Goal: Information Seeking & Learning: Understand process/instructions

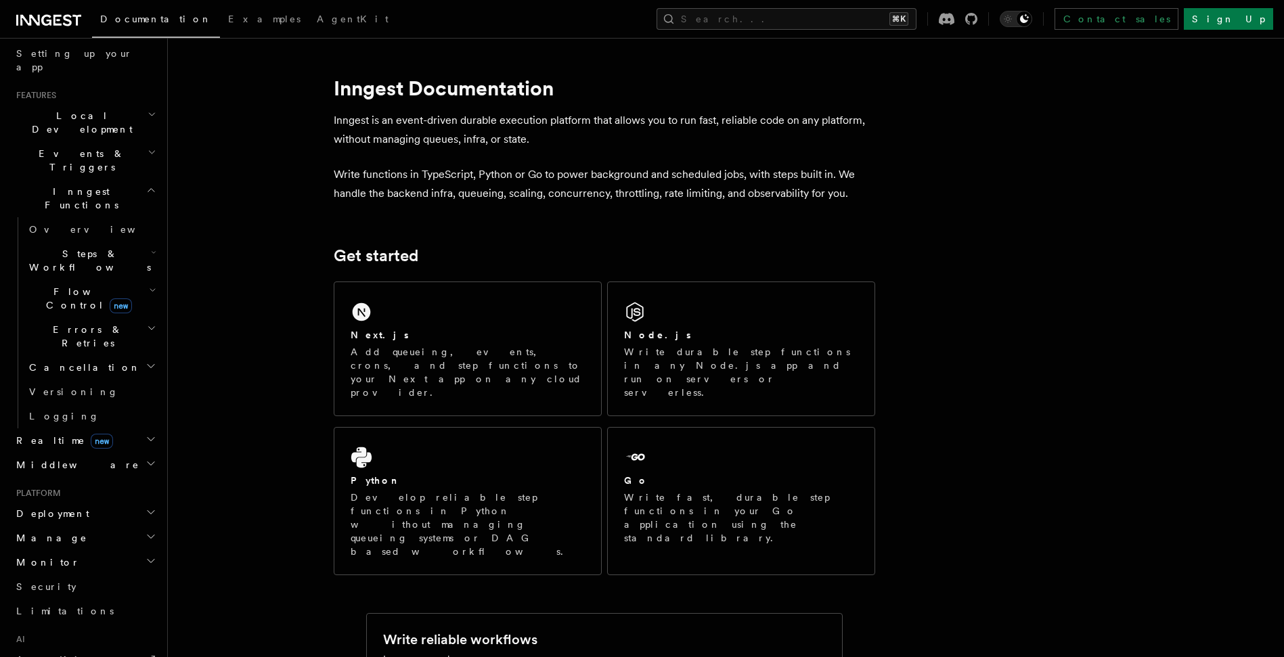
scroll to position [244, 0]
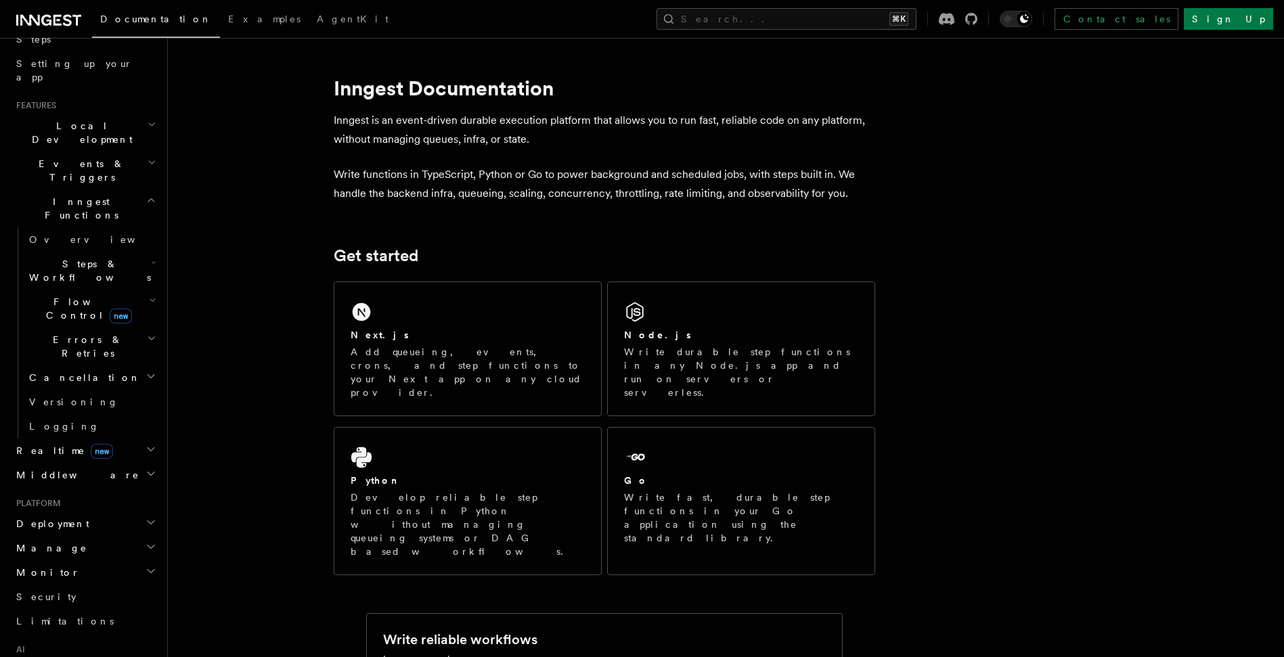
click at [107, 257] on span "Steps & Workflows" at bounding box center [87, 270] width 127 height 27
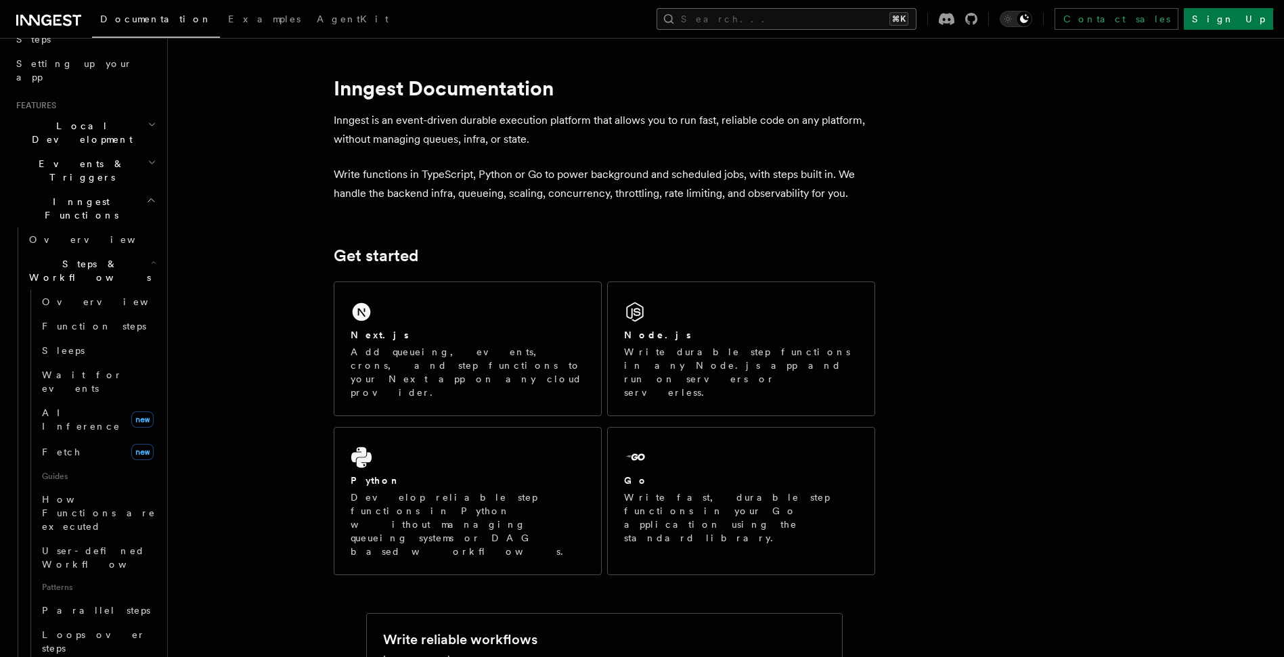
click at [911, 18] on button "Search... ⌘K" at bounding box center [787, 19] width 260 height 22
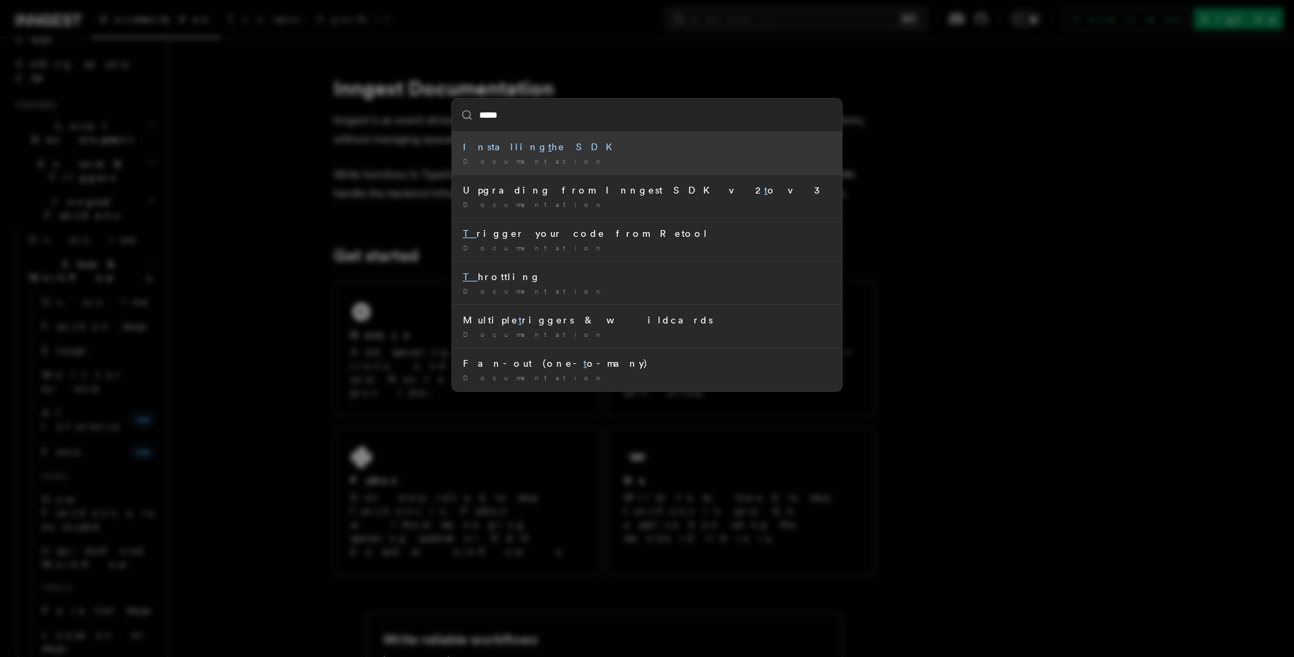
type input "******"
click at [646, 137] on li "Concurrency keys (Multi- tenant concurrency) Documentation / Concurrency manage…" at bounding box center [647, 153] width 390 height 43
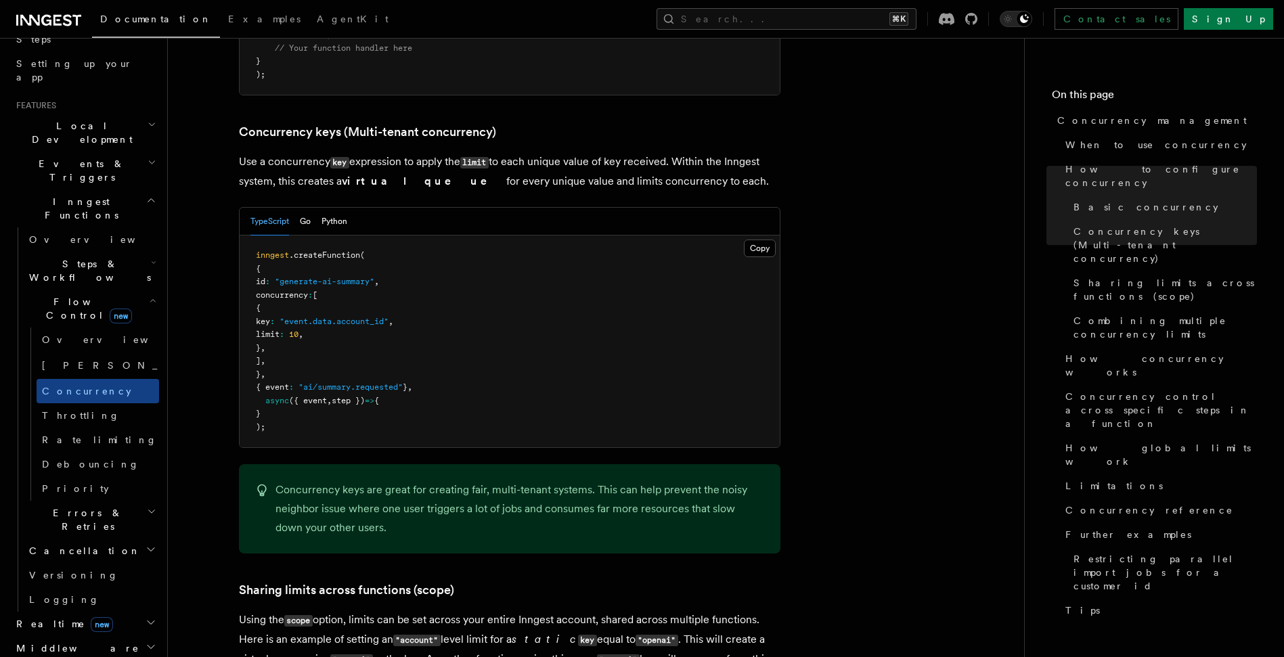
scroll to position [1172, 0]
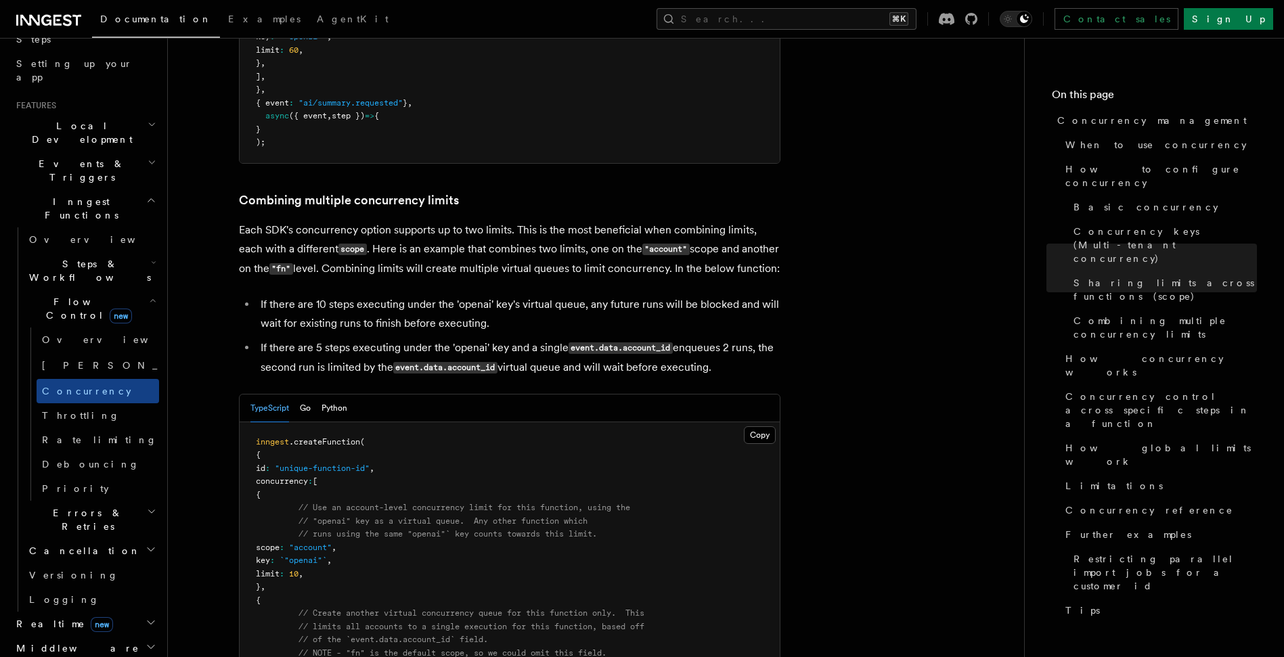
scroll to position [1976, 0]
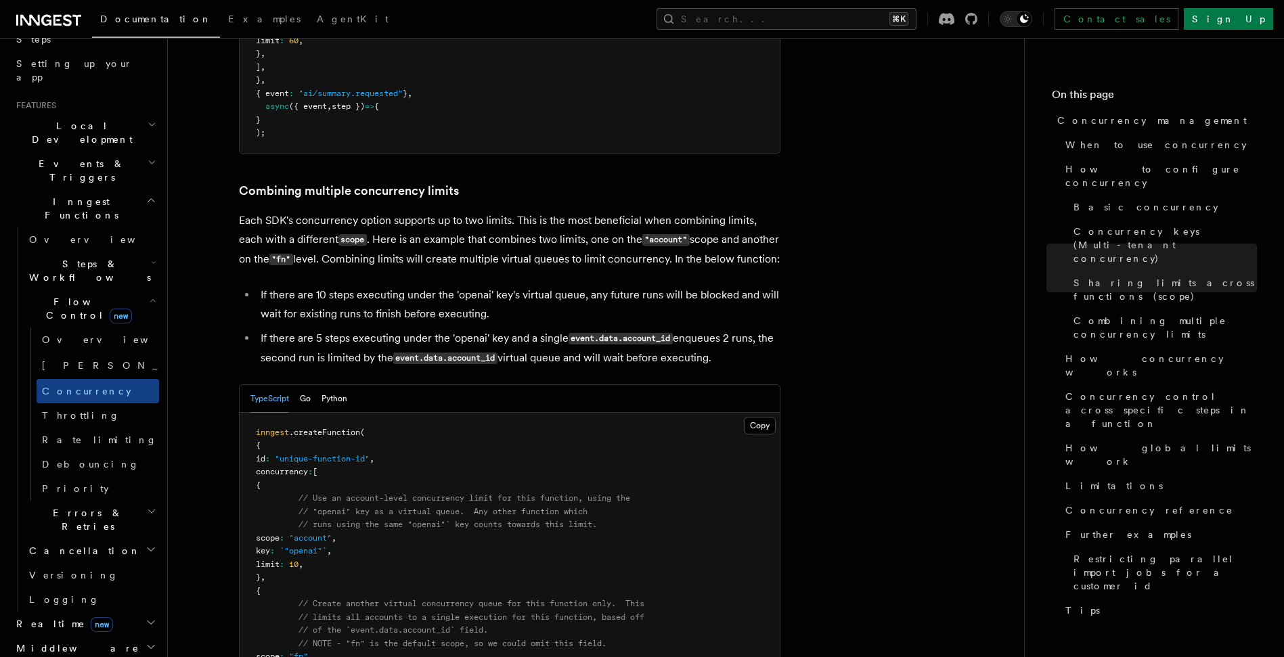
click at [753, 211] on p "Each SDK's concurrency option supports up to two limits. This is the most benef…" at bounding box center [510, 240] width 542 height 58
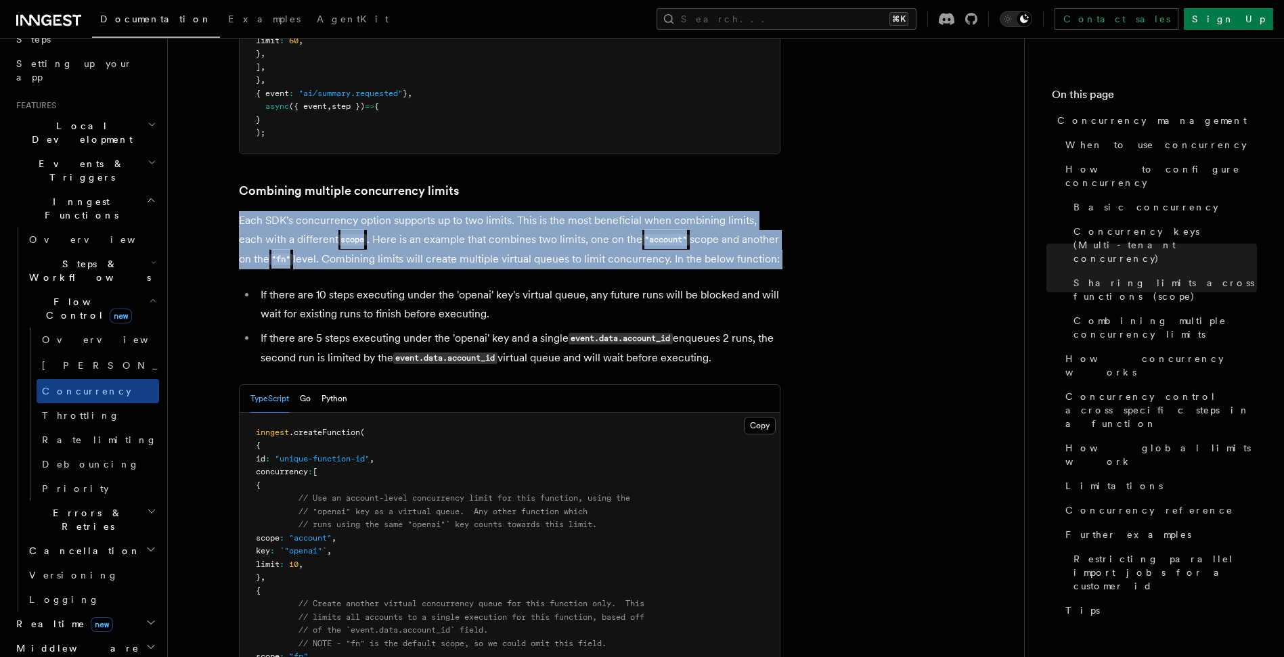
click at [753, 211] on p "Each SDK's concurrency option supports up to two limits. This is the most benef…" at bounding box center [510, 240] width 542 height 58
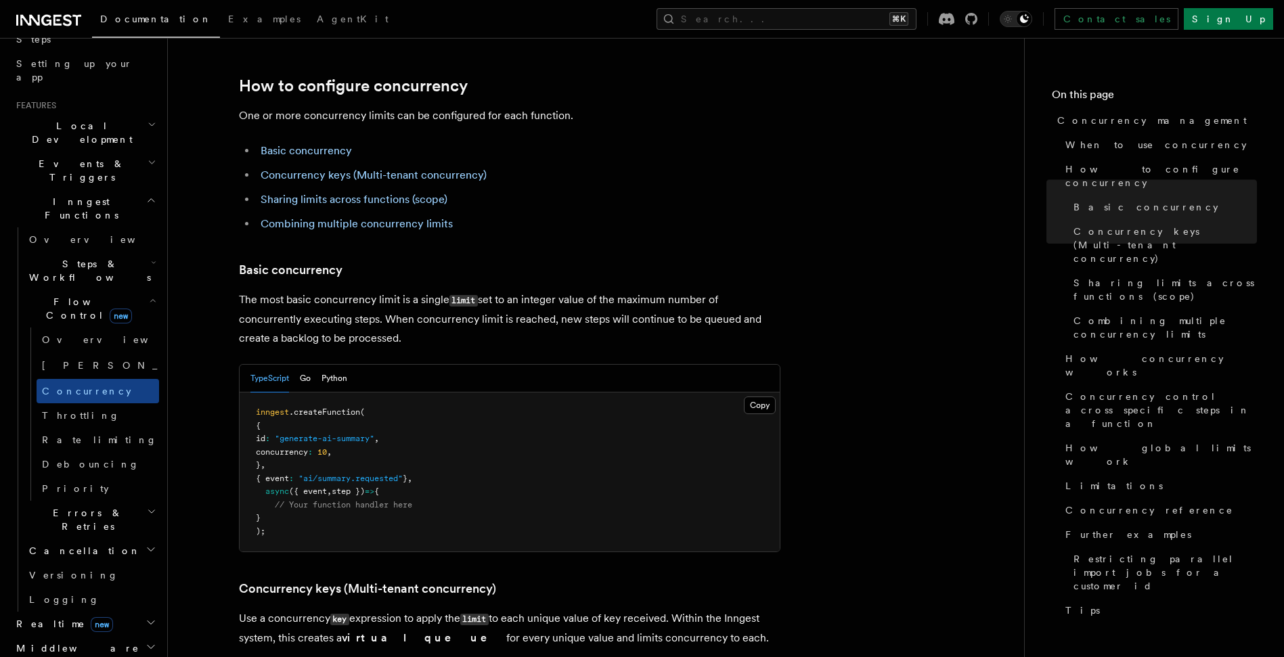
scroll to position [672, 0]
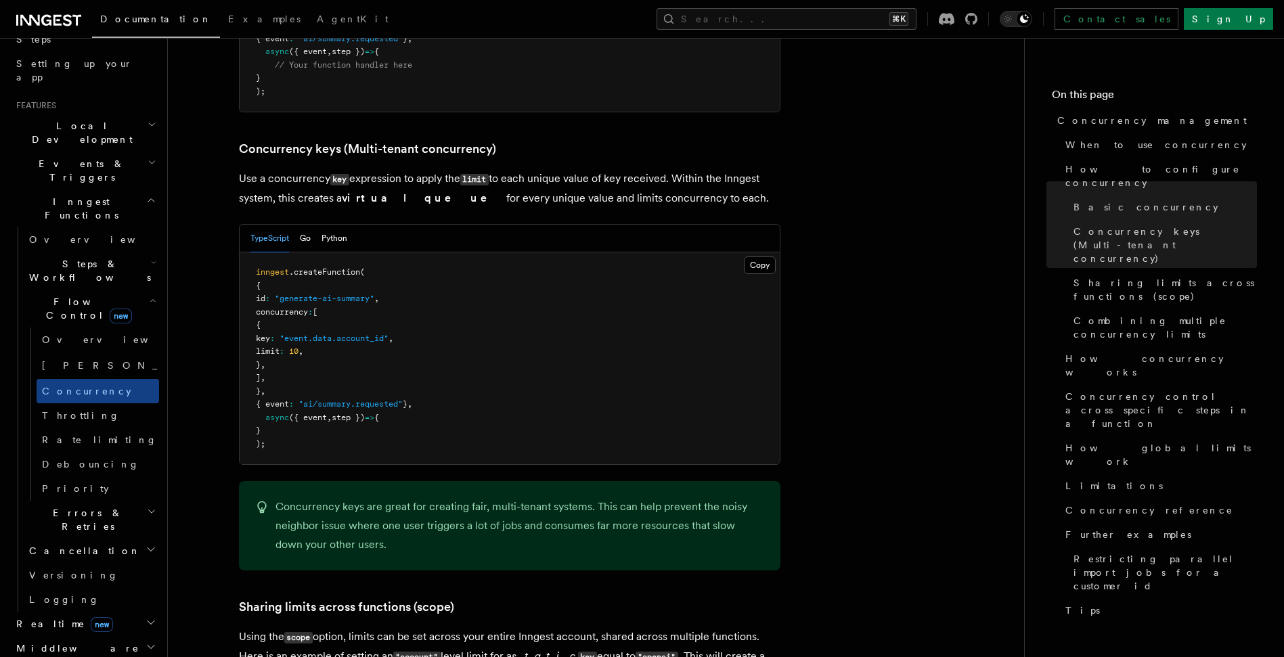
scroll to position [1141, 0]
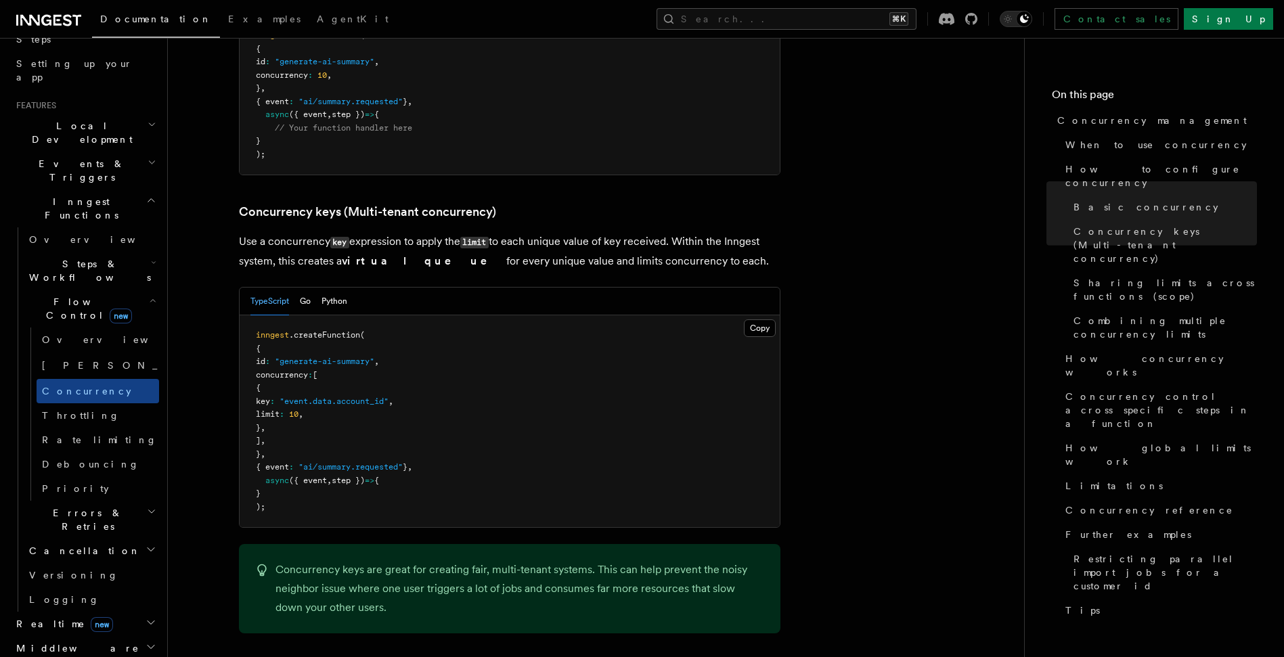
scroll to position [1097, 0]
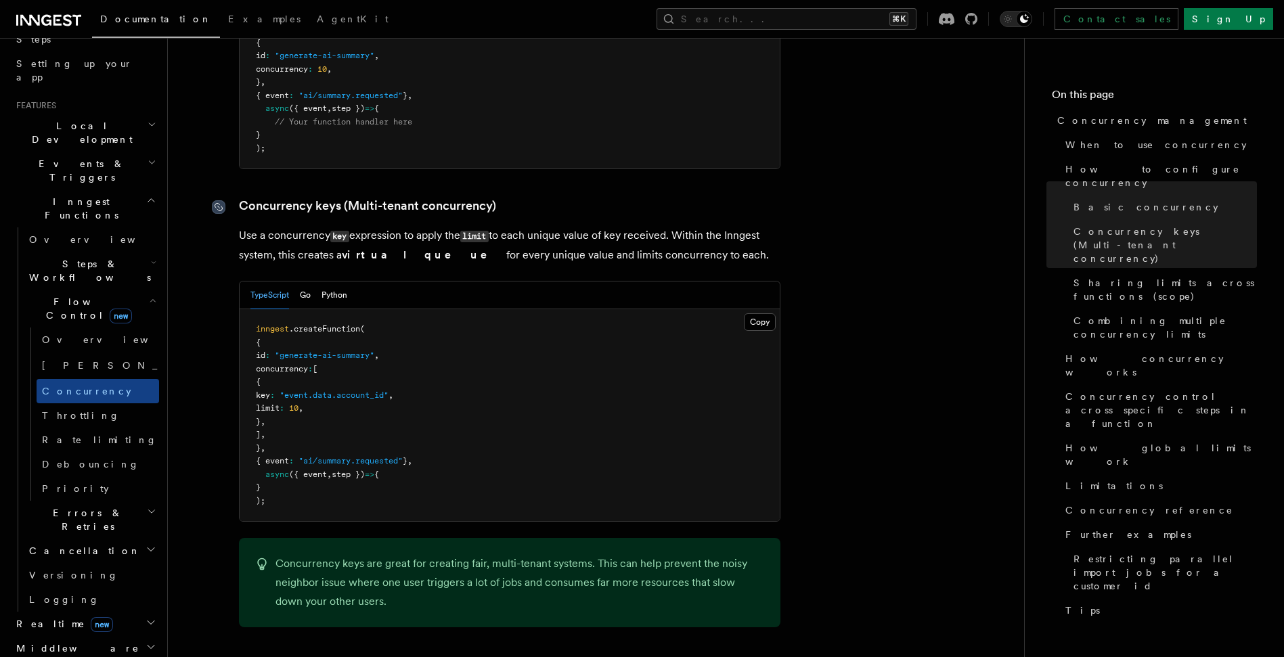
click at [219, 200] on icon at bounding box center [219, 207] width 14 height 14
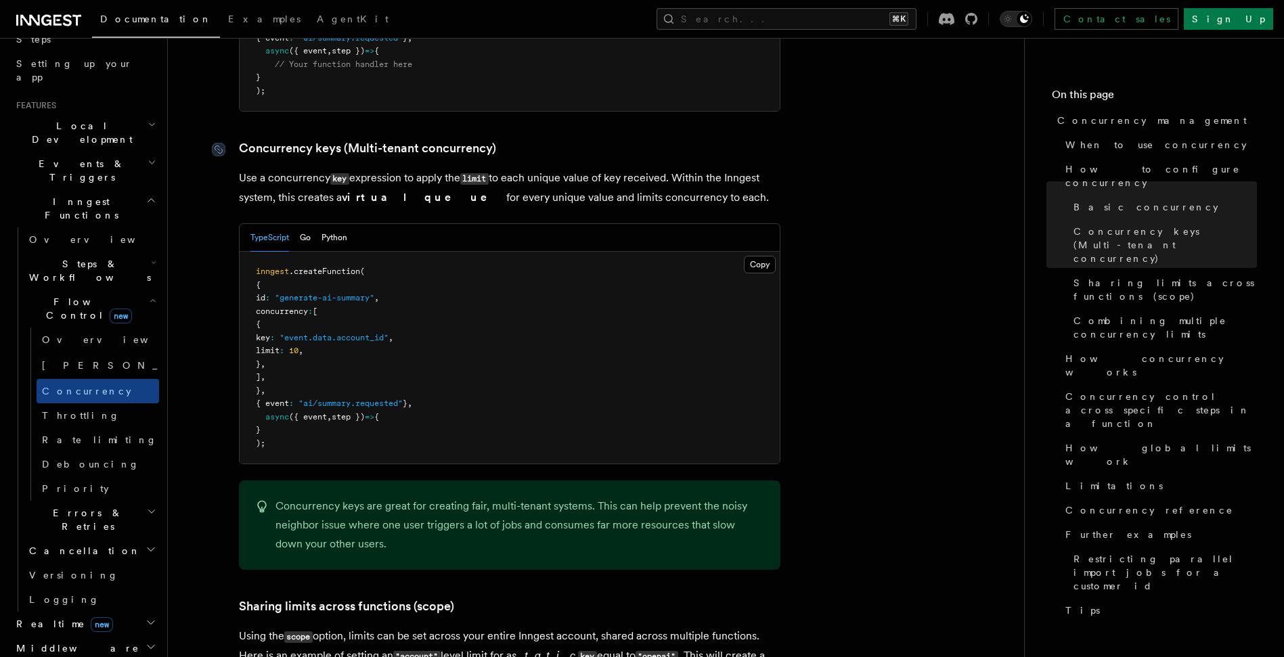
scroll to position [1172, 0]
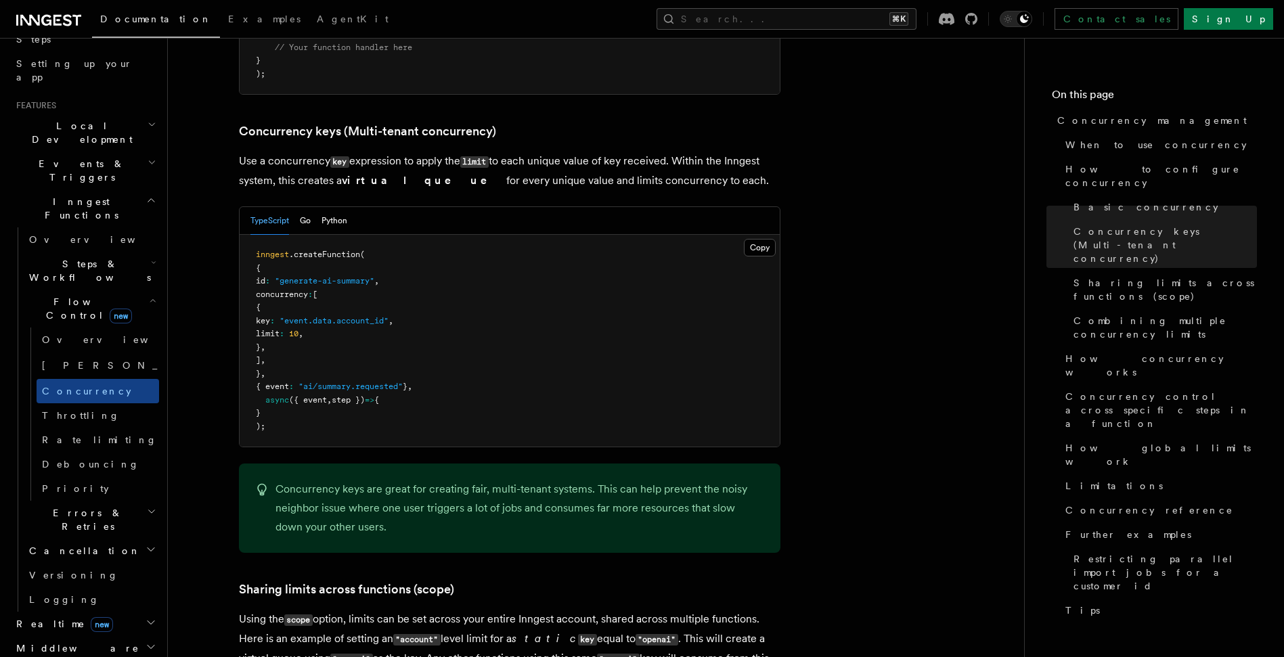
click at [567, 122] on h3 "Concurrency keys (Multi-tenant concurrency)" at bounding box center [510, 131] width 542 height 19
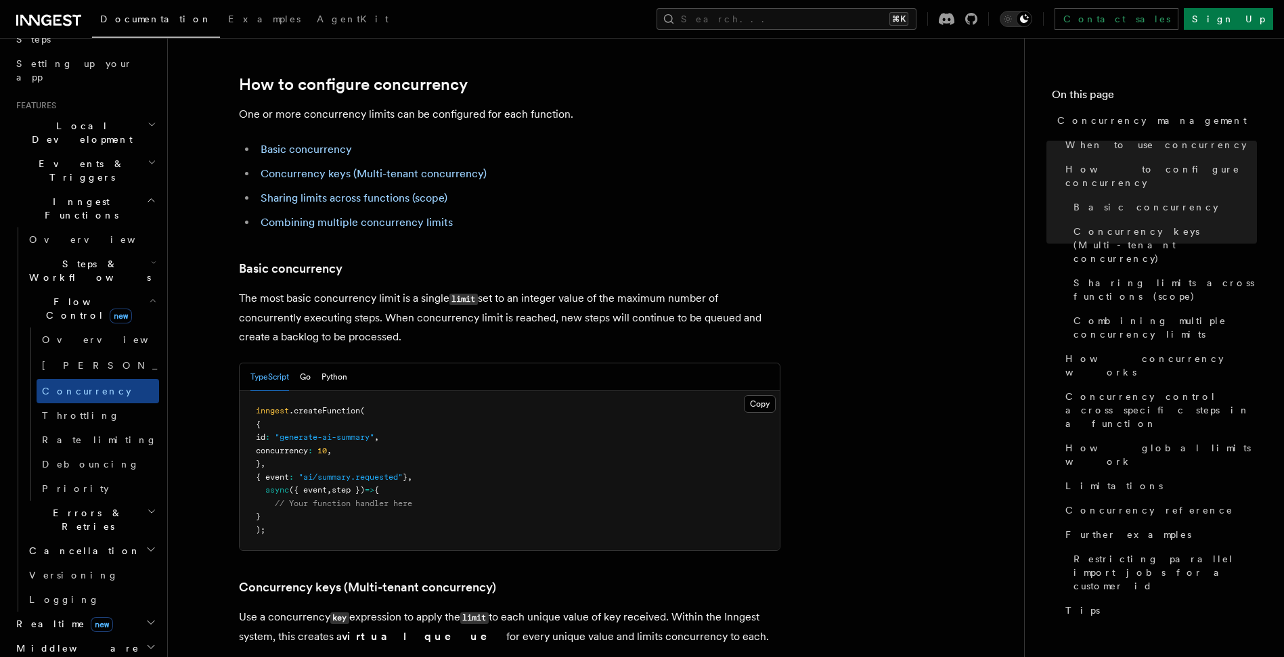
scroll to position [716, 0]
click at [311, 363] on button "Go" at bounding box center [305, 377] width 11 height 28
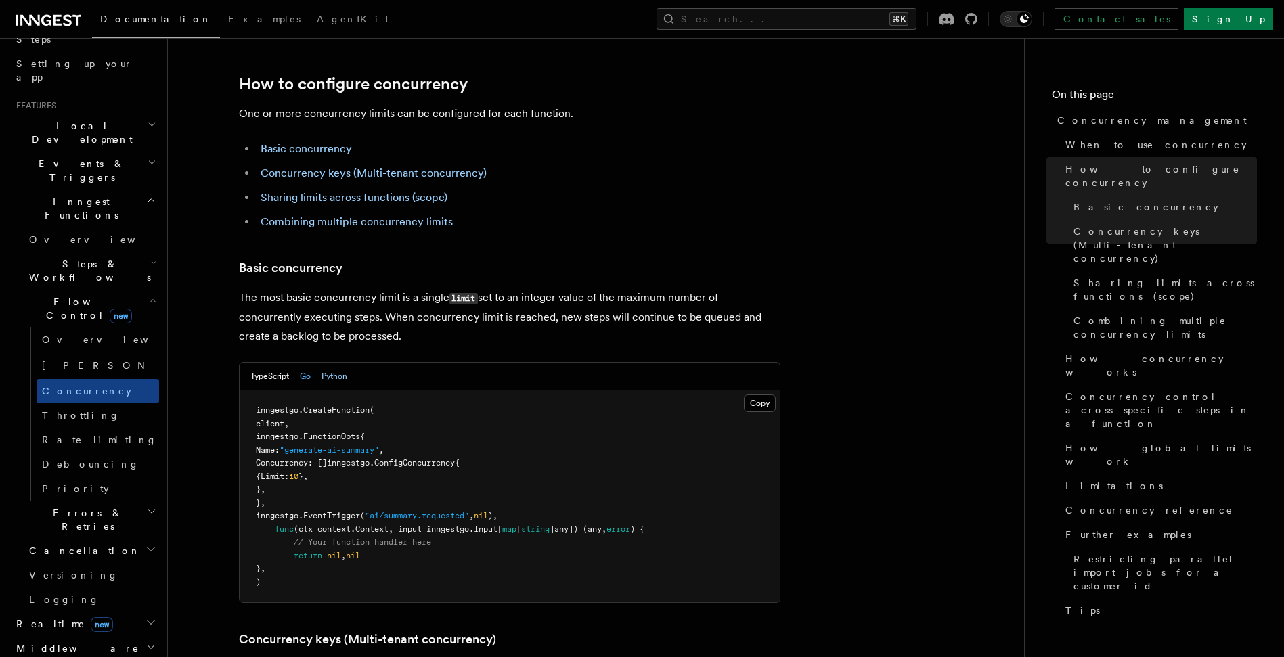
click at [344, 363] on button "Python" at bounding box center [335, 377] width 26 height 28
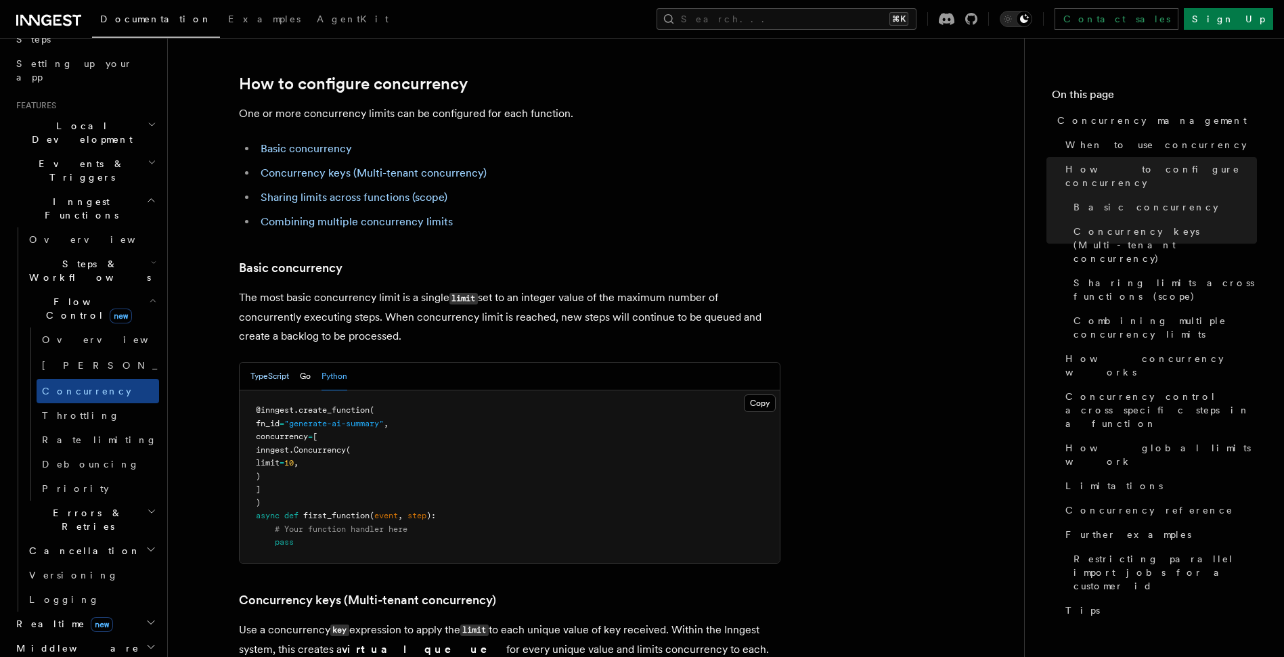
click at [264, 363] on button "TypeScript" at bounding box center [269, 377] width 39 height 28
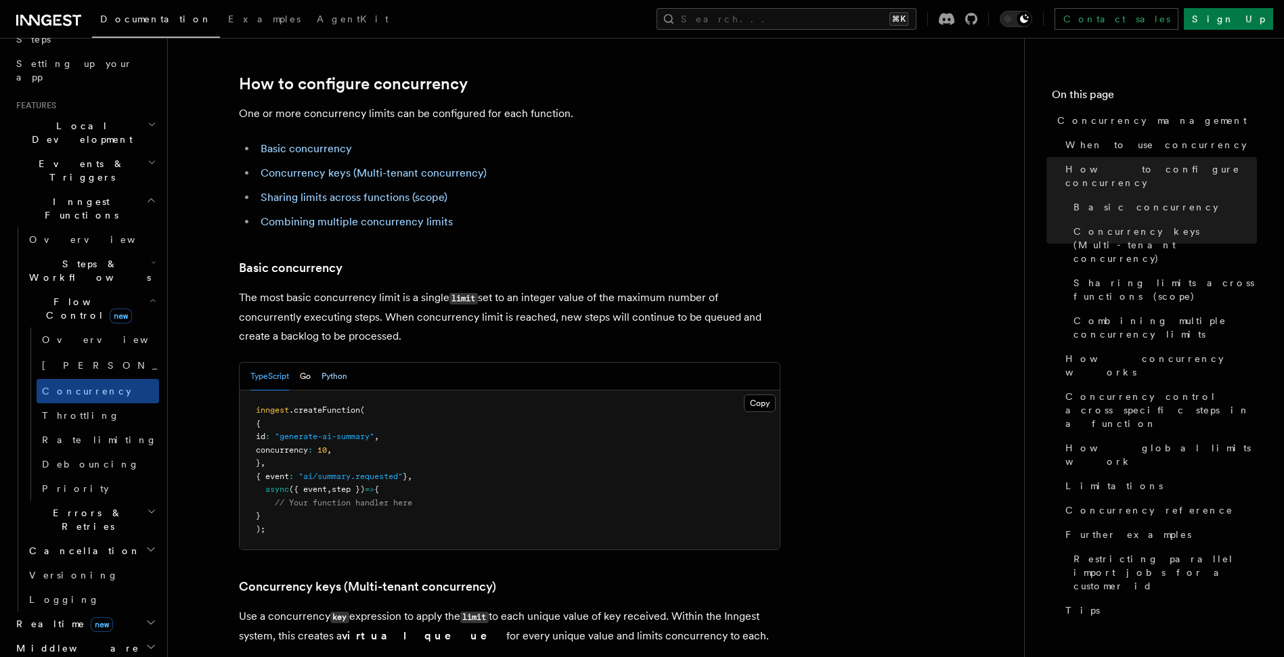
click at [330, 363] on button "Python" at bounding box center [335, 377] width 26 height 28
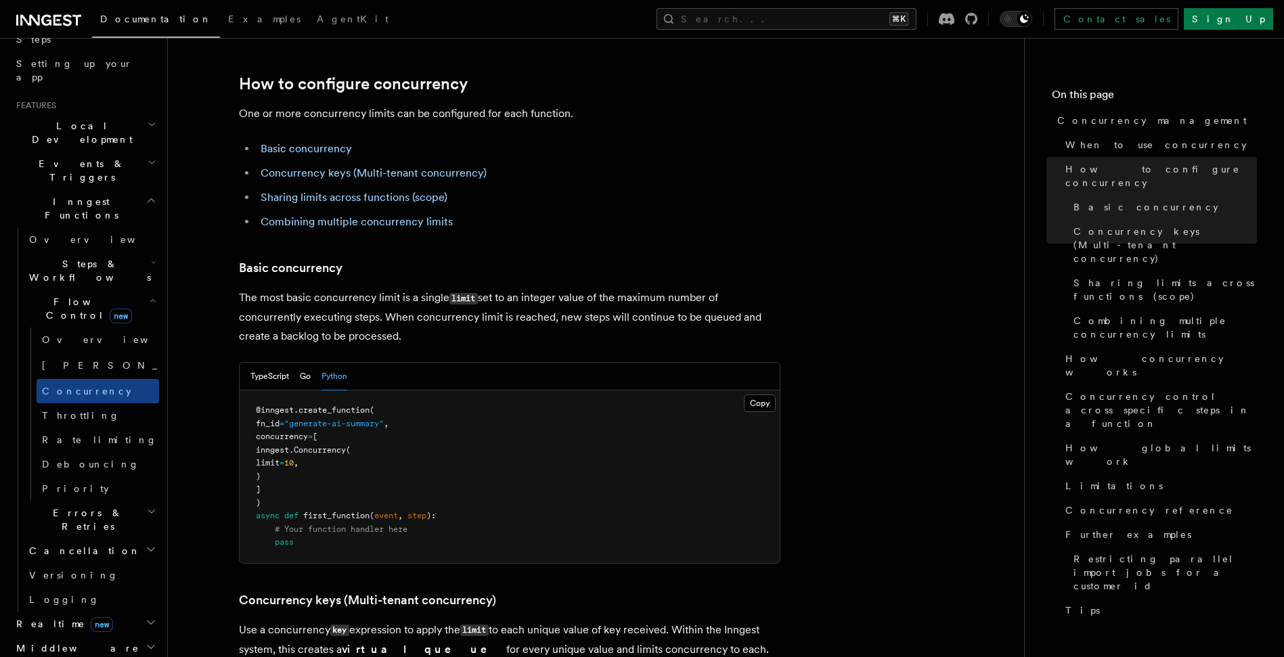
drag, startPoint x: 271, startPoint y: 317, endPoint x: 299, endPoint y: 322, distance: 28.0
click at [272, 363] on button "TypeScript" at bounding box center [269, 377] width 39 height 28
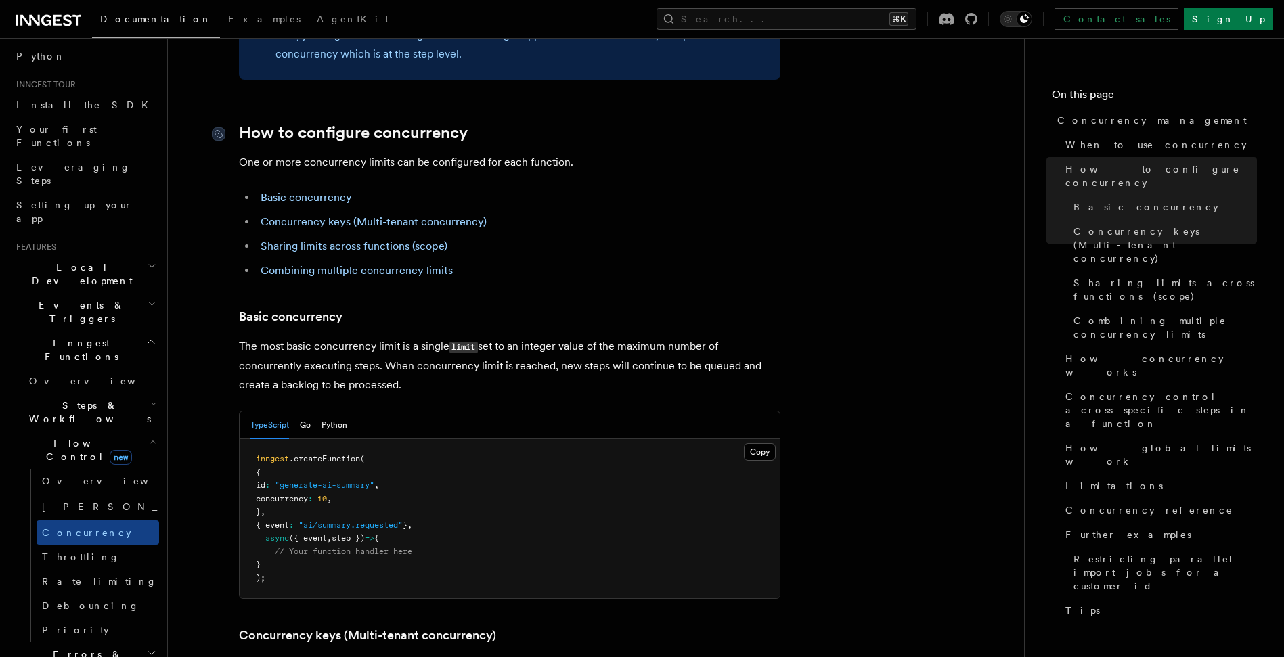
scroll to position [0, 0]
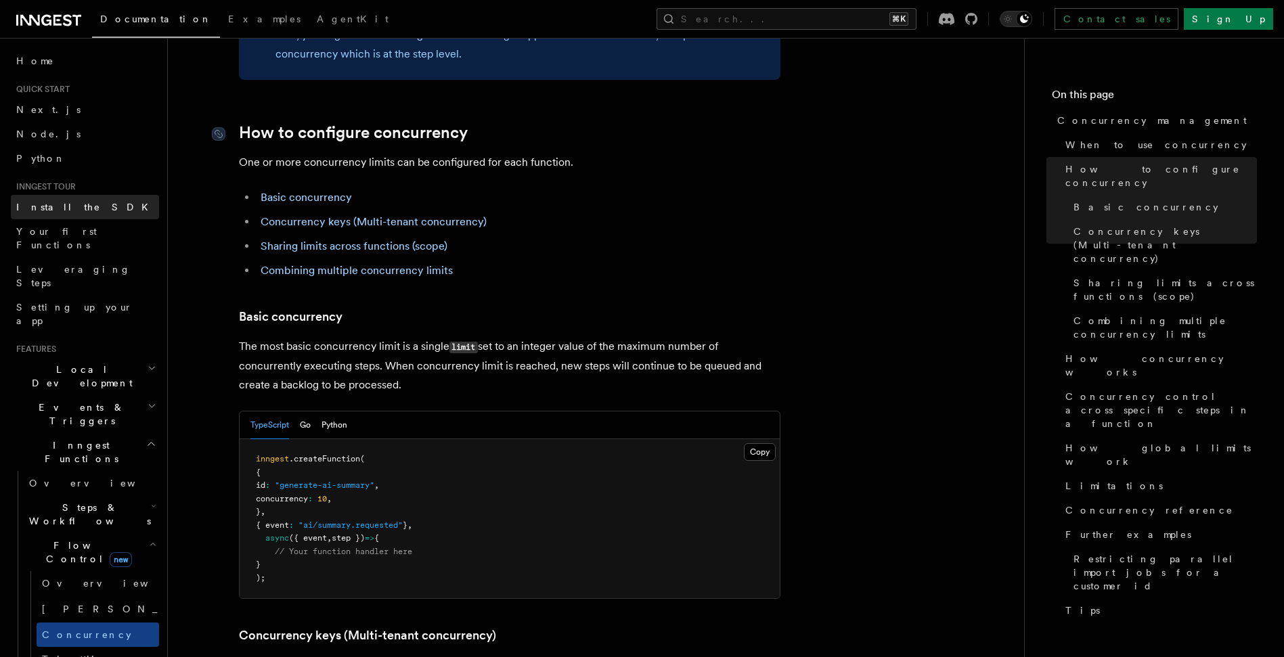
click at [103, 200] on link "Install the SDK" at bounding box center [85, 207] width 148 height 24
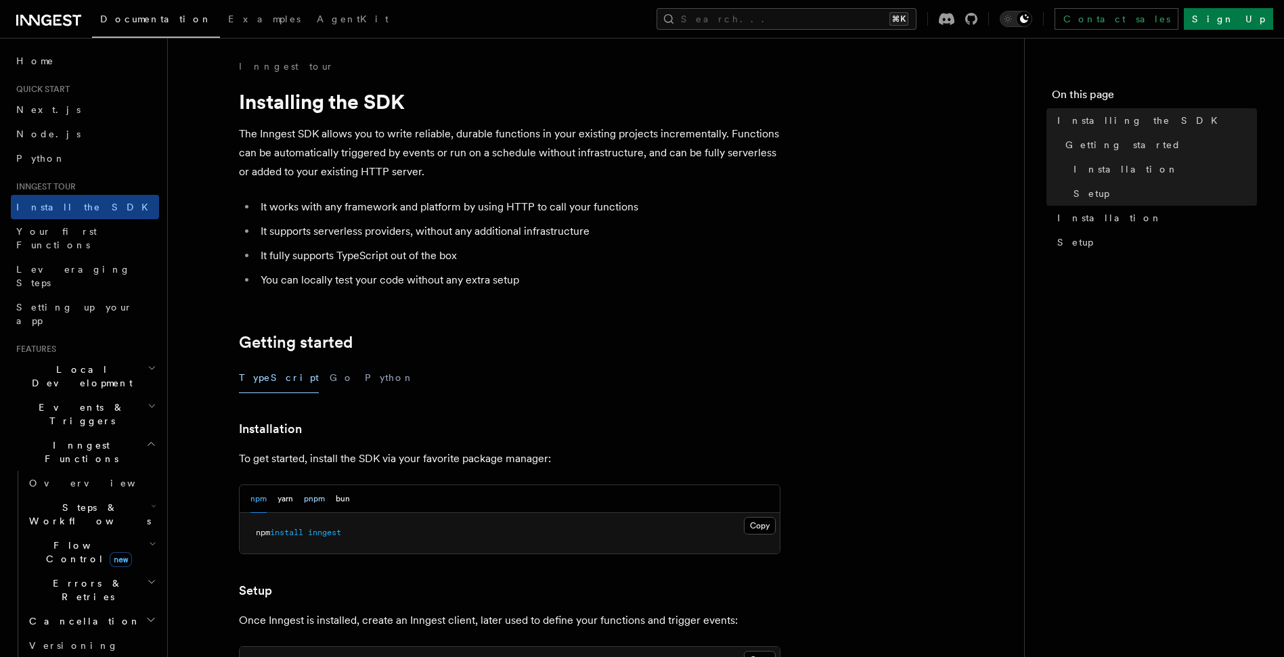
click at [316, 497] on button "pnpm" at bounding box center [314, 499] width 21 height 28
click at [308, 533] on span "inngest" at bounding box center [310, 532] width 33 height 9
drag, startPoint x: 308, startPoint y: 533, endPoint x: 833, endPoint y: 438, distance: 533.2
click at [309, 533] on span "inngest" at bounding box center [310, 532] width 33 height 9
copy span "inngest"
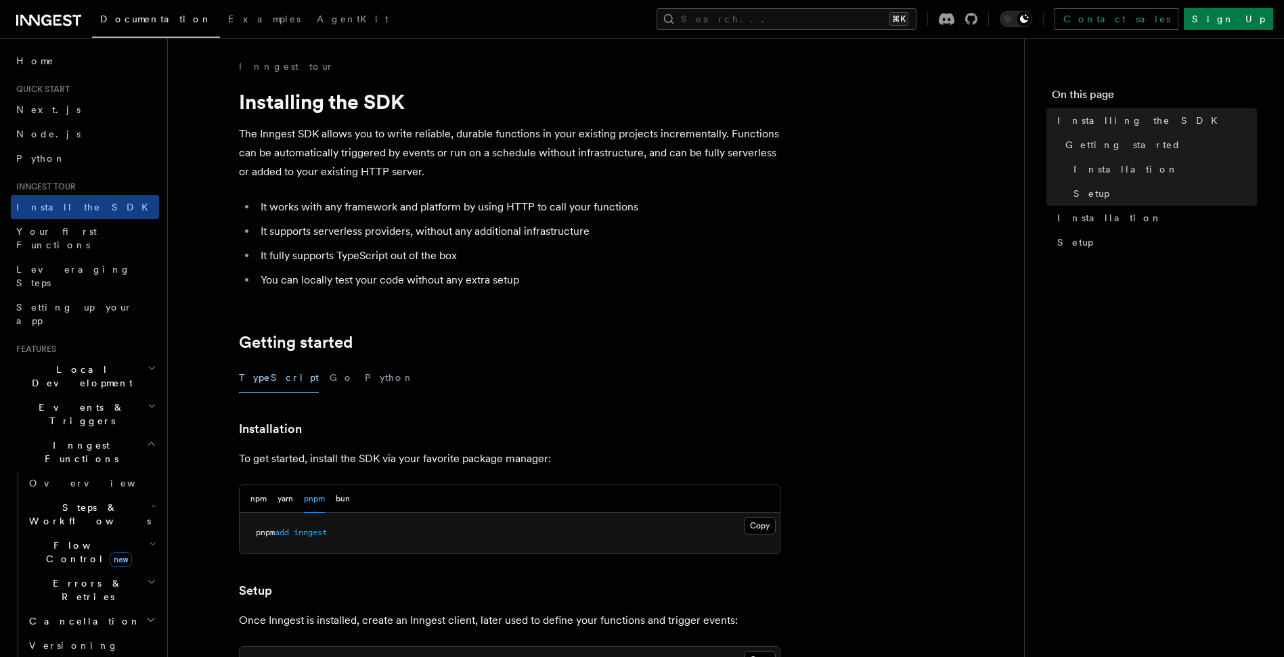
click at [925, 411] on article "Inngest tour Installing the SDK The Inngest SDK allows you to write reliable, d…" at bounding box center [596, 593] width 813 height 1066
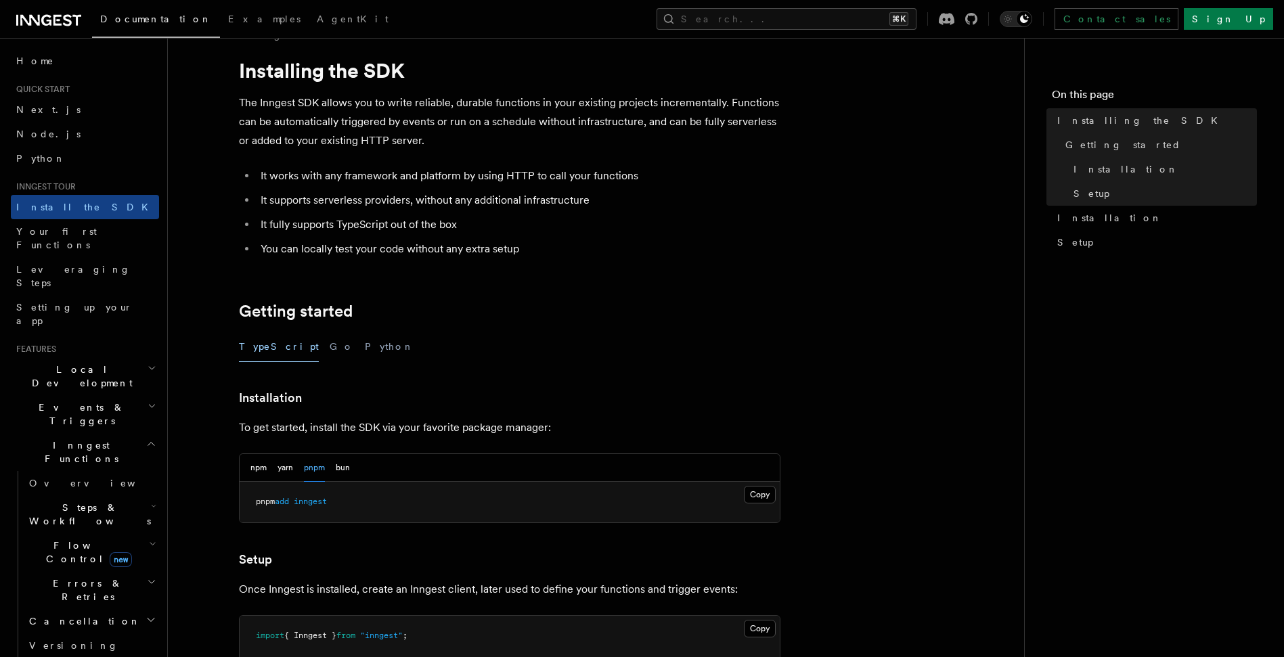
scroll to position [426, 0]
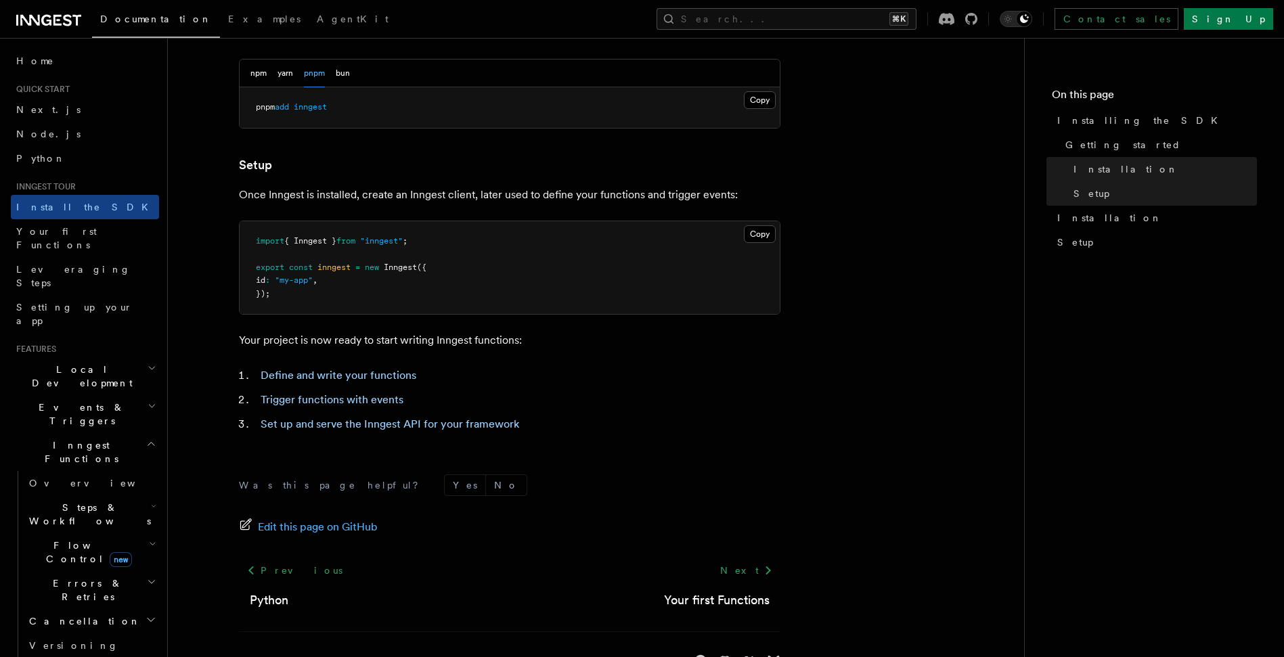
click at [336, 278] on pre "import { Inngest } from "inngest" ; export const inngest = new Inngest ({ id : …" at bounding box center [510, 267] width 540 height 93
drag, startPoint x: 282, startPoint y: 300, endPoint x: 245, endPoint y: 239, distance: 71.4
click at [245, 239] on pre "import { Inngest } from "inngest" ; export const inngest = new Inngest ({ id : …" at bounding box center [510, 267] width 540 height 93
copy code "import { Inngest } from "inngest" ; export const inngest = new Inngest ({ id : …"
click at [114, 496] on h2 "Steps & Workflows" at bounding box center [91, 515] width 135 height 38
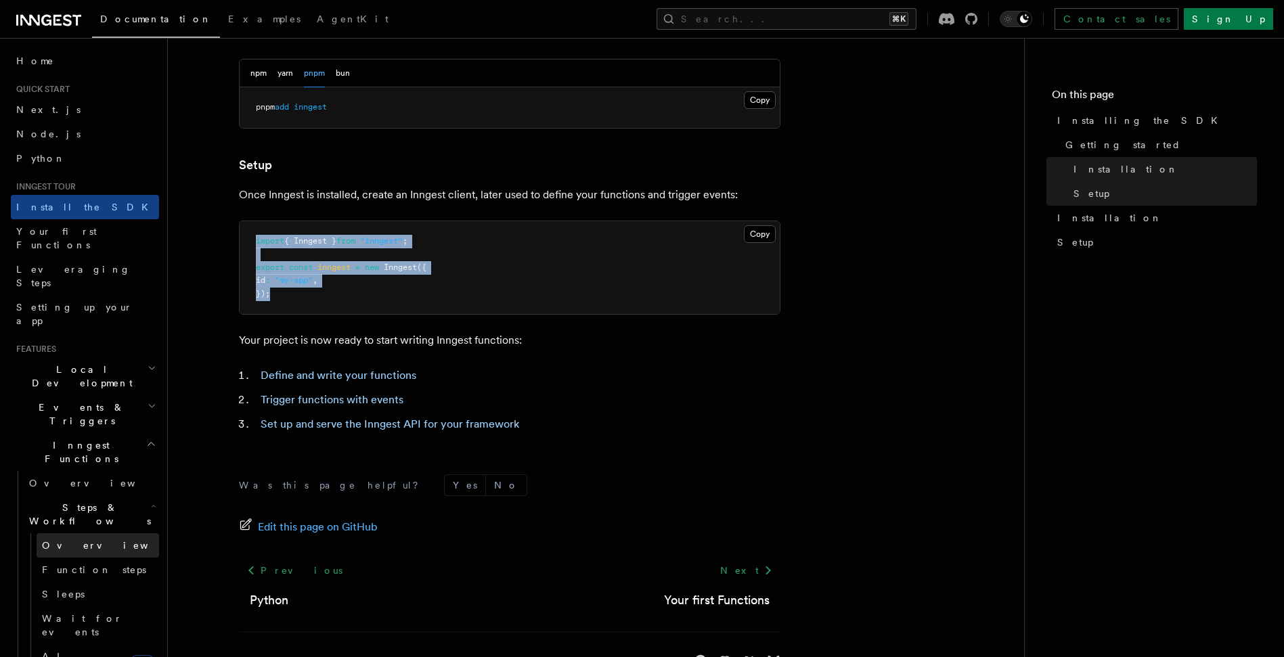
click at [74, 540] on span "Overview" at bounding box center [111, 545] width 139 height 11
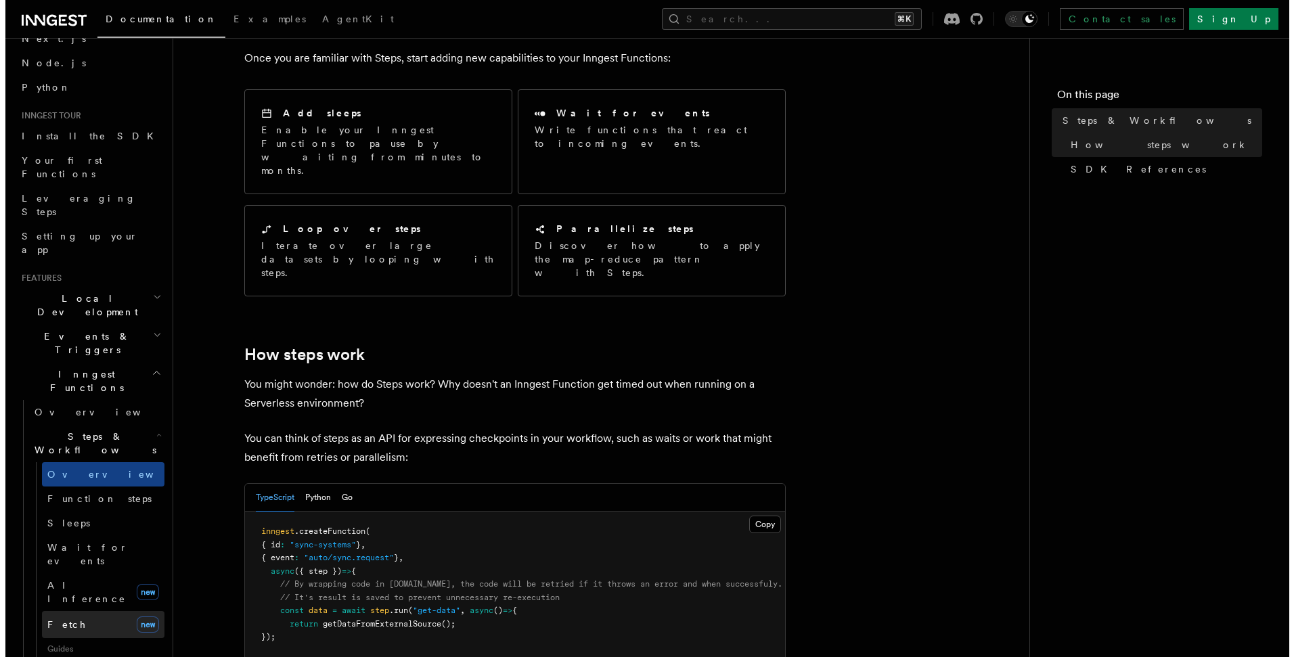
scroll to position [129, 0]
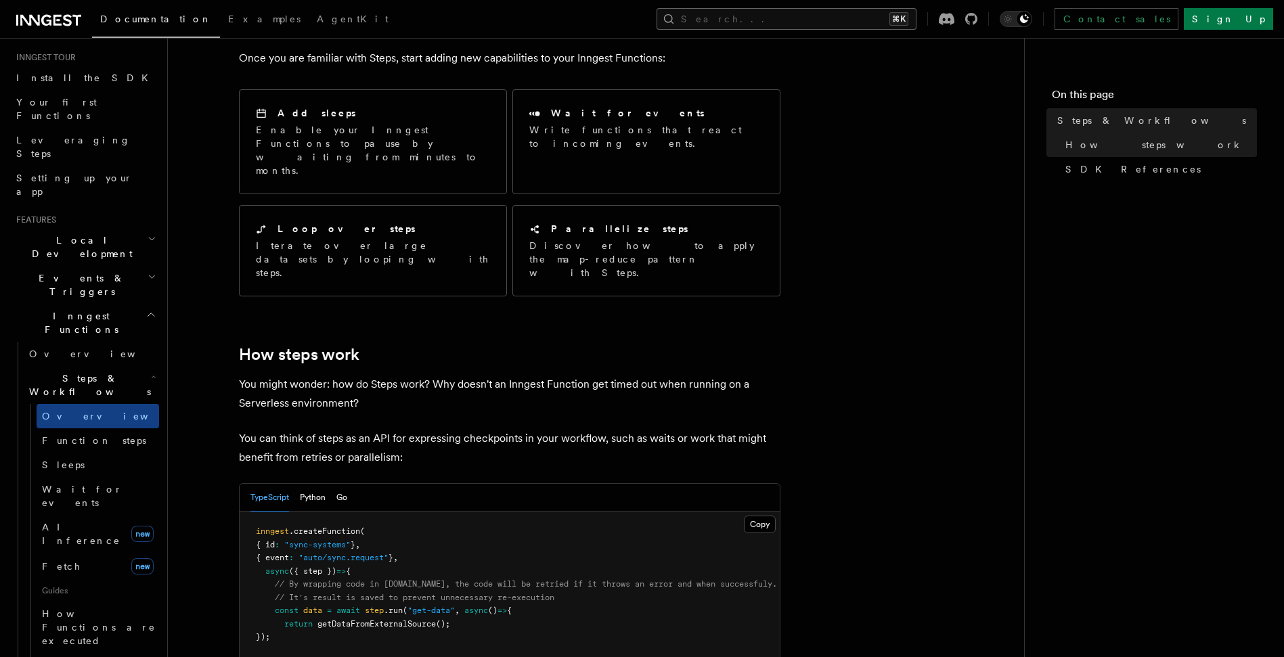
click at [909, 18] on button "Search... ⌘K" at bounding box center [787, 19] width 260 height 22
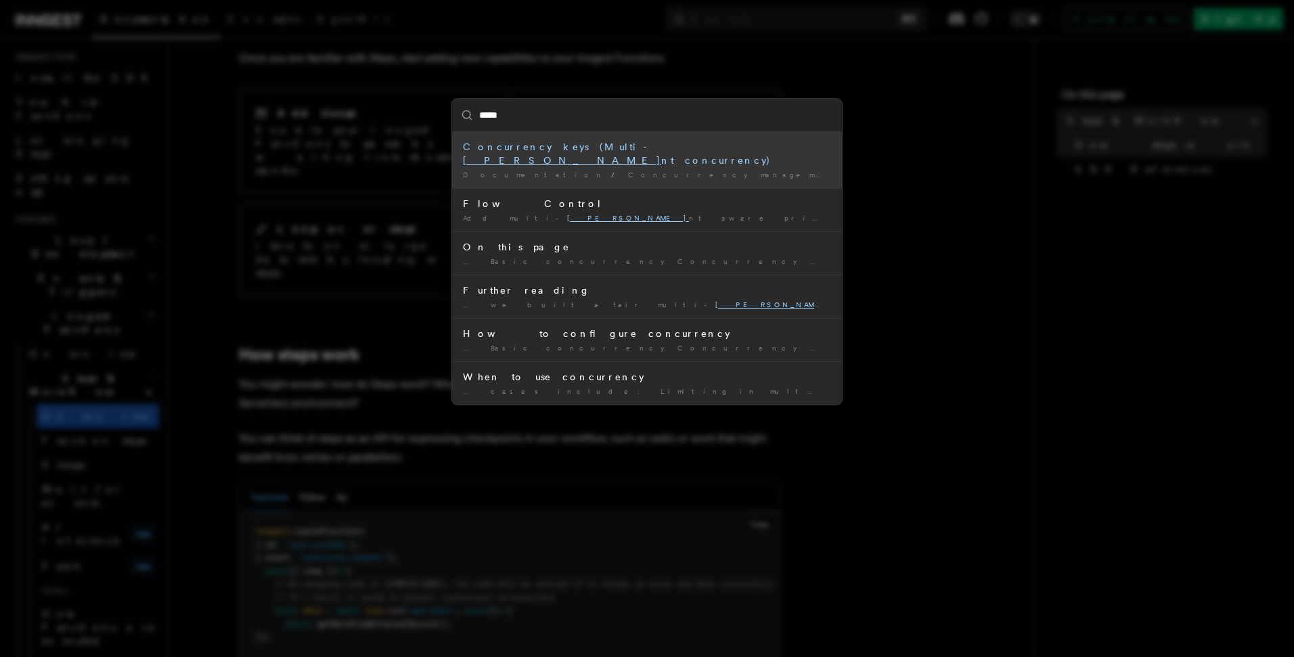
type input "******"
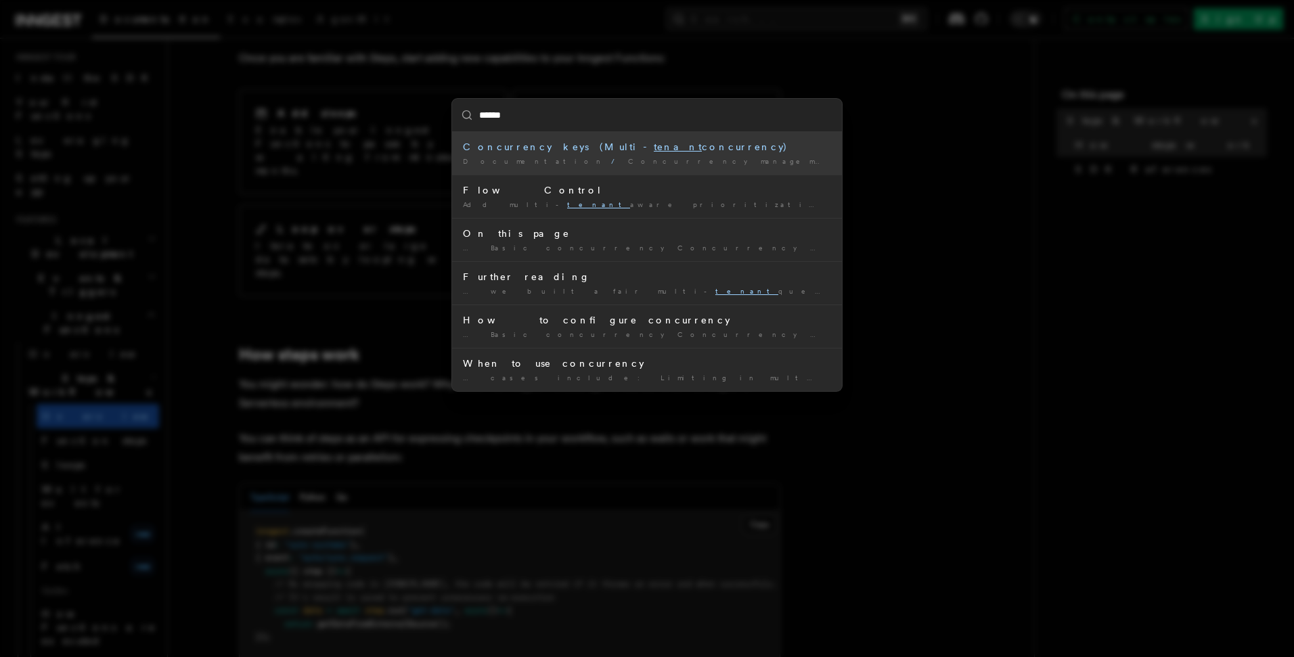
click at [638, 150] on div "Concurrency keys (Multi- tenant concurrency)" at bounding box center [647, 147] width 368 height 14
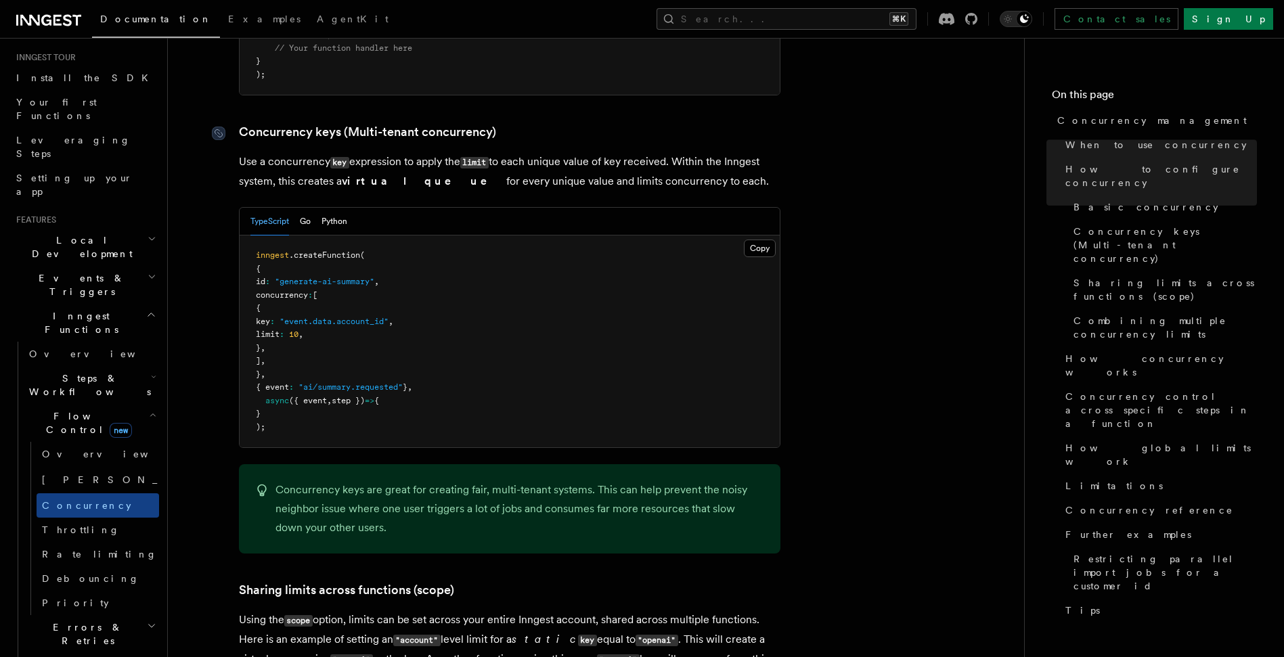
scroll to position [1172, 0]
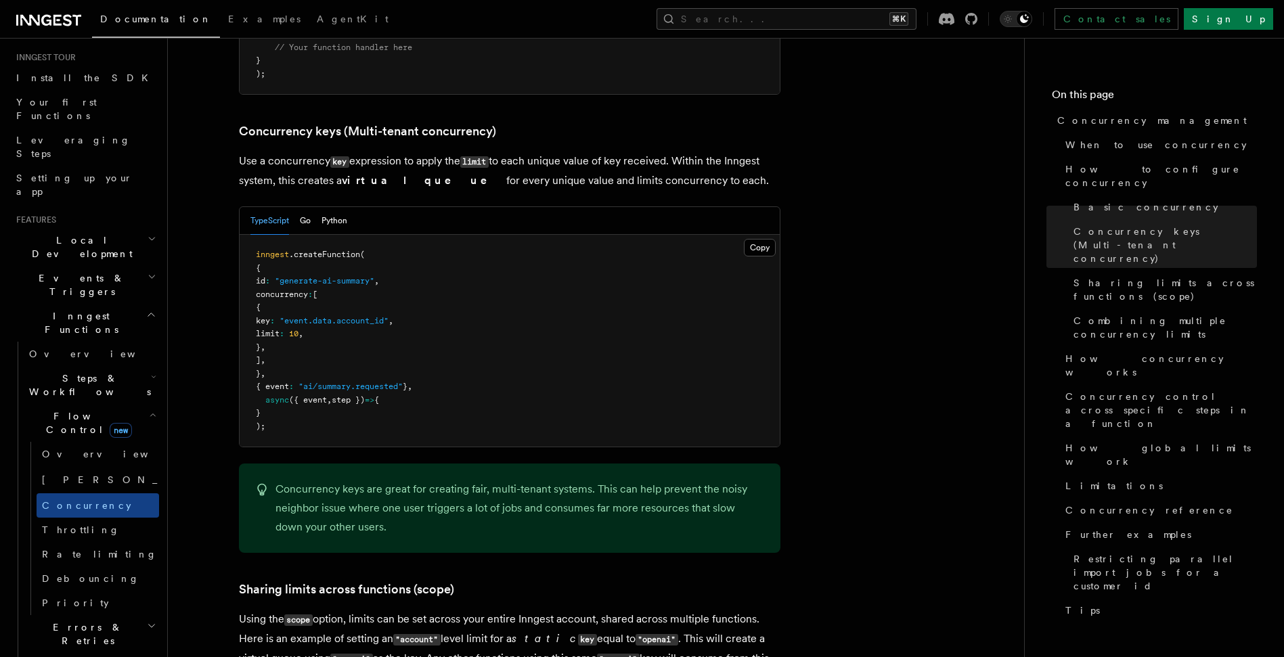
click at [753, 239] on button "Copy Copied" at bounding box center [760, 248] width 32 height 18
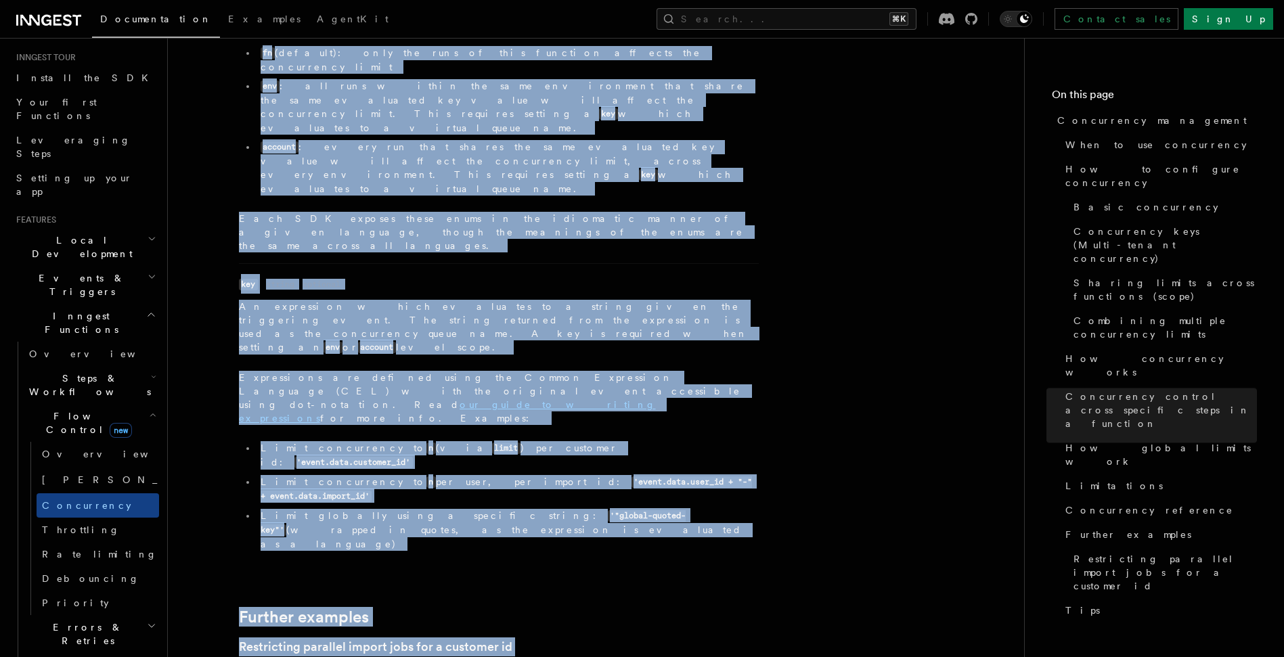
scroll to position [5390, 0]
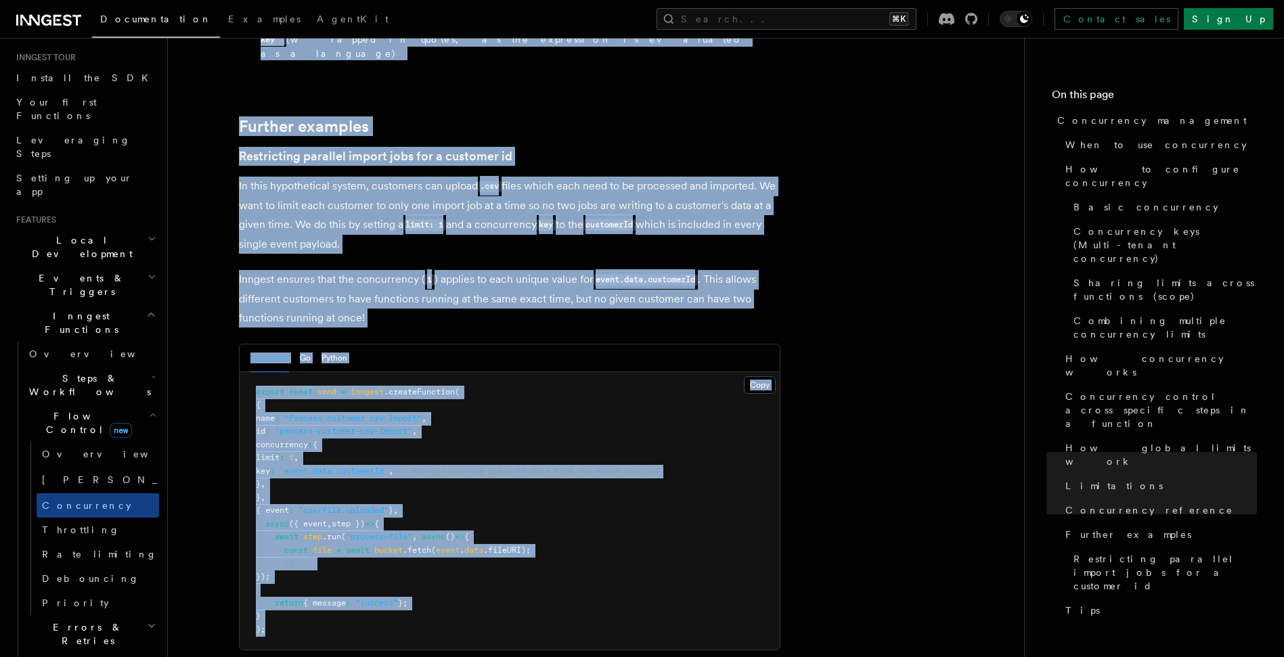
drag, startPoint x: 351, startPoint y: 202, endPoint x: 586, endPoint y: 298, distance: 253.5
copy article "Concurrency management Limiting concurrency in systems is an important tool for…"
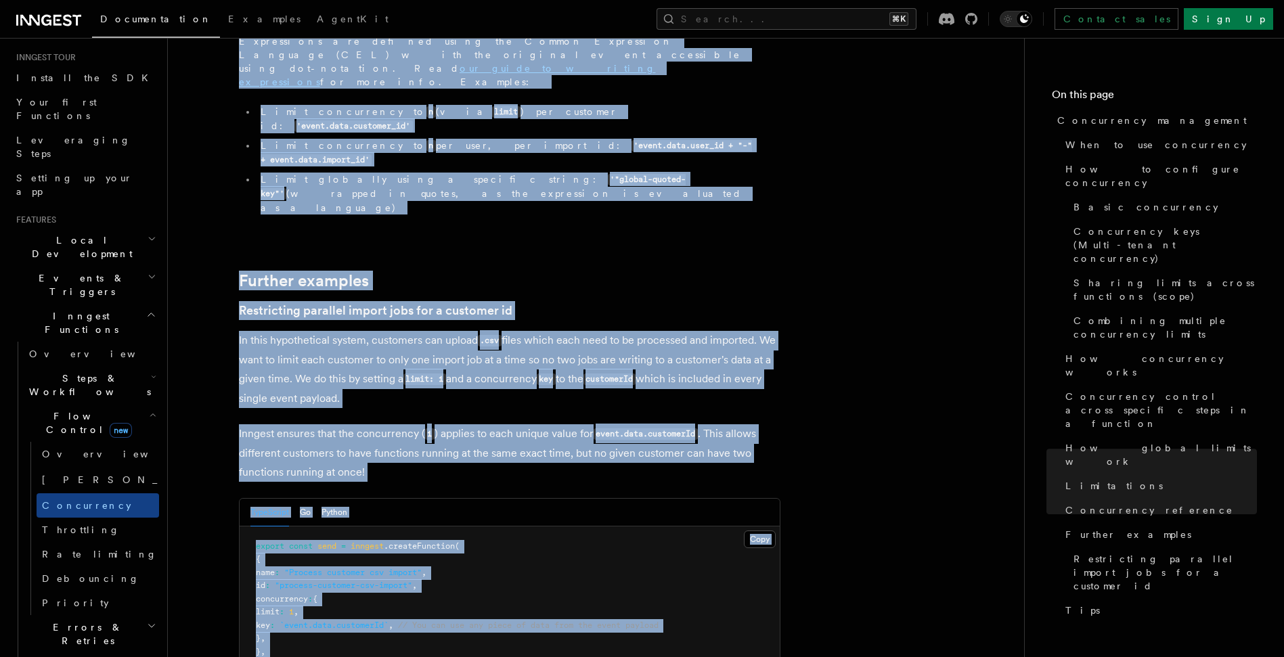
scroll to position [5107, 0]
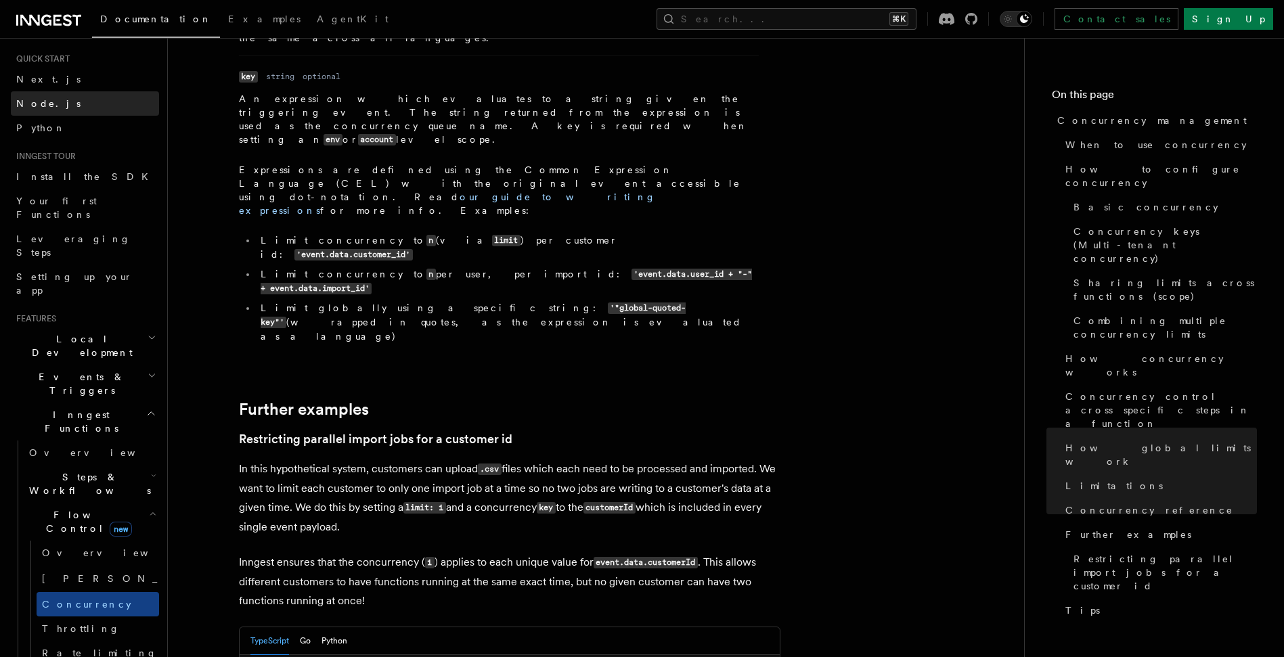
scroll to position [0, 0]
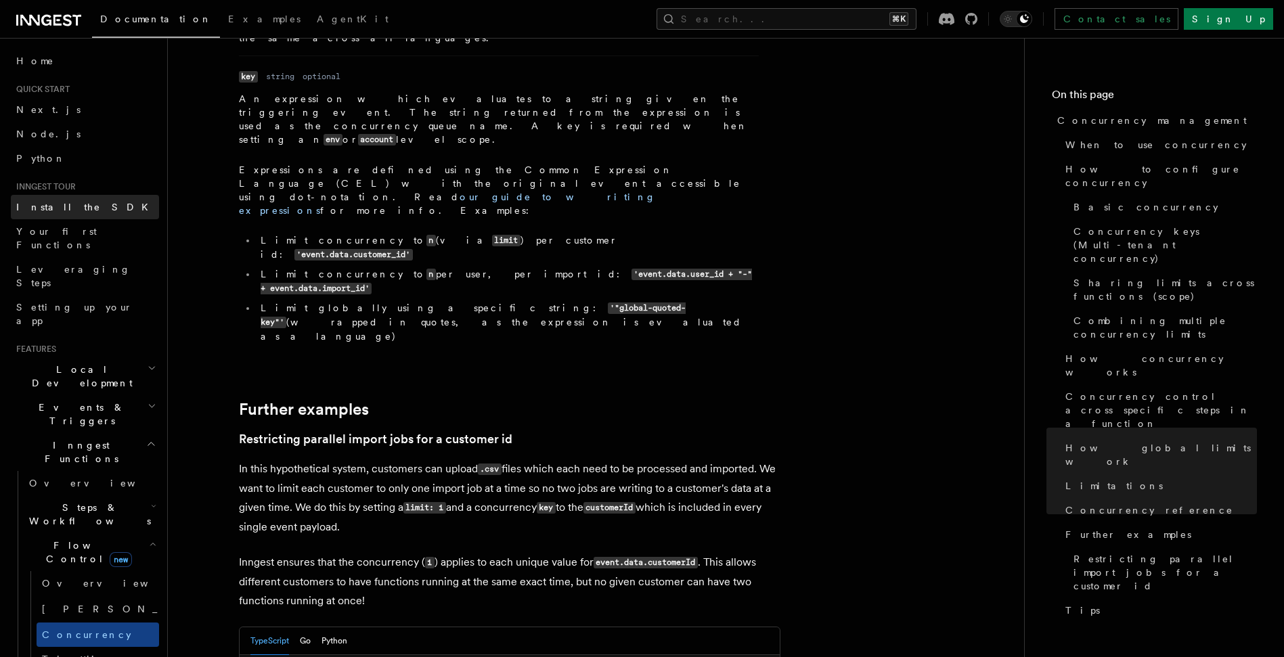
click at [99, 206] on link "Install the SDK" at bounding box center [85, 207] width 148 height 24
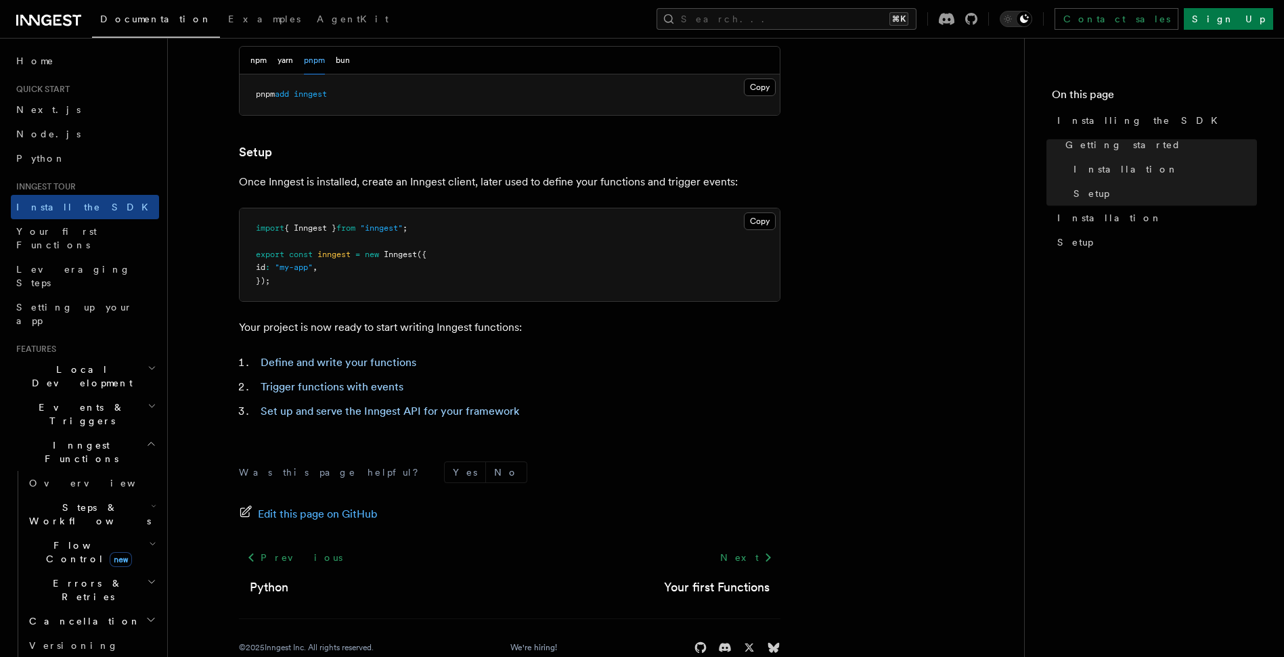
scroll to position [468, 0]
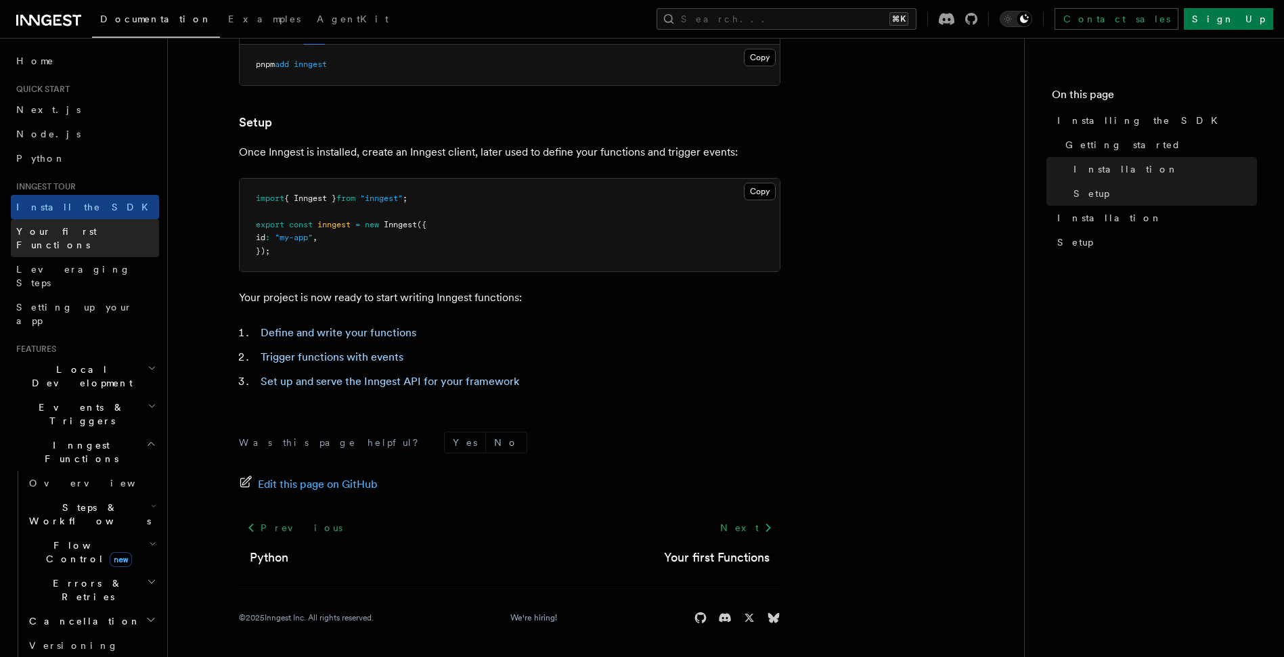
click at [94, 233] on span "Your first Functions" at bounding box center [56, 238] width 81 height 24
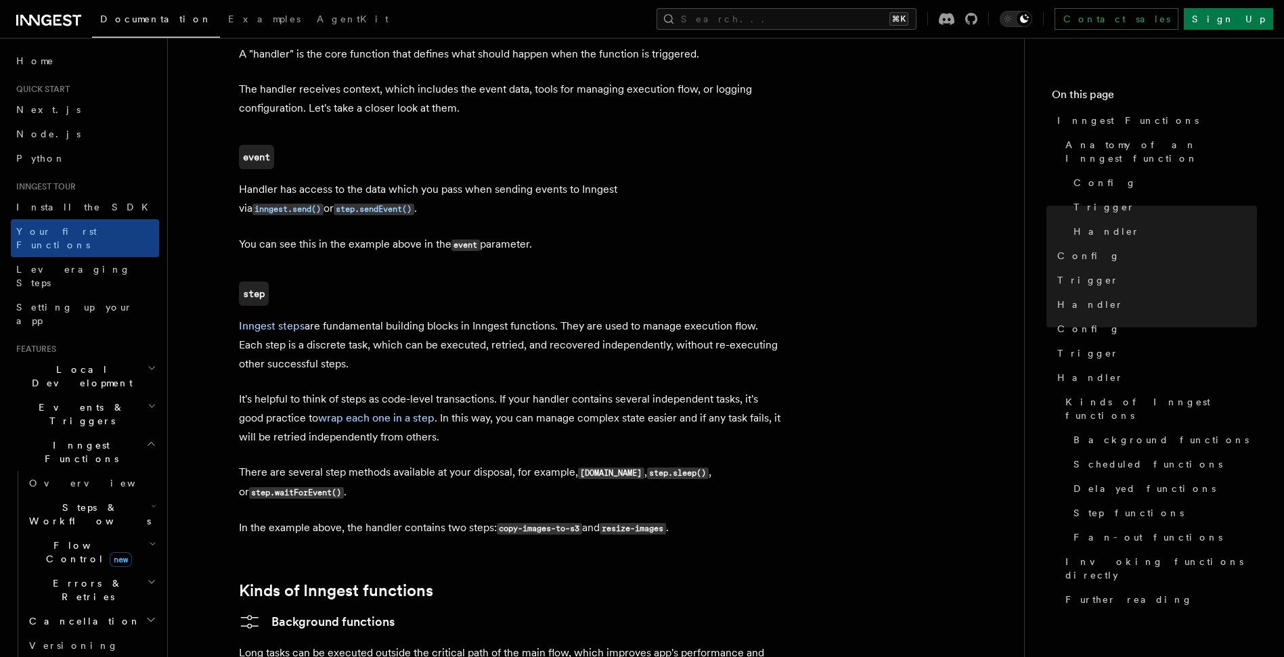
scroll to position [1345, 0]
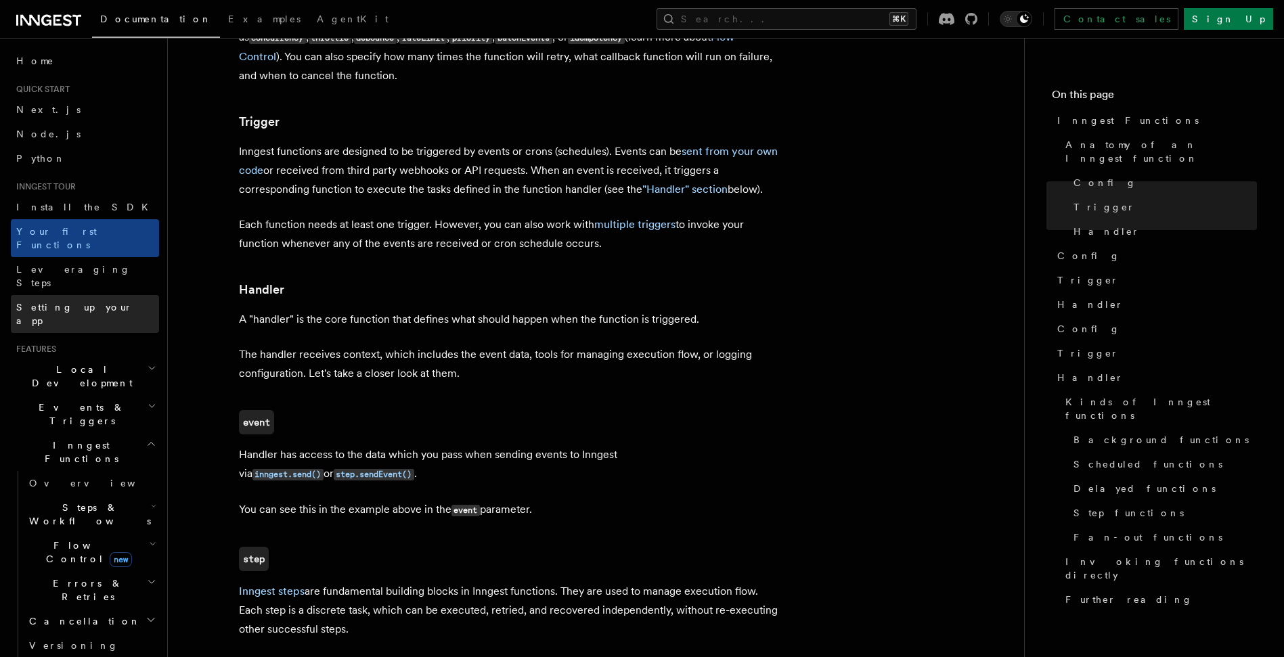
click at [100, 295] on link "Setting up your app" at bounding box center [85, 314] width 148 height 38
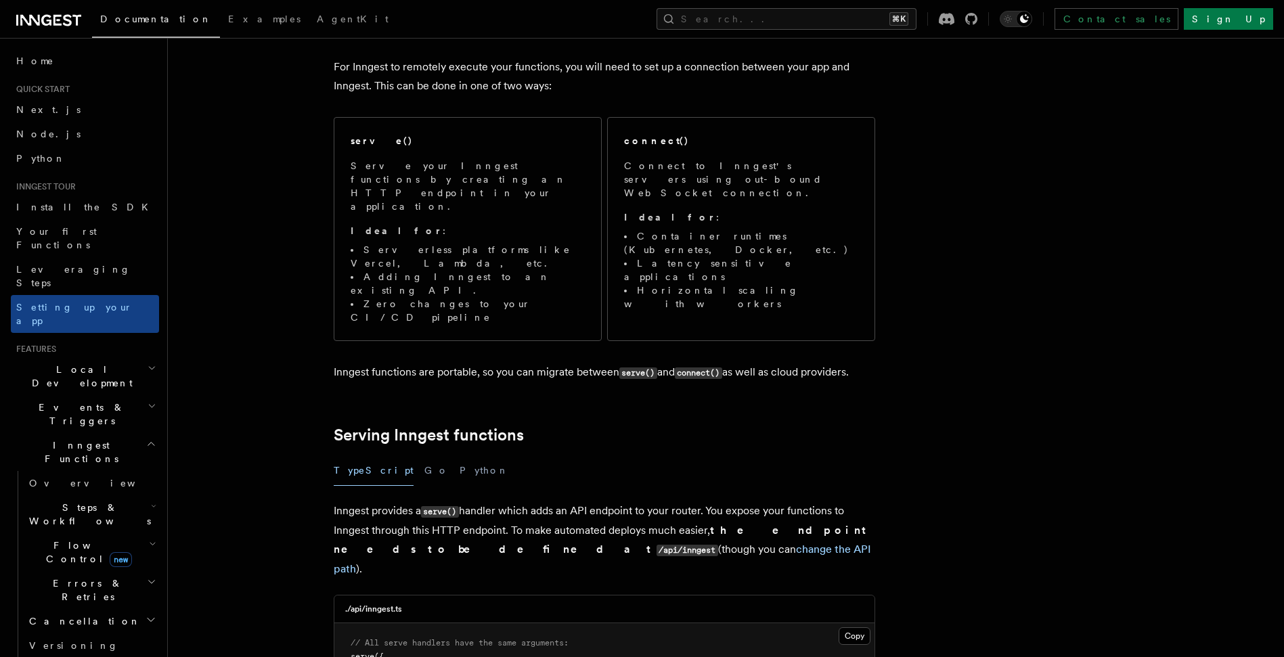
scroll to position [278, 0]
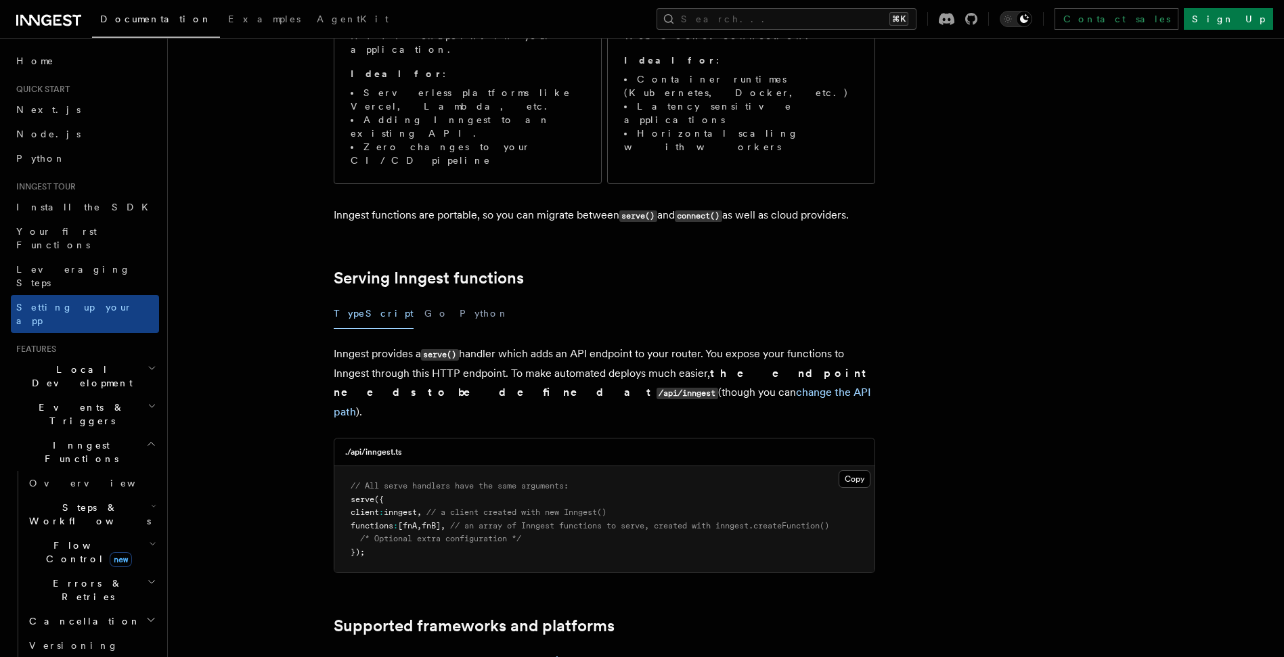
click at [100, 501] on span "Steps & Workflows" at bounding box center [87, 514] width 127 height 27
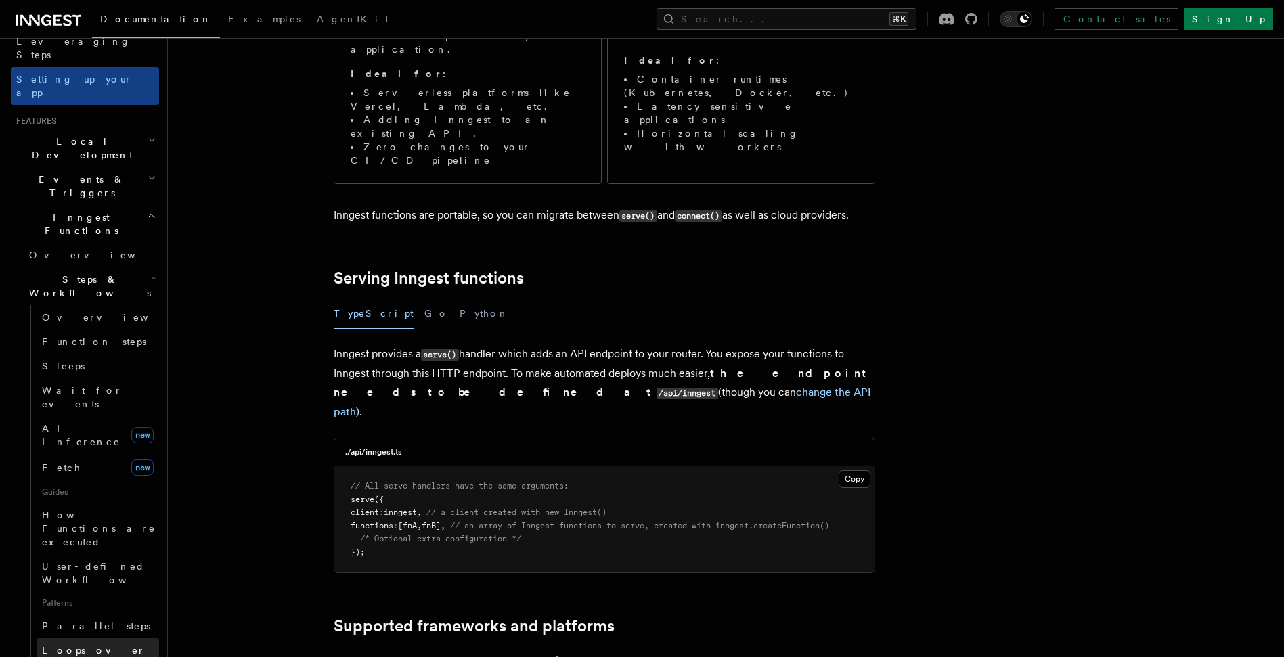
scroll to position [231, 0]
click at [818, 12] on button "Search... ⌘K" at bounding box center [787, 19] width 260 height 22
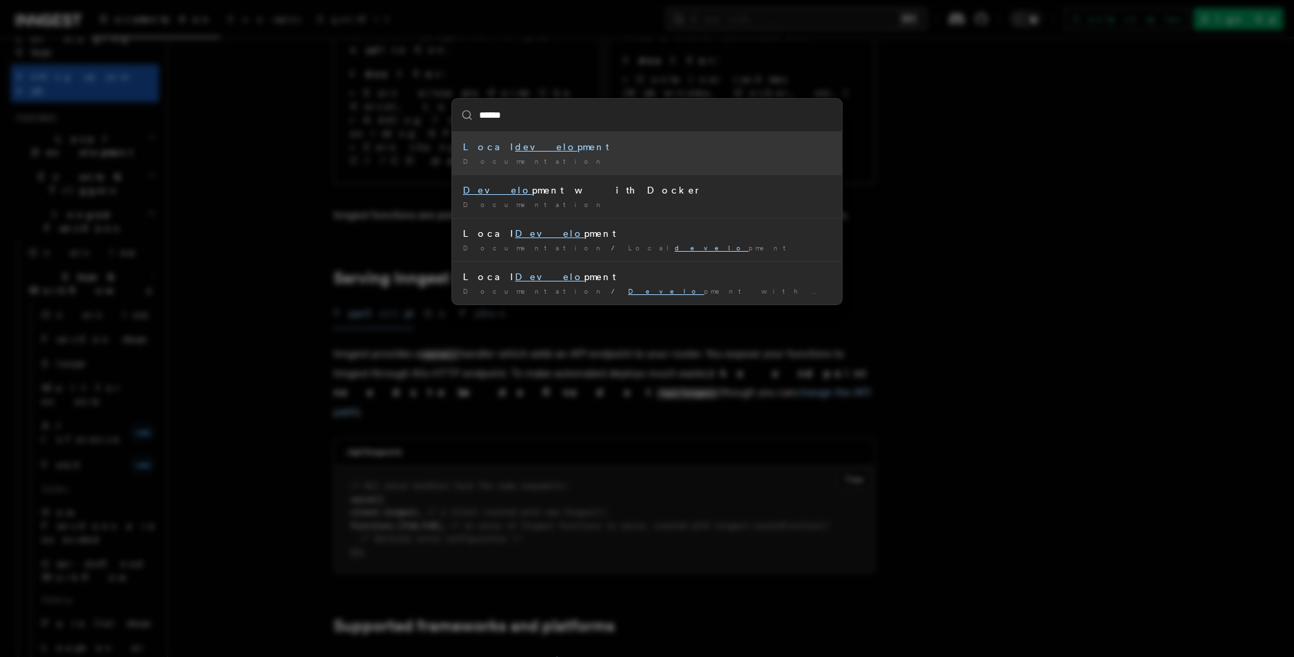
type input "*******"
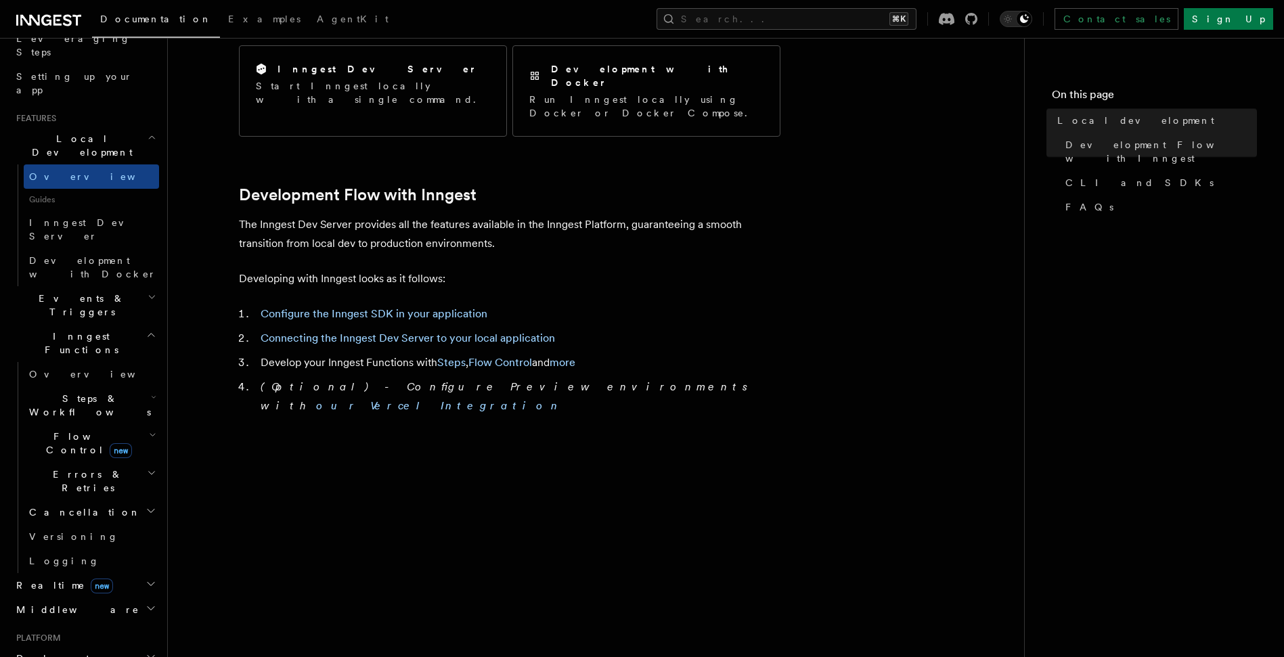
scroll to position [854, 0]
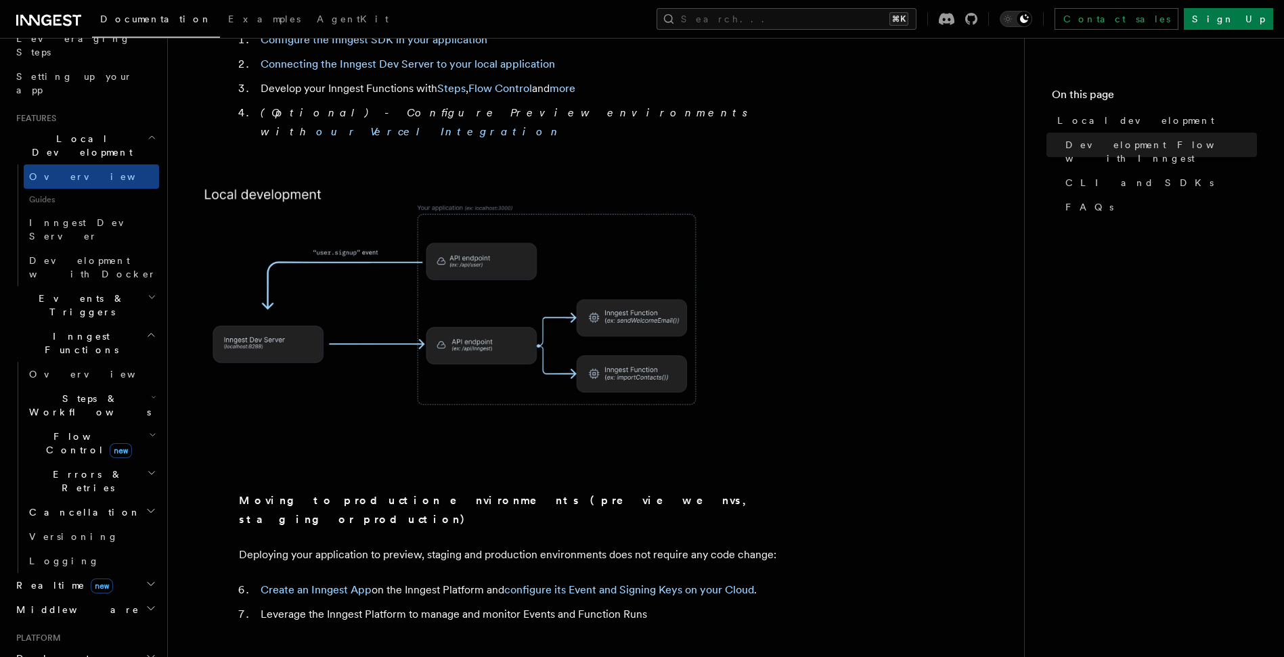
click at [288, 276] on img at bounding box center [461, 315] width 542 height 282
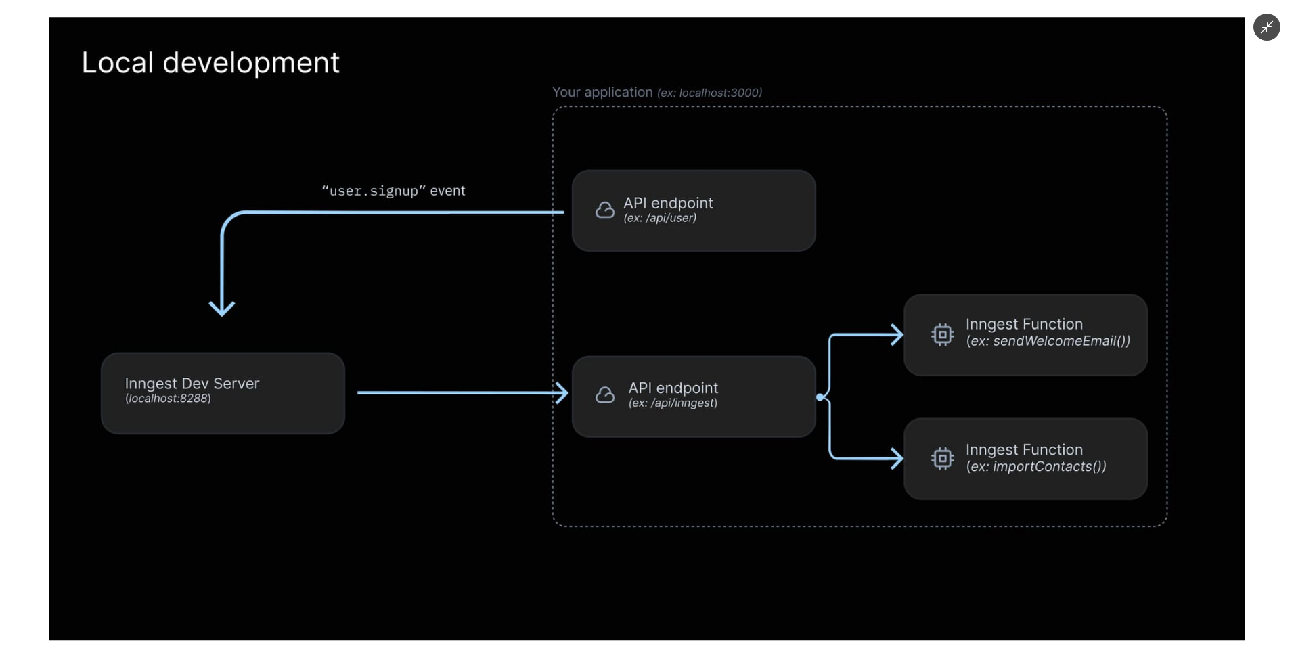
click at [208, 242] on img at bounding box center [647, 328] width 1196 height 623
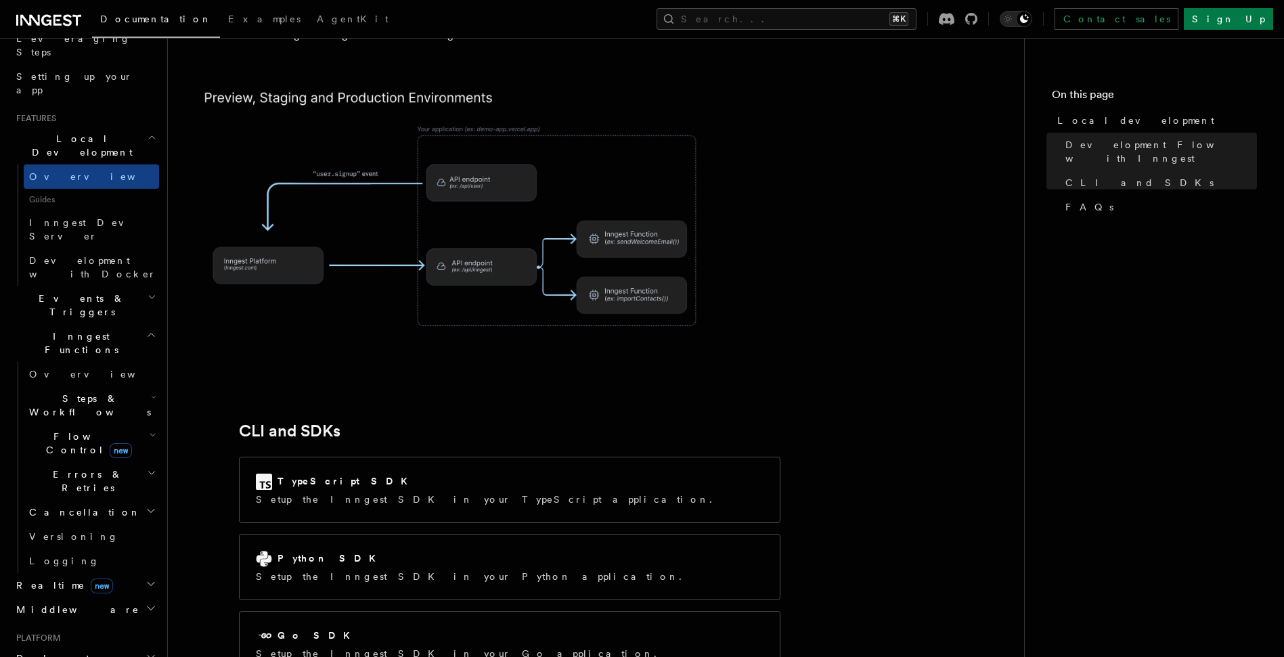
scroll to position [1574, 0]
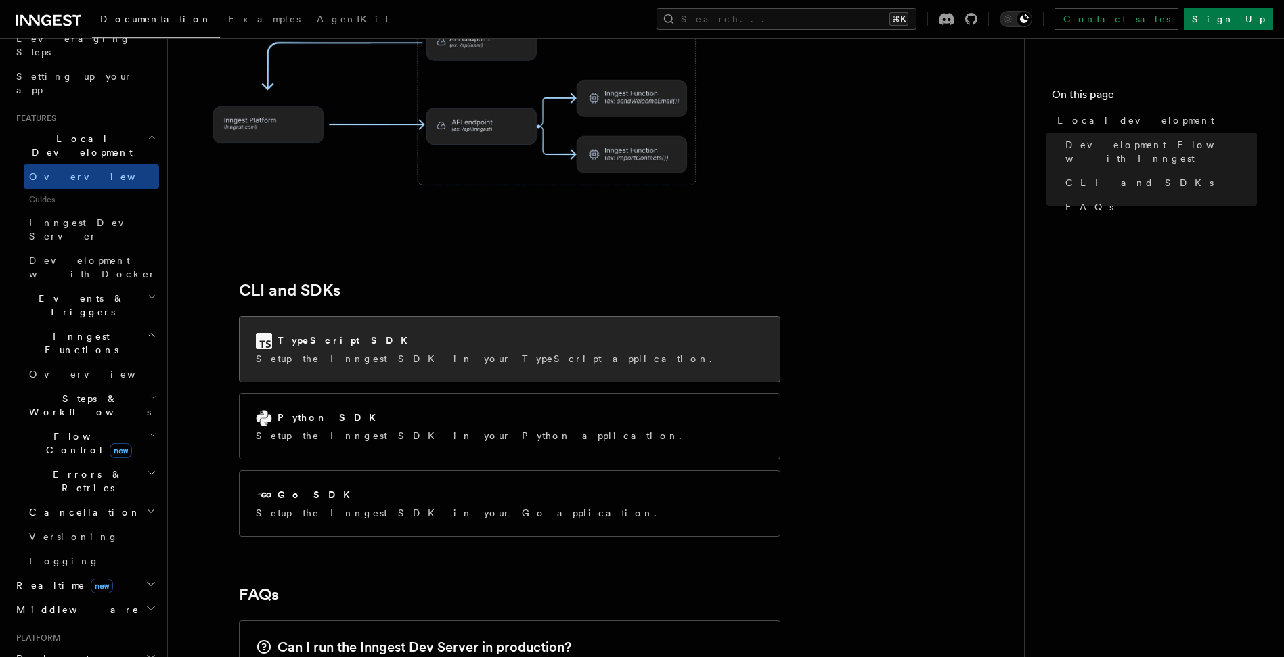
click at [372, 333] on div "TypeScript SDK Setup the Inngest SDK in your TypeScript application." at bounding box center [488, 349] width 464 height 32
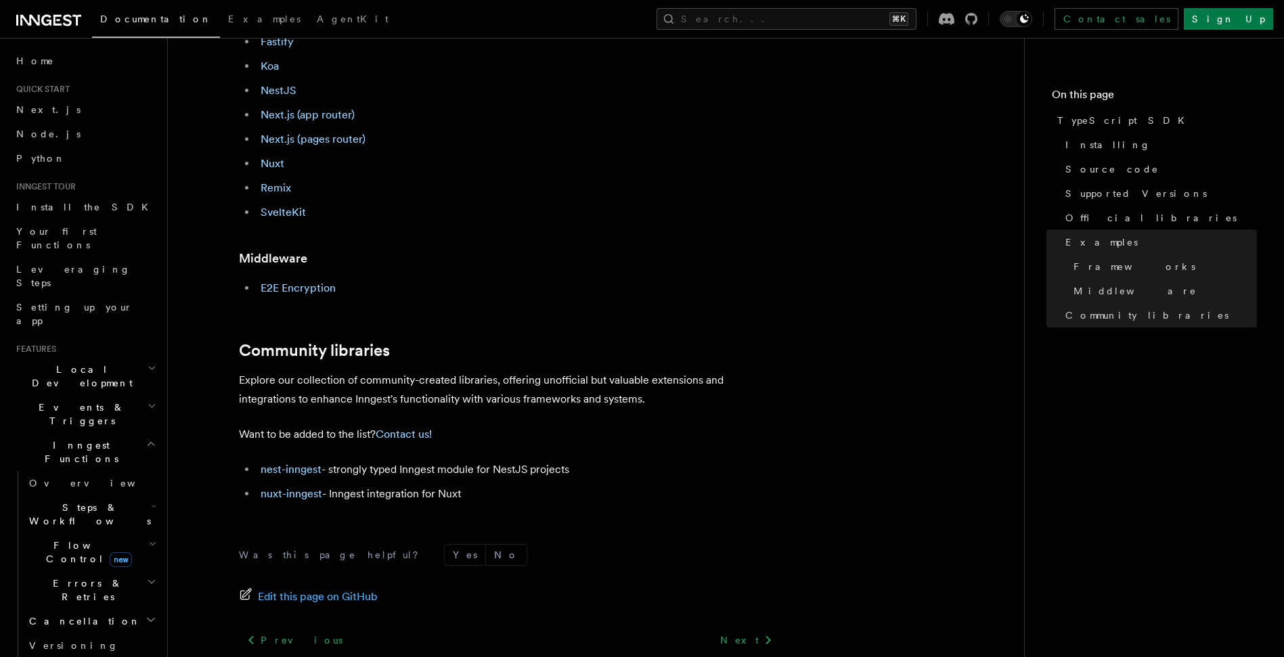
scroll to position [710, 0]
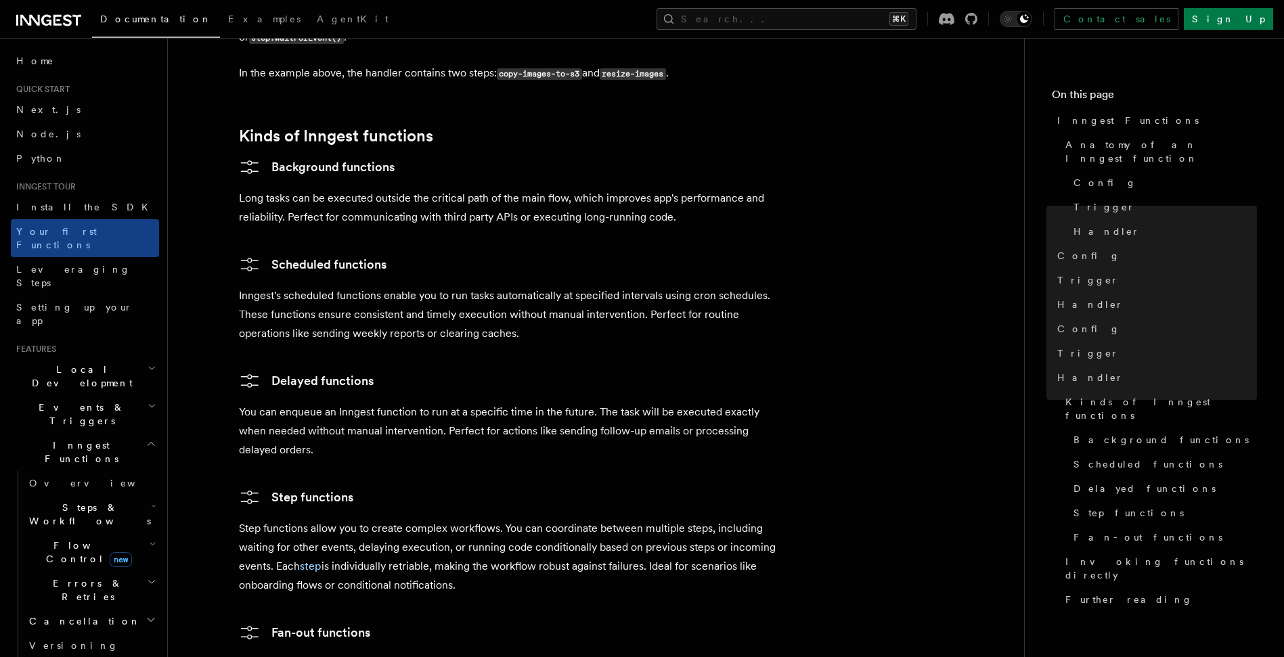
scroll to position [2660, 0]
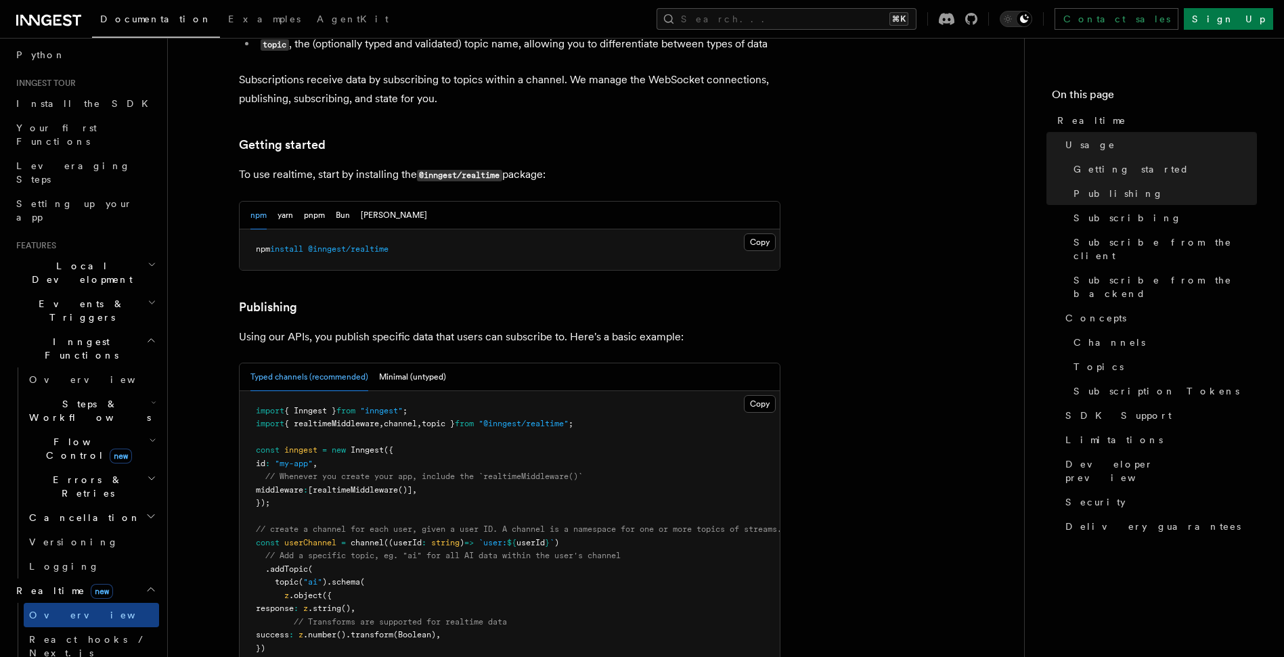
scroll to position [706, 0]
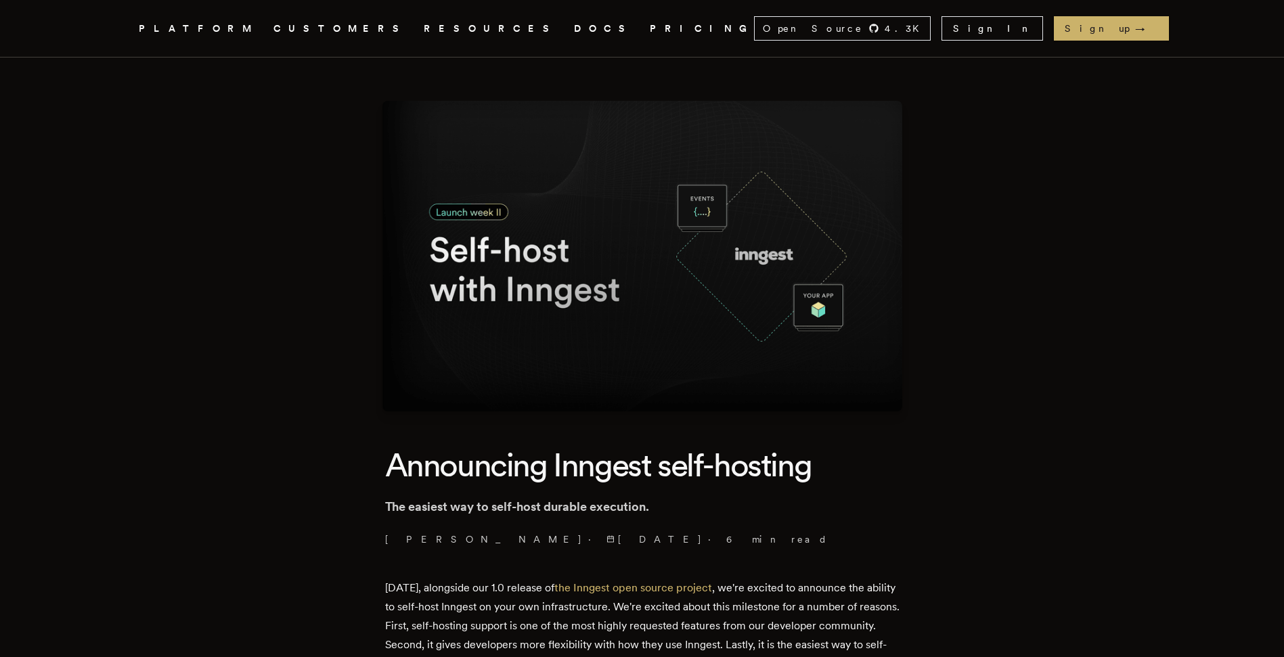
drag, startPoint x: 176, startPoint y: 322, endPoint x: 189, endPoint y: 322, distance: 12.9
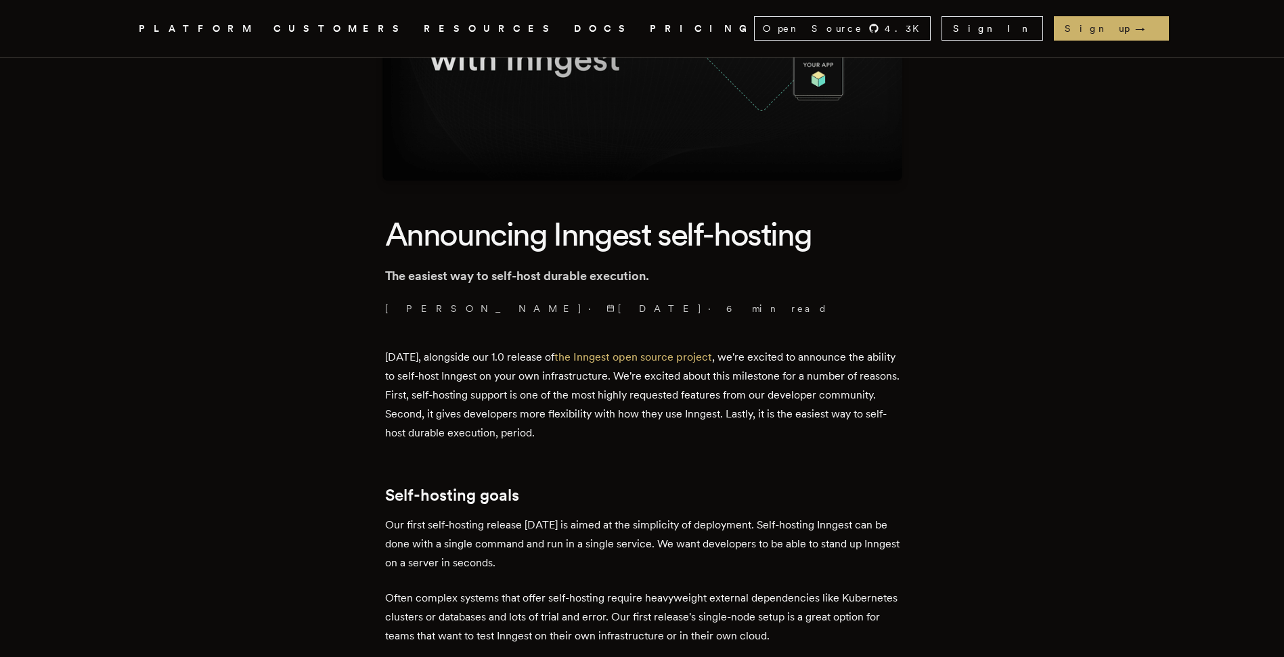
scroll to position [234, 0]
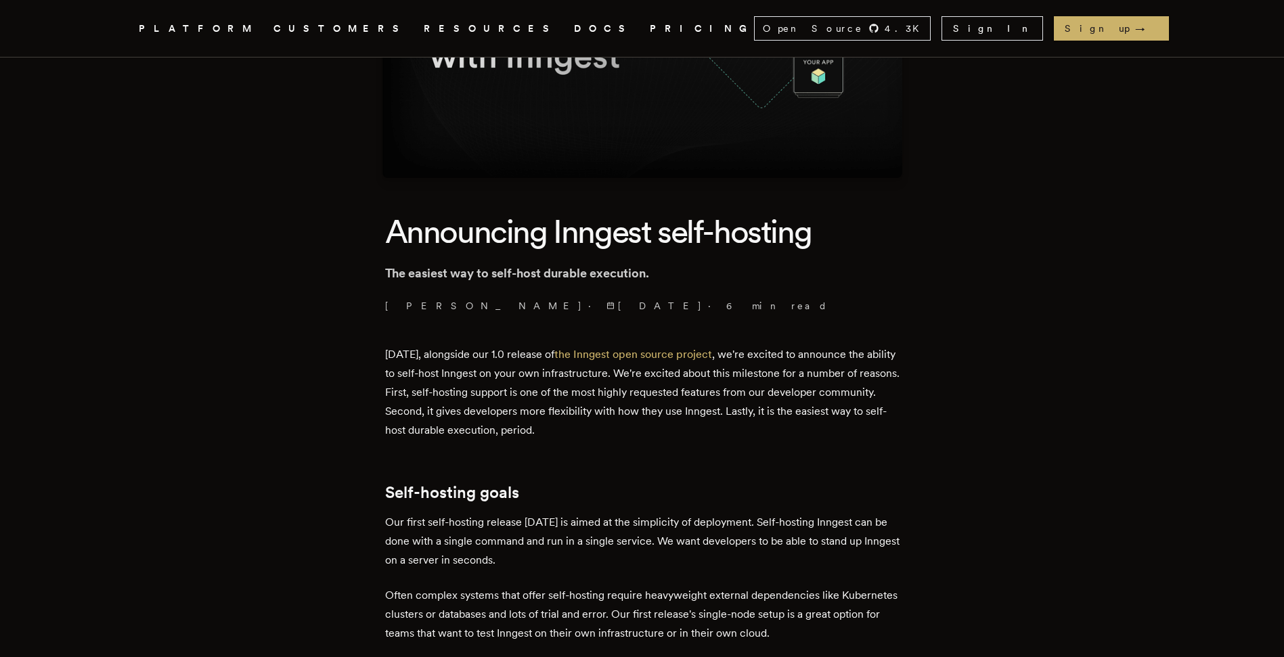
drag, startPoint x: 266, startPoint y: 265, endPoint x: 293, endPoint y: 276, distance: 29.2
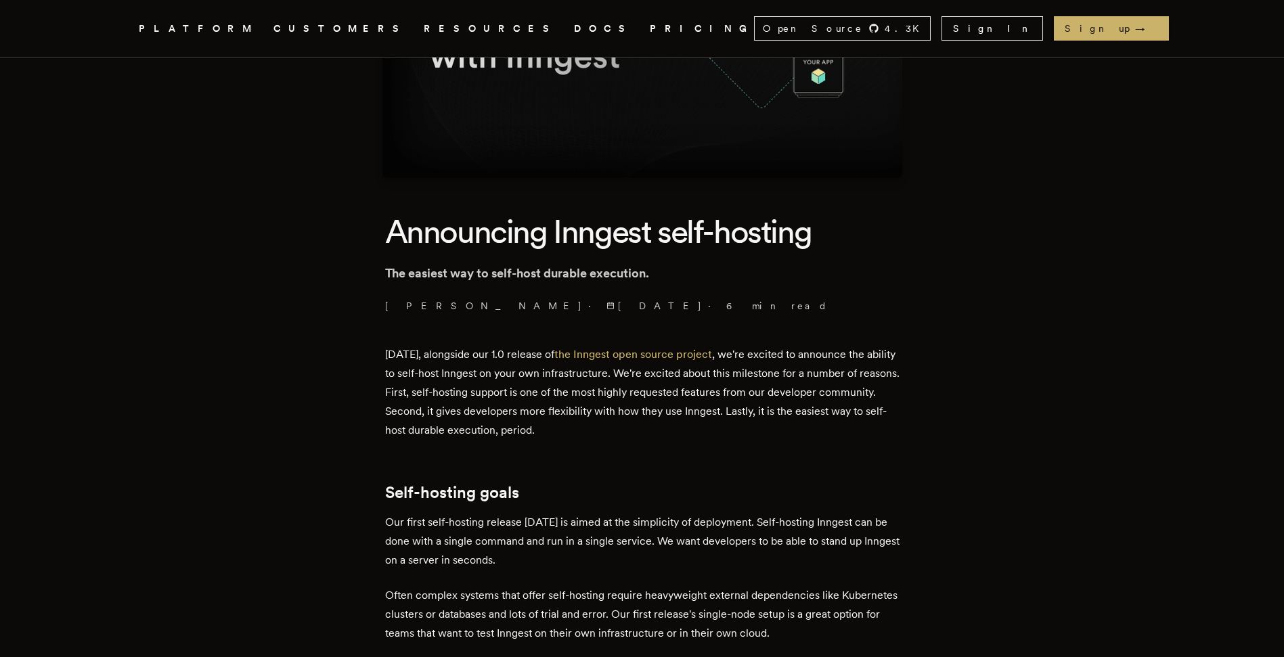
click at [401, 233] on h1 "Announcing Inngest self-hosting" at bounding box center [642, 232] width 514 height 42
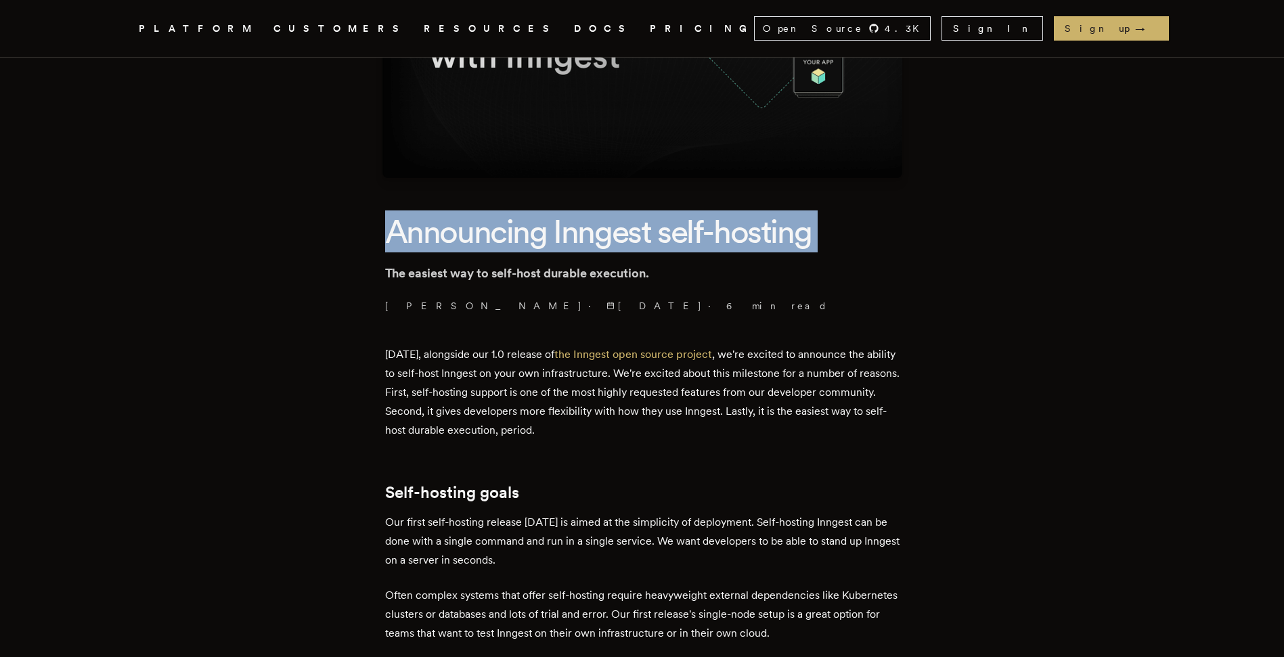
click at [401, 233] on h1 "Announcing Inngest self-hosting" at bounding box center [642, 232] width 514 height 42
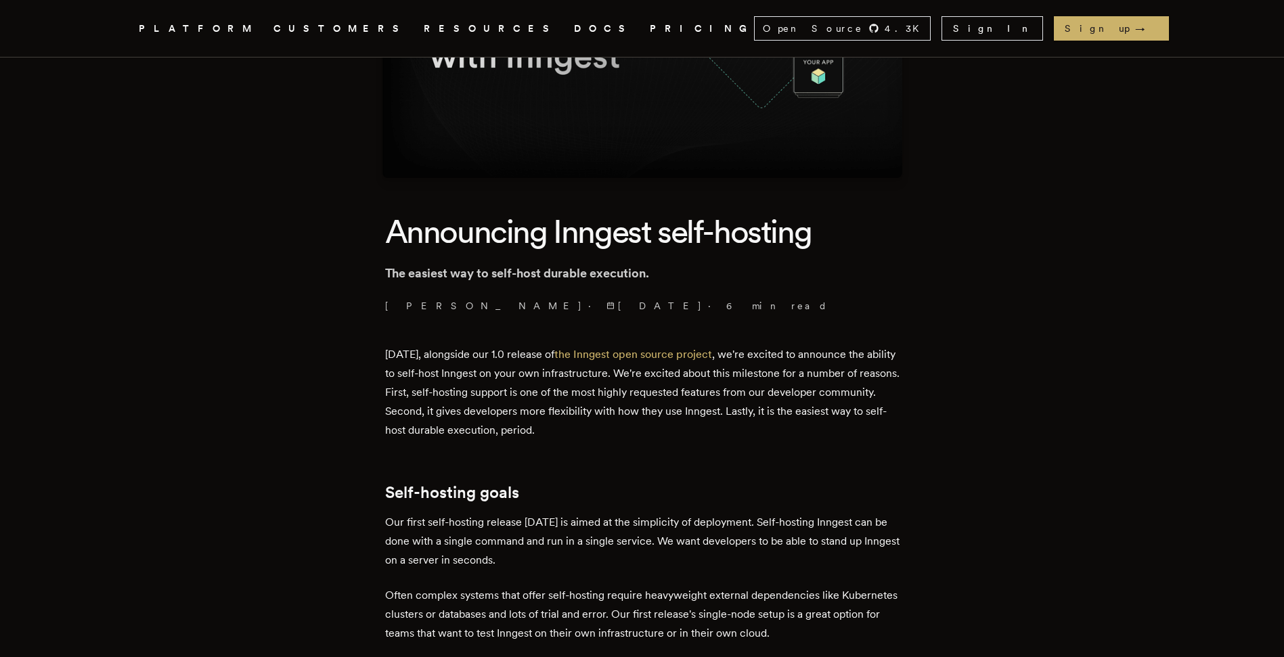
drag, startPoint x: 347, startPoint y: 227, endPoint x: 364, endPoint y: 233, distance: 18.0
drag, startPoint x: 357, startPoint y: 216, endPoint x: 334, endPoint y: 240, distance: 32.6
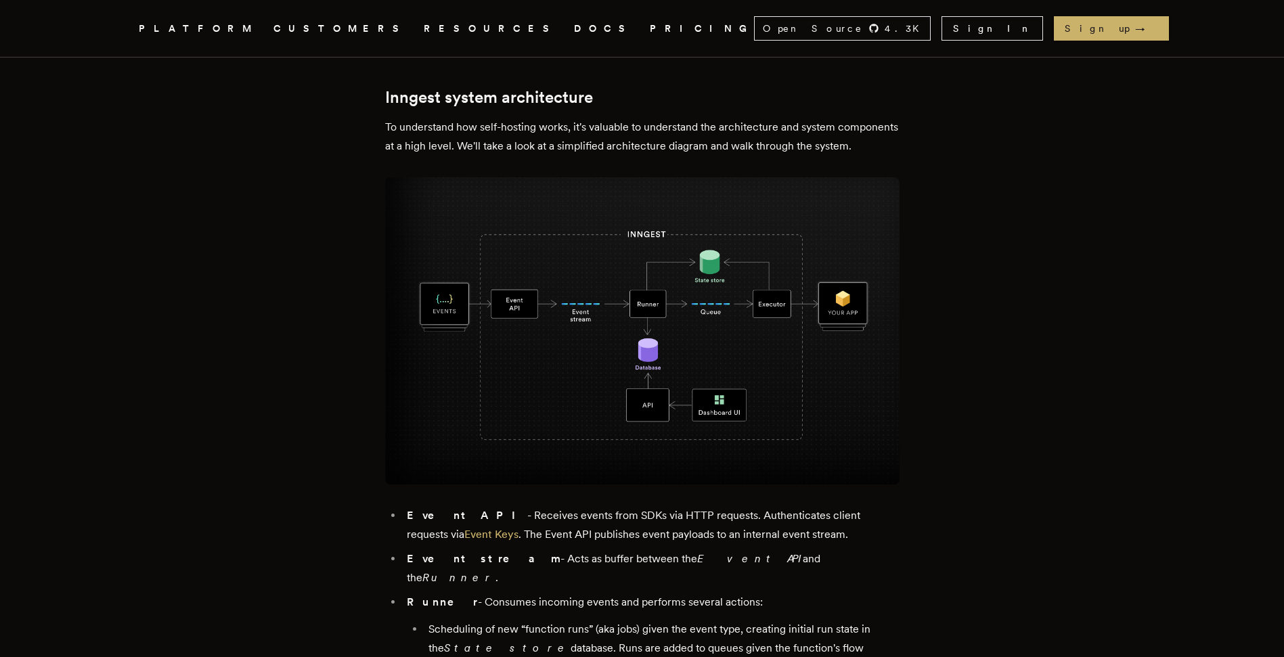
scroll to position [854, 0]
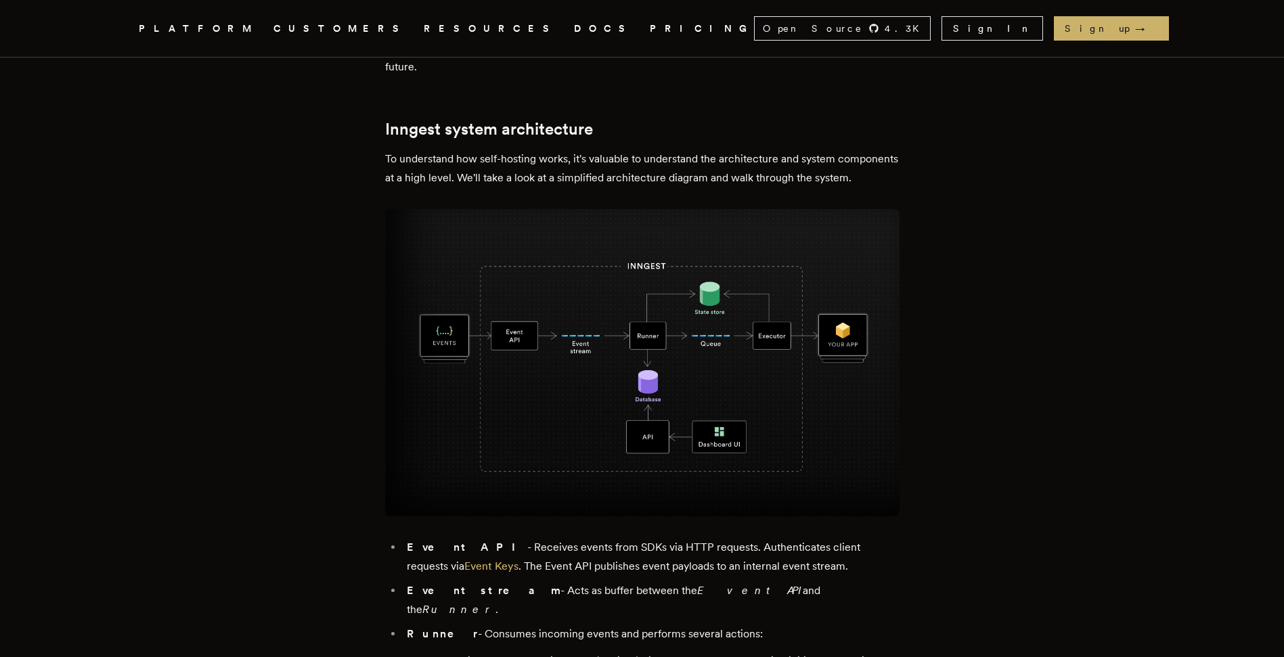
click at [491, 351] on img at bounding box center [642, 363] width 514 height 308
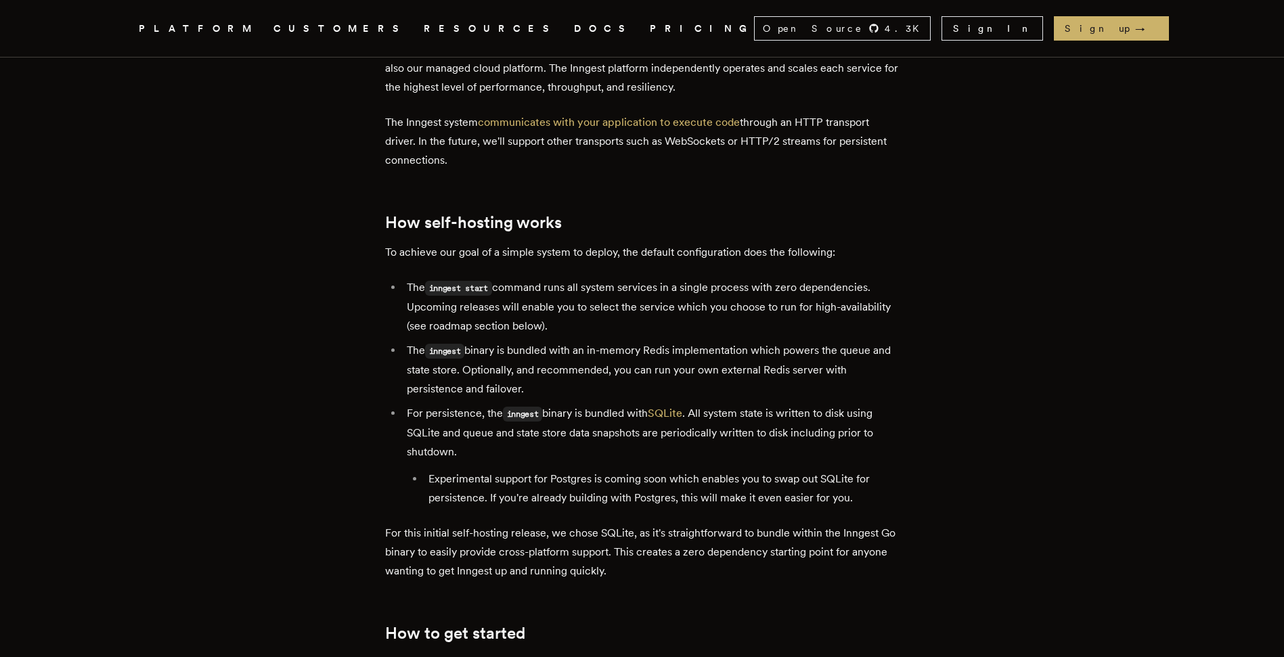
scroll to position [2157, 0]
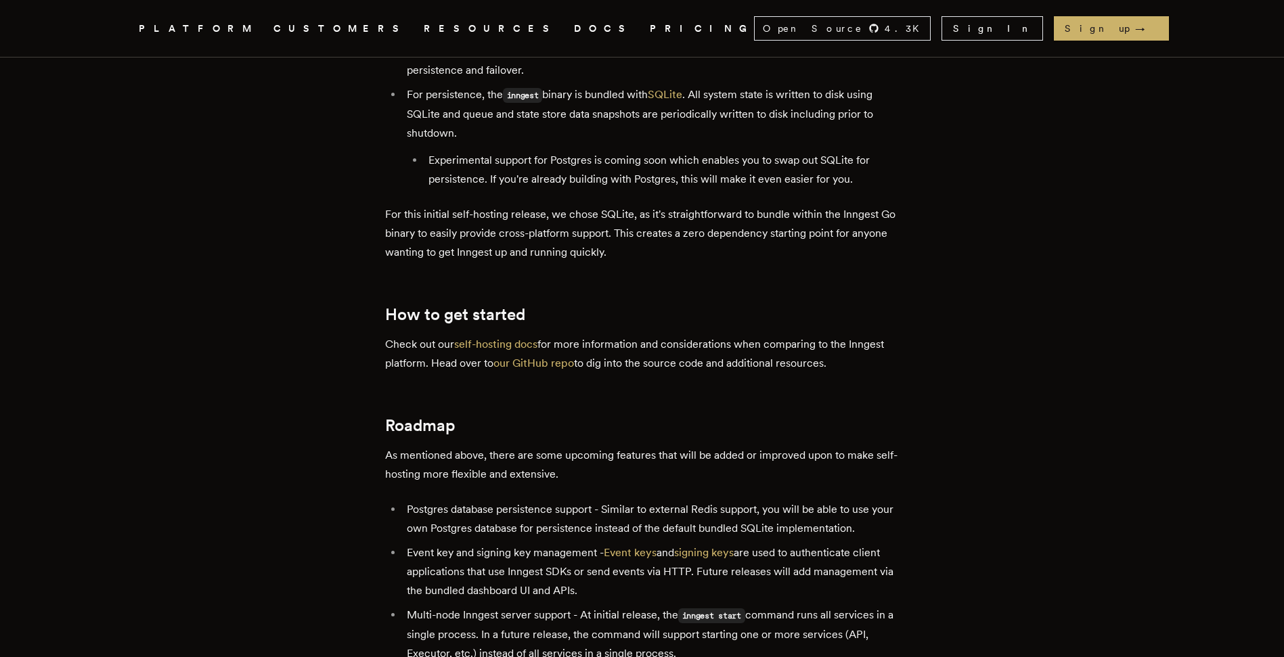
click at [1202, 386] on div "Inngest .cls-1 { fill: #FAFAF9; } PLATFORM CUSTOMERS RESOURCES DOCS PRICING Ope…" at bounding box center [642, 26] width 1284 height 4367
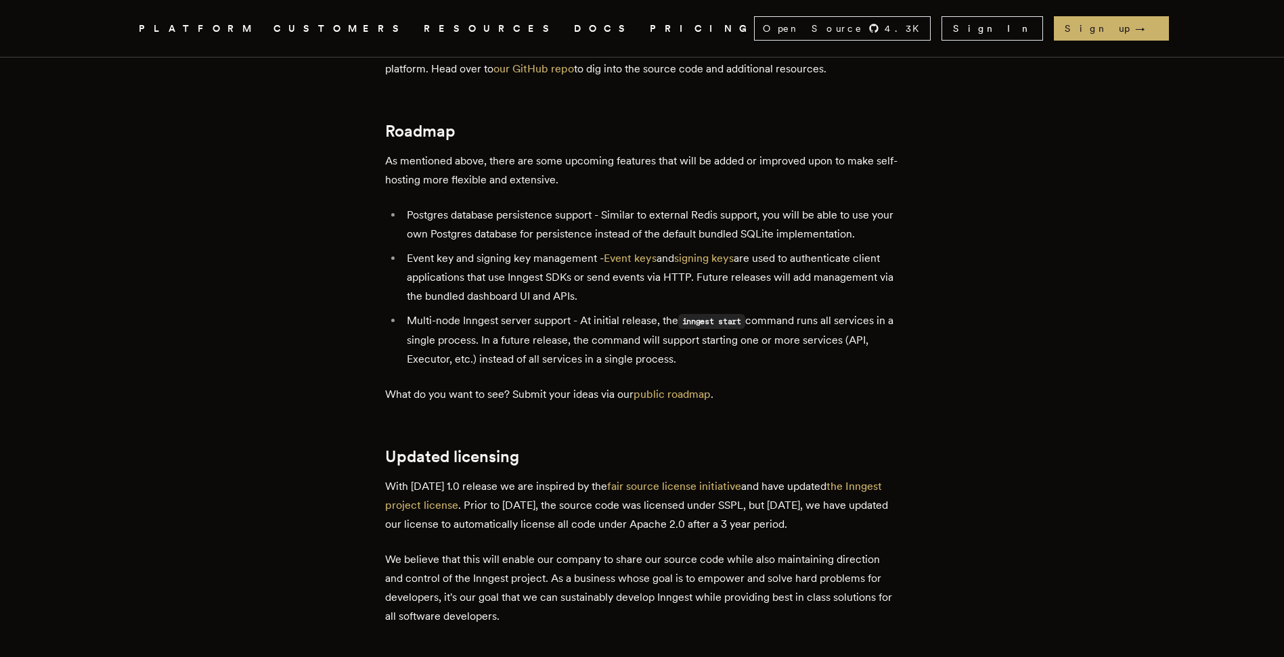
scroll to position [2517, 0]
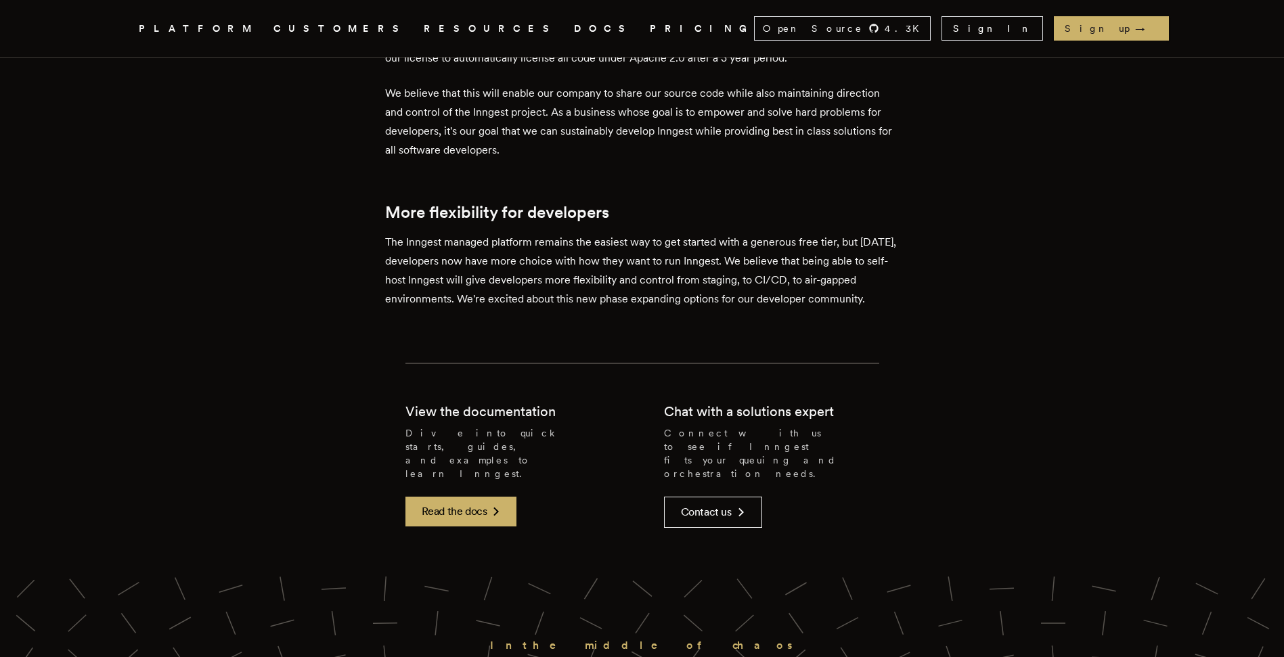
scroll to position [3190, 0]
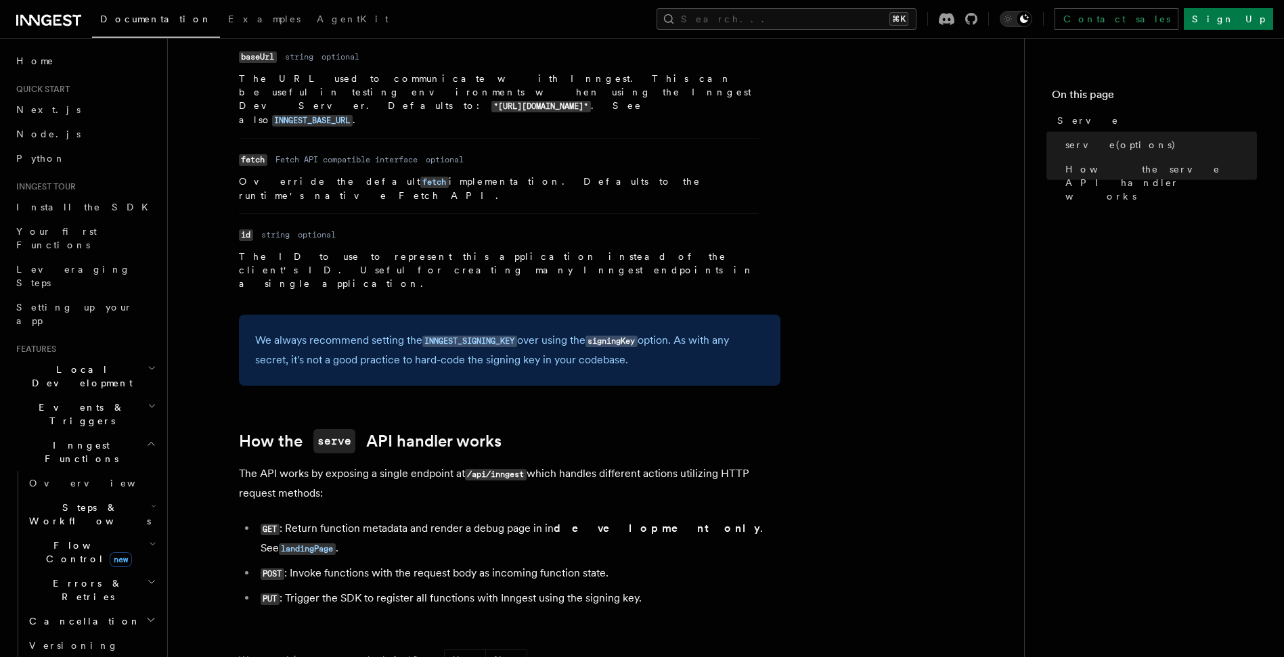
scroll to position [1212, 0]
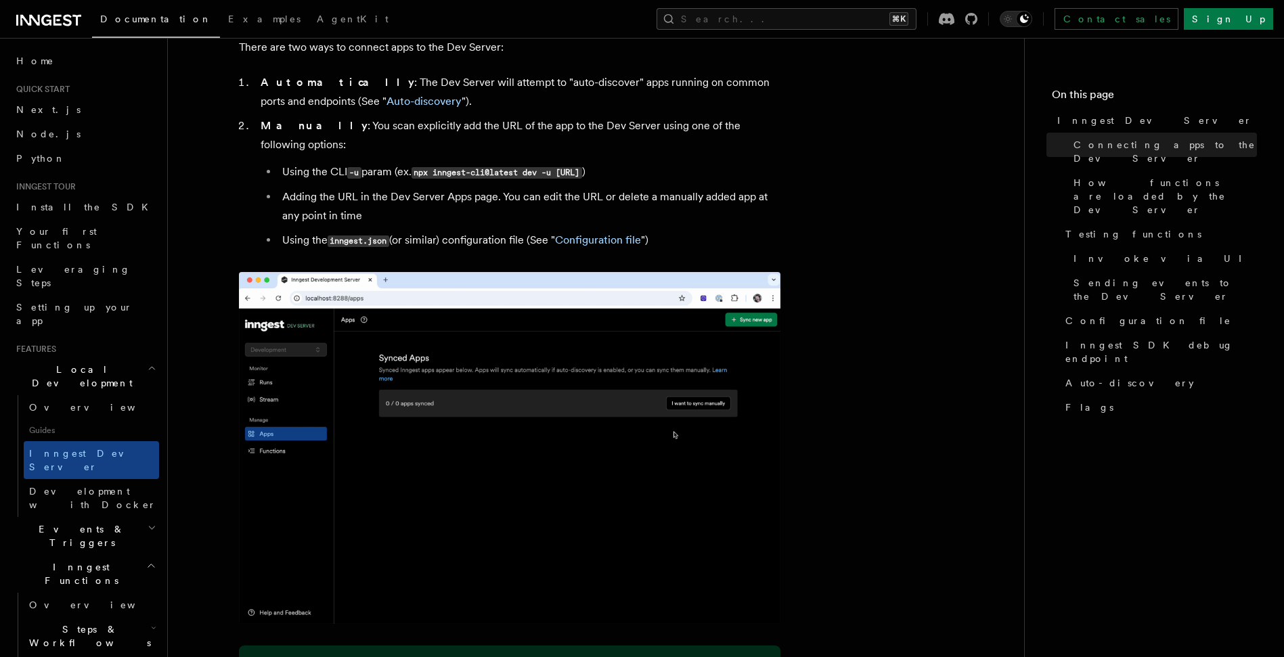
scroll to position [936, 0]
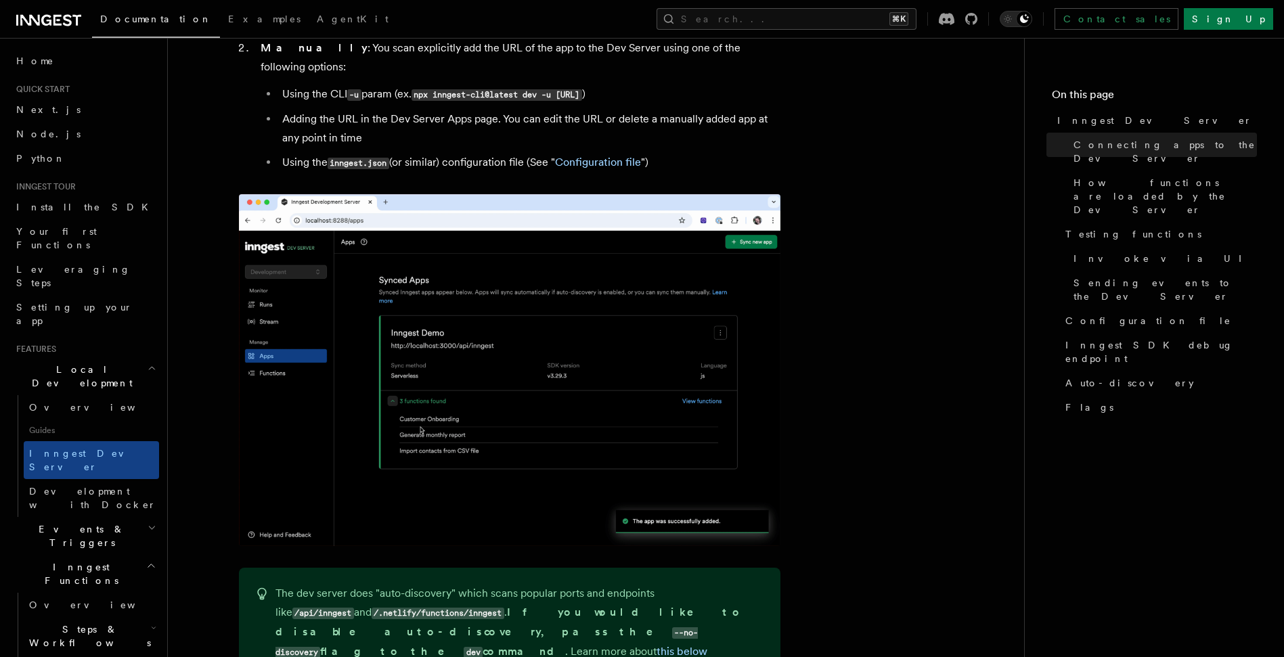
drag, startPoint x: 1255, startPoint y: 445, endPoint x: 1293, endPoint y: 261, distance: 188.6
click at [1255, 447] on nav "On this page Inngest Dev Server Connecting apps to the Dev Server How functions…" at bounding box center [1154, 347] width 260 height 619
click at [1245, 432] on nav "On this page Inngest Dev Server Connecting apps to the Dev Server How functions…" at bounding box center [1154, 347] width 260 height 619
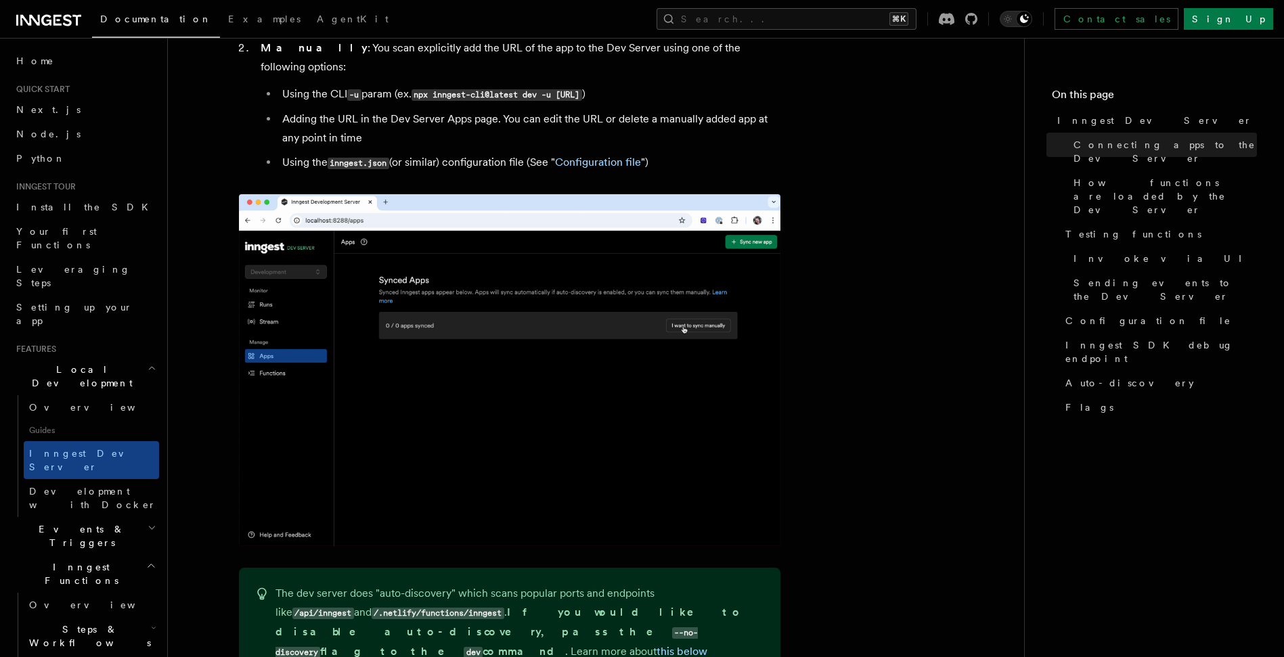
click at [1238, 58] on nav "On this page Inngest Dev Server Connecting apps to the Dev Server How functions…" at bounding box center [1154, 347] width 260 height 619
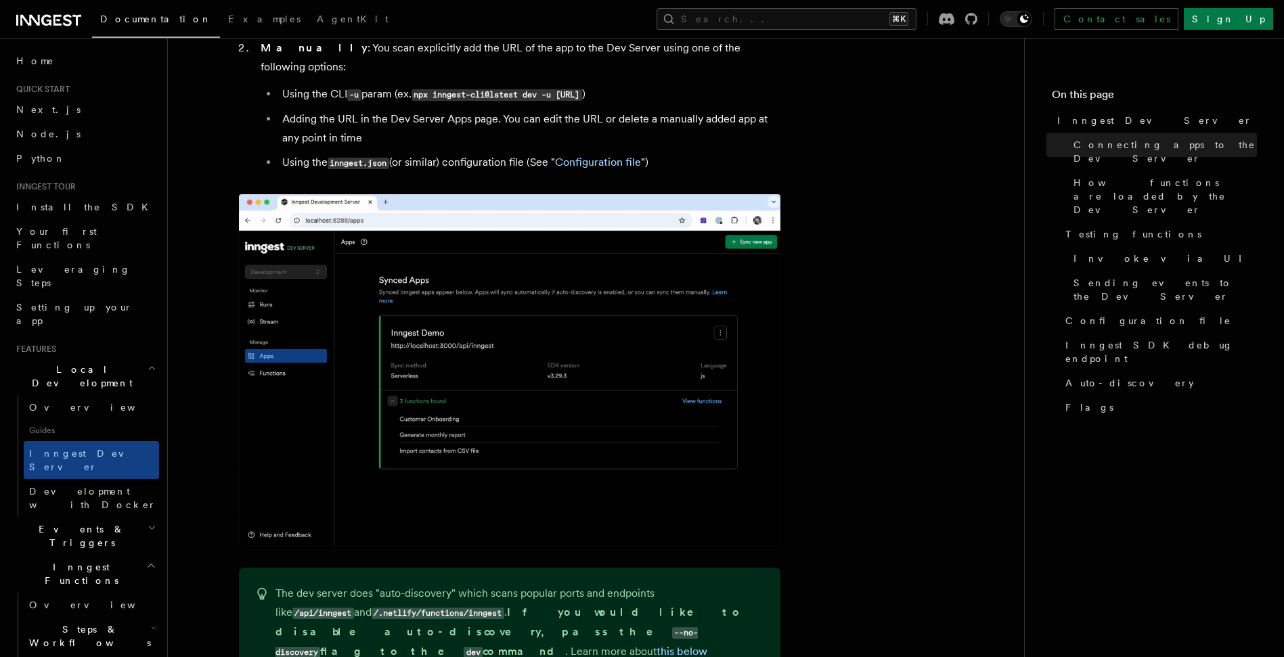
click at [1203, 61] on nav "On this page Inngest Dev Server Connecting apps to the Dev Server How functions…" at bounding box center [1154, 347] width 260 height 619
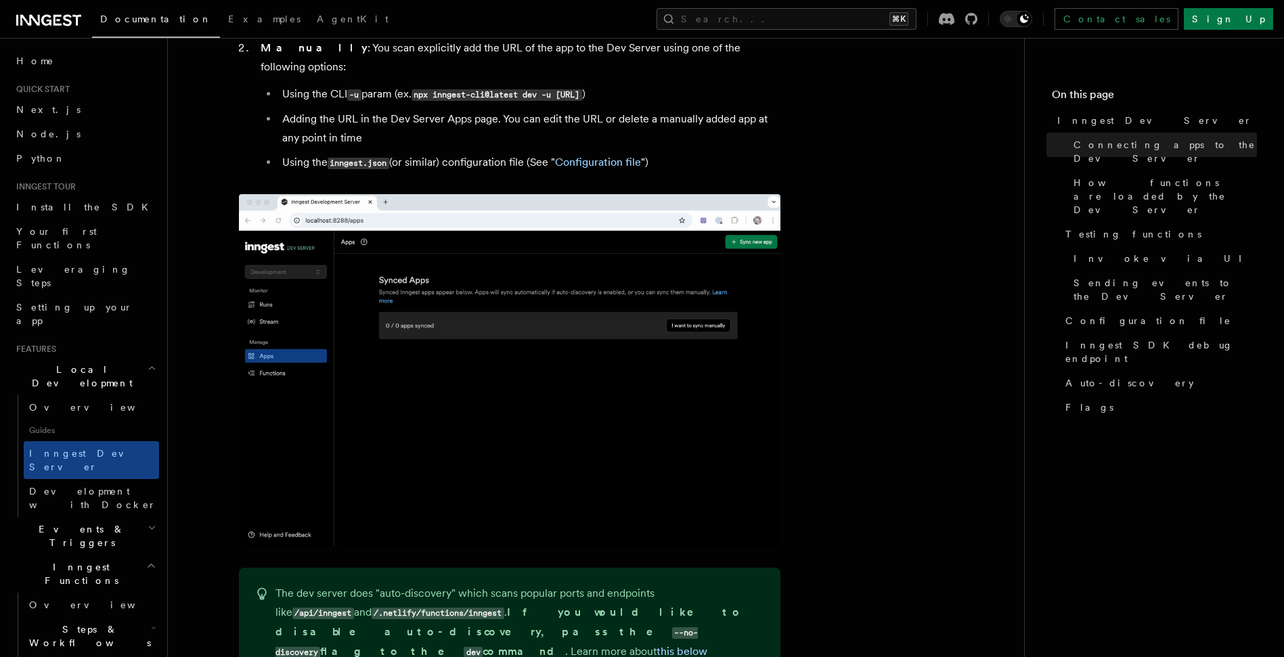
click at [1216, 79] on nav "On this page Inngest Dev Server Connecting apps to the Dev Server How functions…" at bounding box center [1154, 347] width 260 height 619
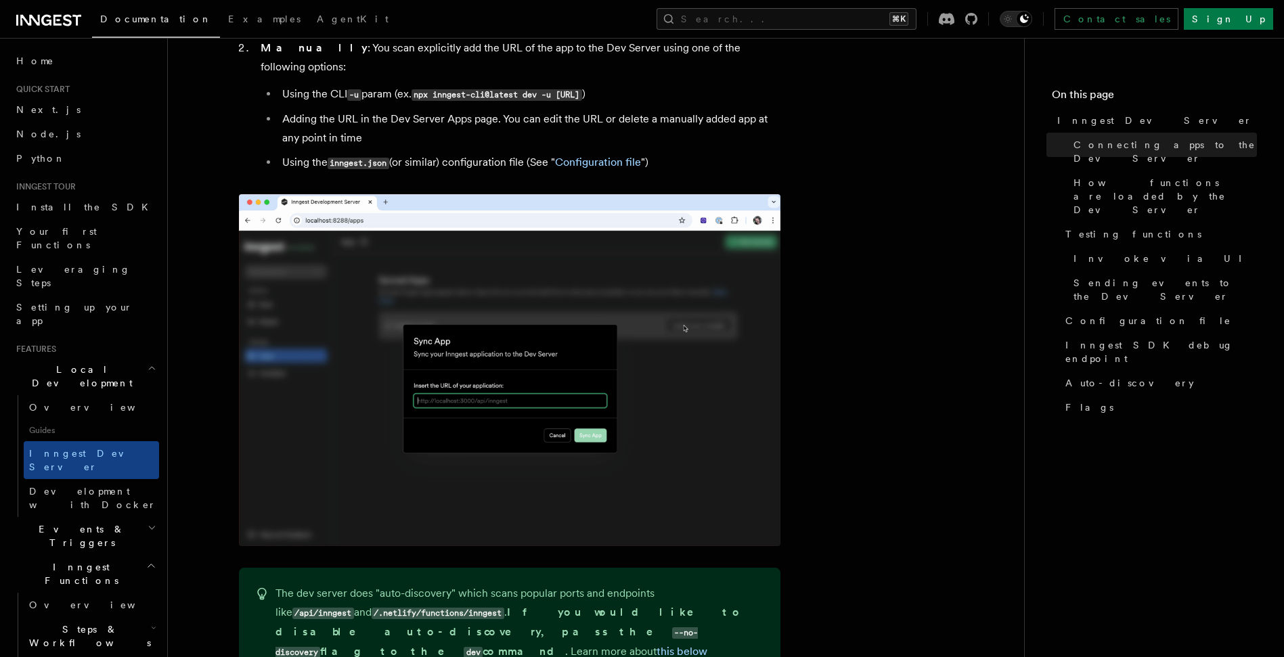
click at [1168, 60] on nav "On this page Inngest Dev Server Connecting apps to the Dev Server How functions…" at bounding box center [1154, 347] width 260 height 619
click at [1181, 60] on nav "On this page Inngest Dev Server Connecting apps to the Dev Server How functions…" at bounding box center [1154, 347] width 260 height 619
click at [1185, 65] on nav "On this page Inngest Dev Server Connecting apps to the Dev Server How functions…" at bounding box center [1154, 347] width 260 height 619
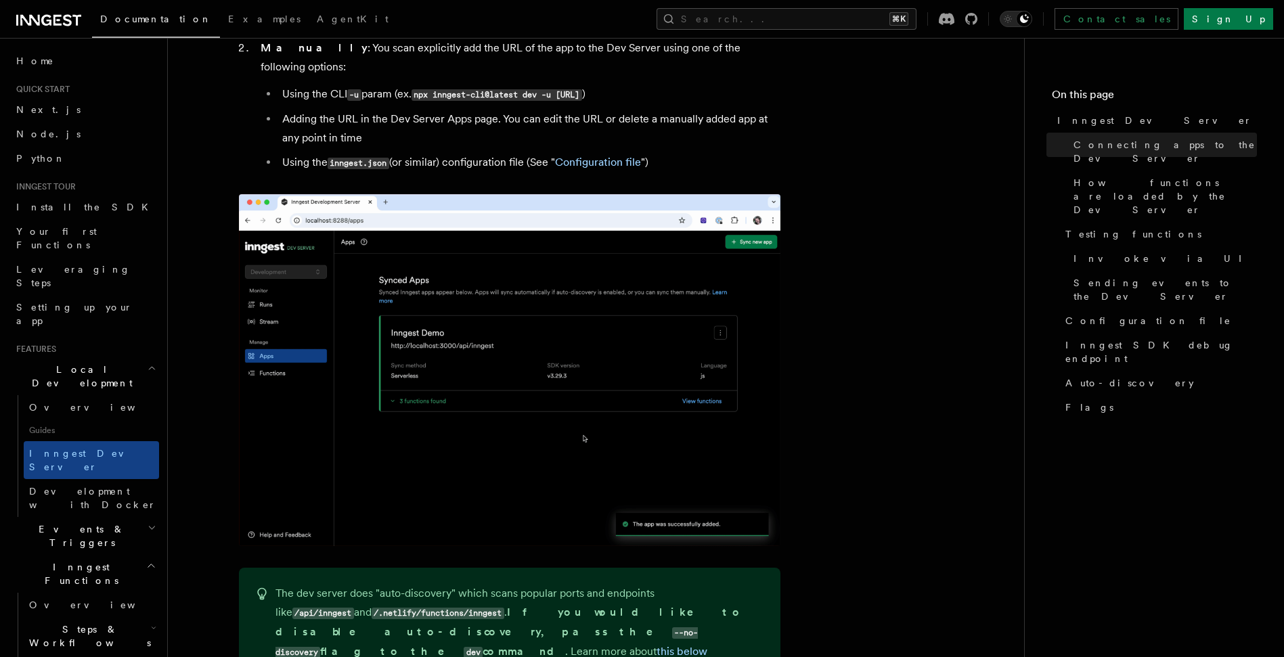
click at [1171, 398] on nav "On this page Inngest Dev Server Connecting apps to the Dev Server How functions…" at bounding box center [1154, 347] width 260 height 619
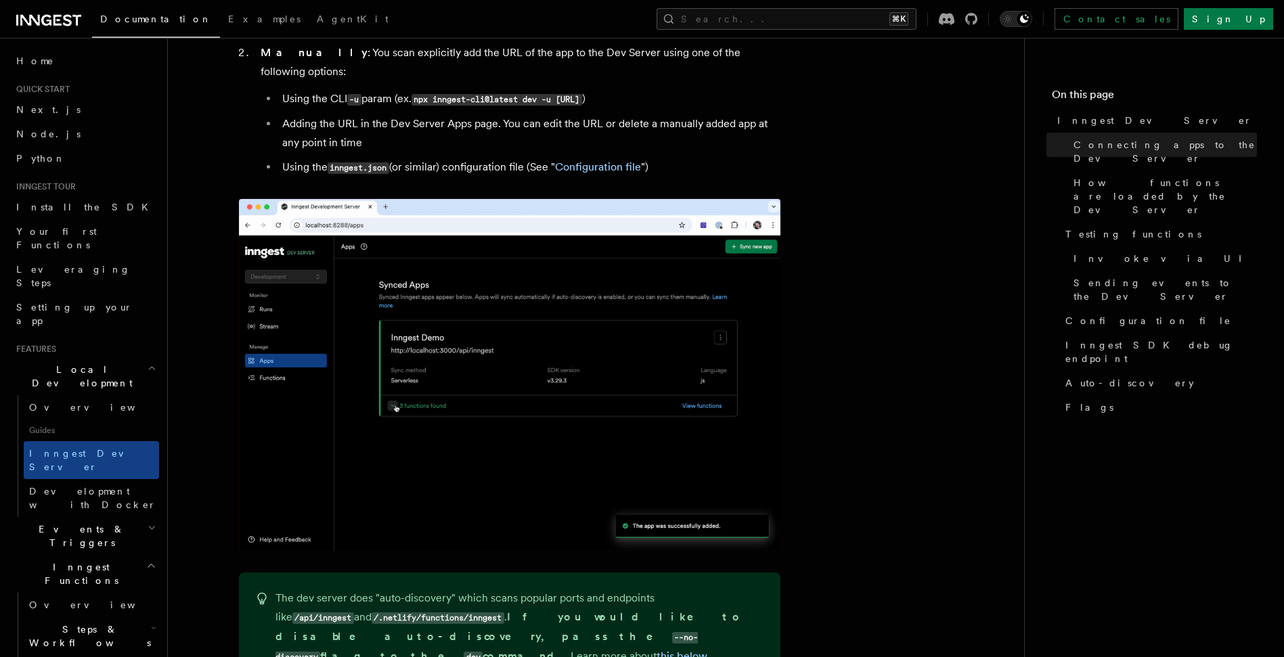
scroll to position [929, 0]
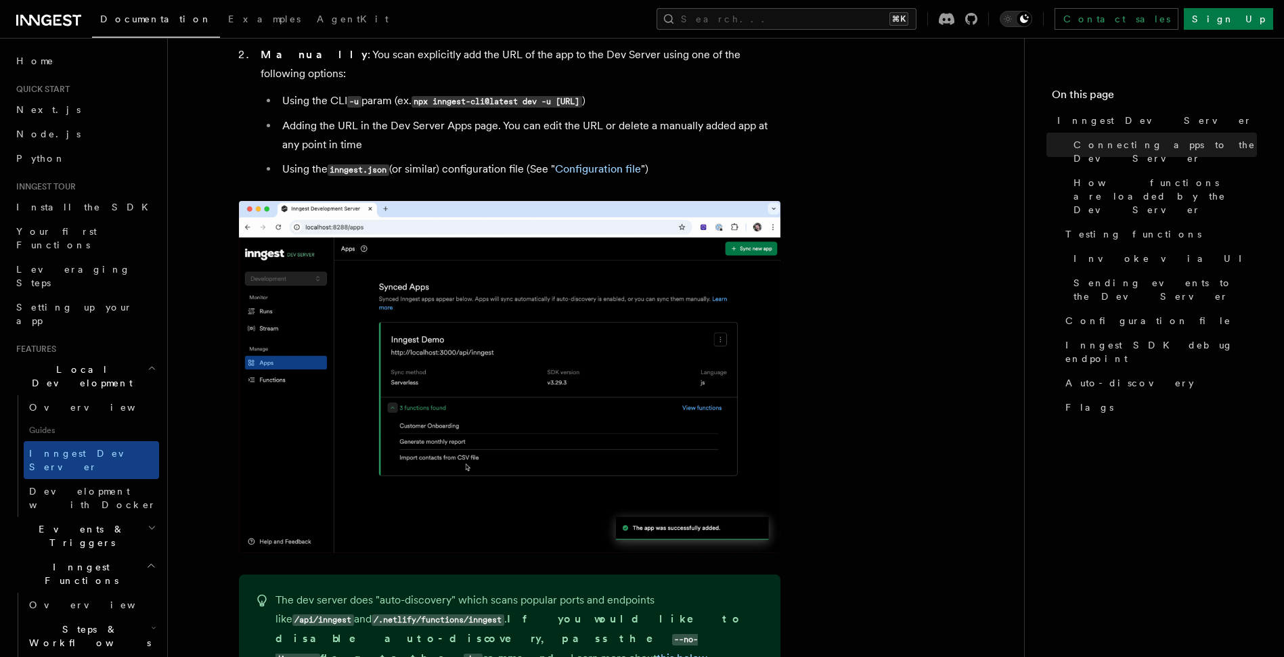
drag, startPoint x: 438, startPoint y: 79, endPoint x: 433, endPoint y: 85, distance: 8.2
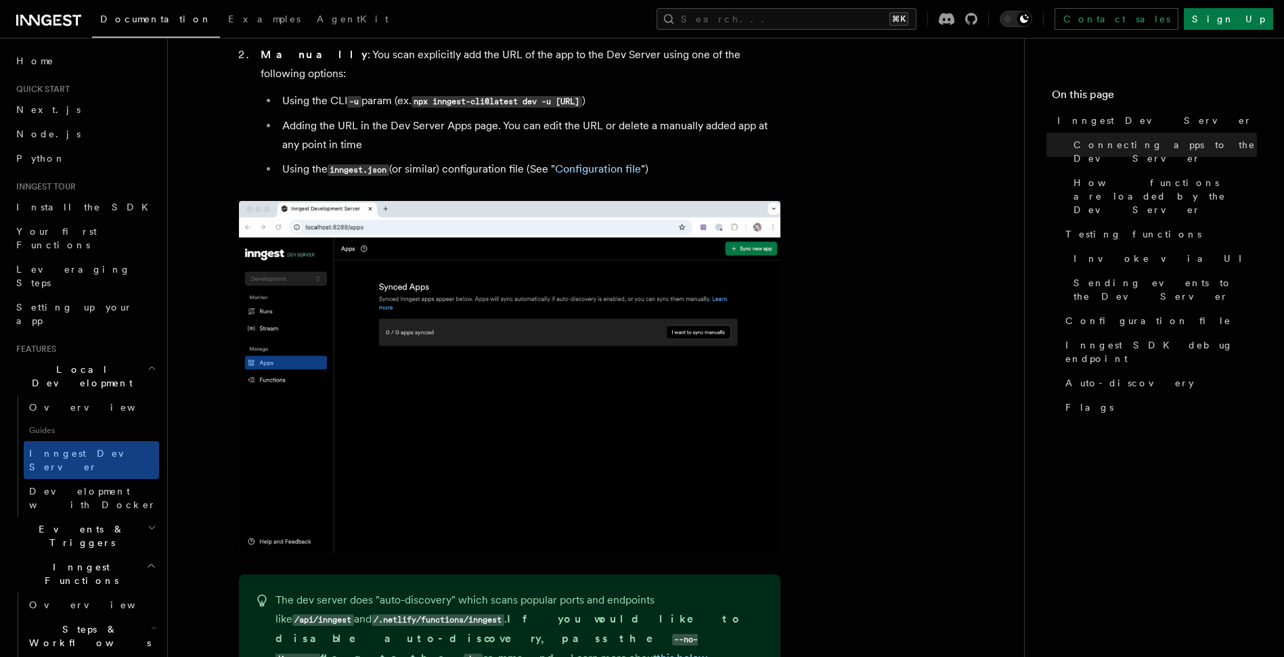
click at [438, 96] on code "npx inngest-cli@latest dev -u [URL]" at bounding box center [497, 102] width 171 height 12
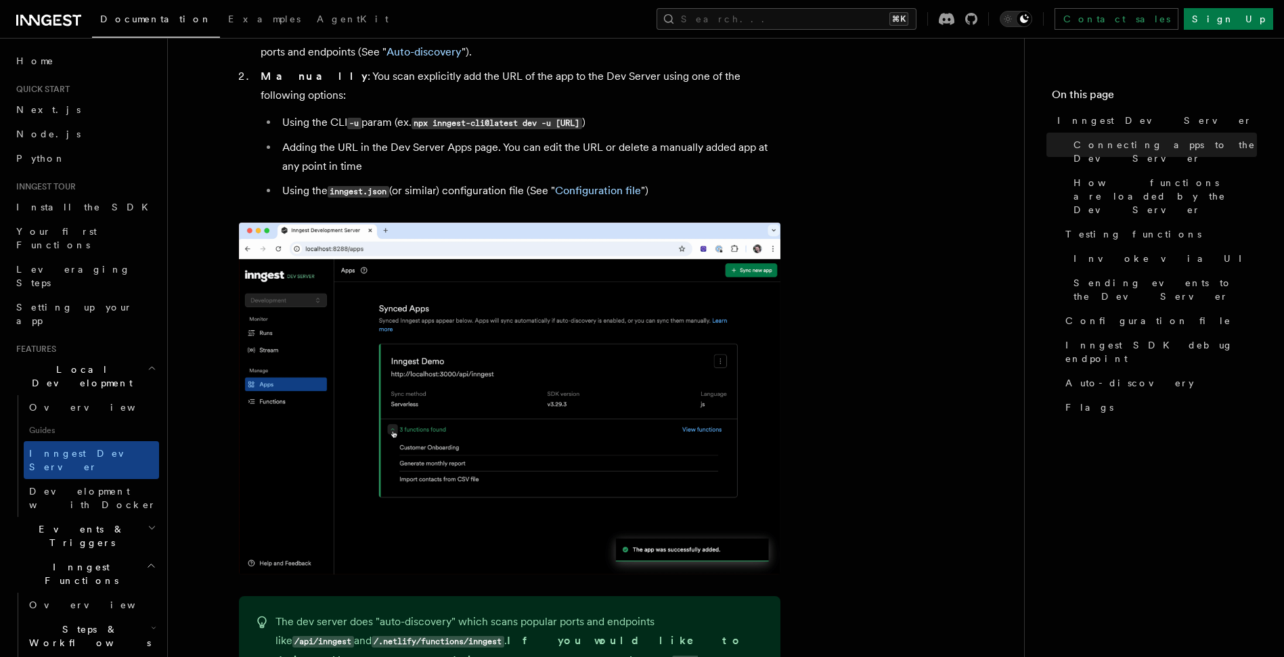
scroll to position [907, 0]
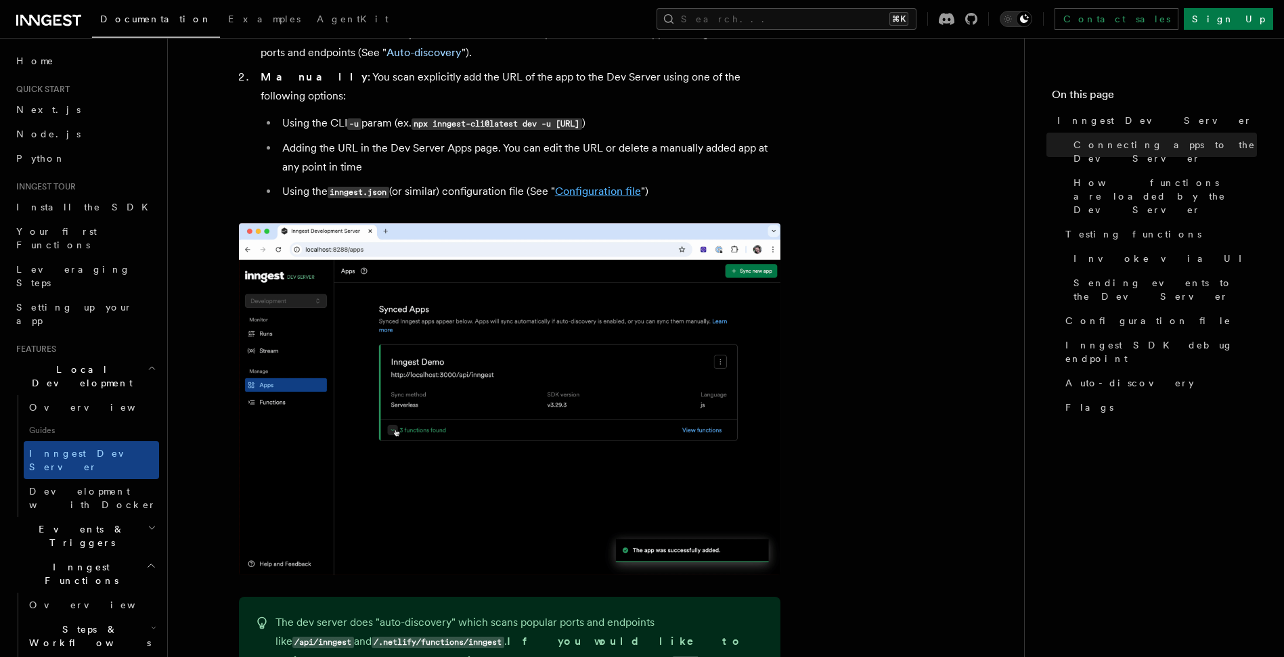
click at [605, 185] on link "Configuration file" at bounding box center [598, 191] width 86 height 13
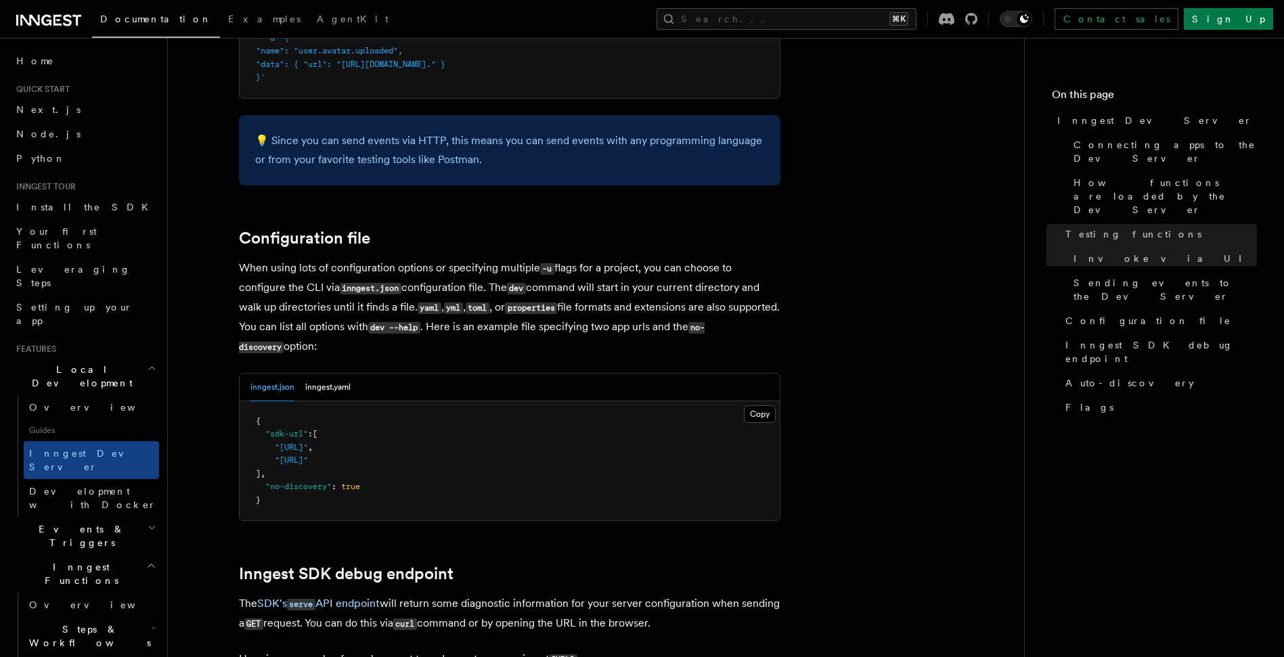
scroll to position [3537, 0]
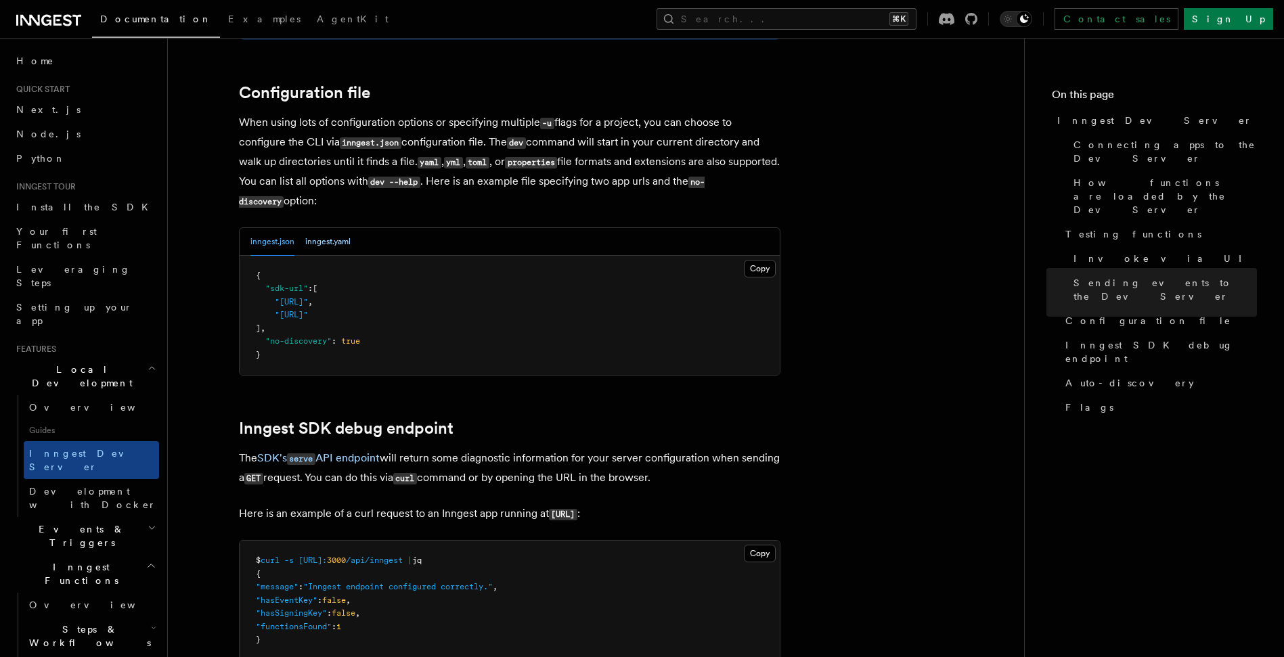
click at [317, 228] on button "inngest.yaml" at bounding box center [327, 242] width 45 height 28
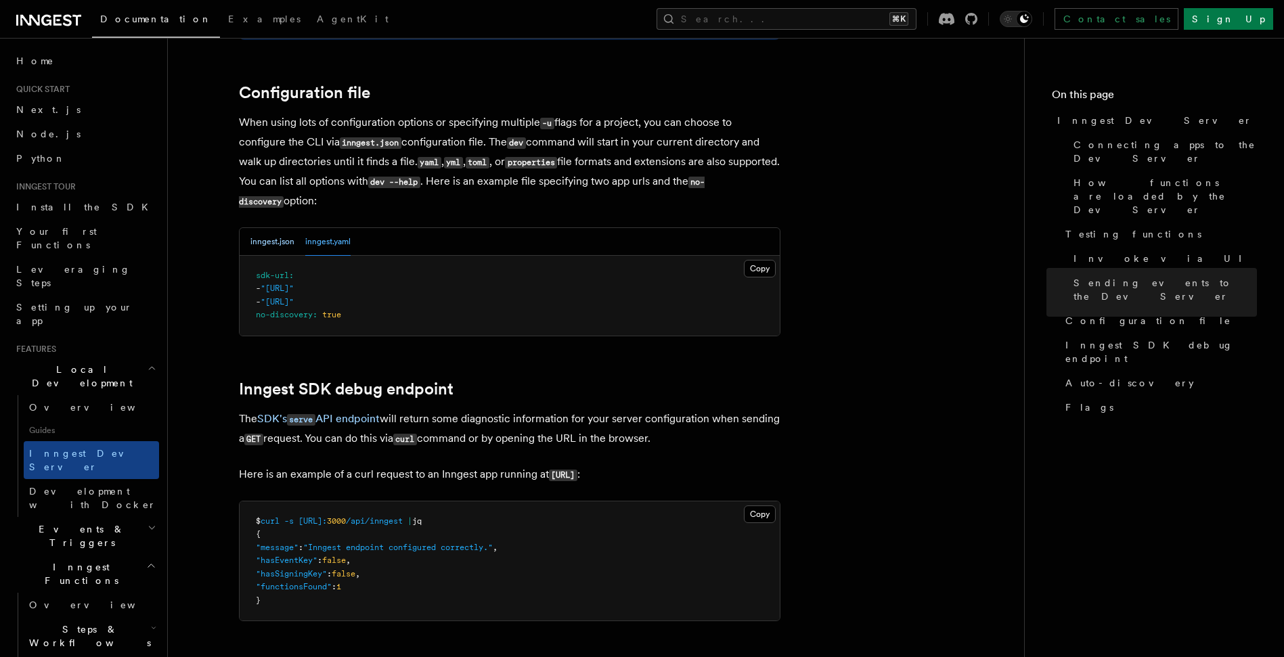
click at [277, 228] on button "inngest.json" at bounding box center [272, 242] width 44 height 28
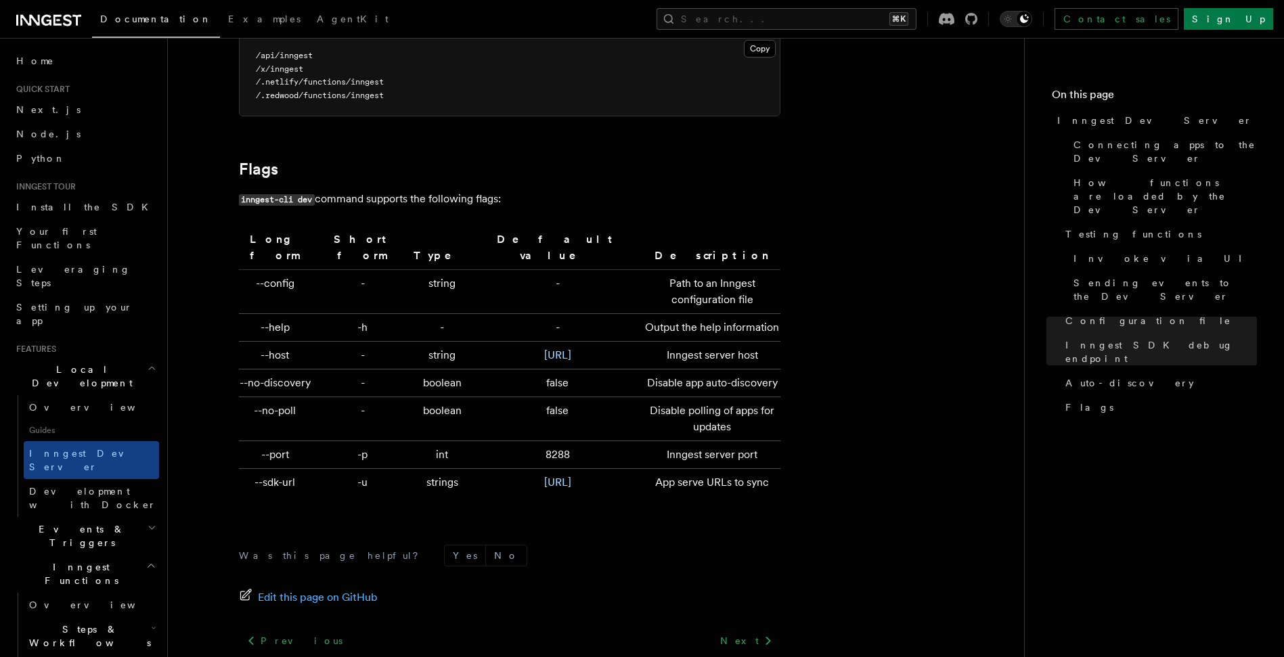
scroll to position [4471, 0]
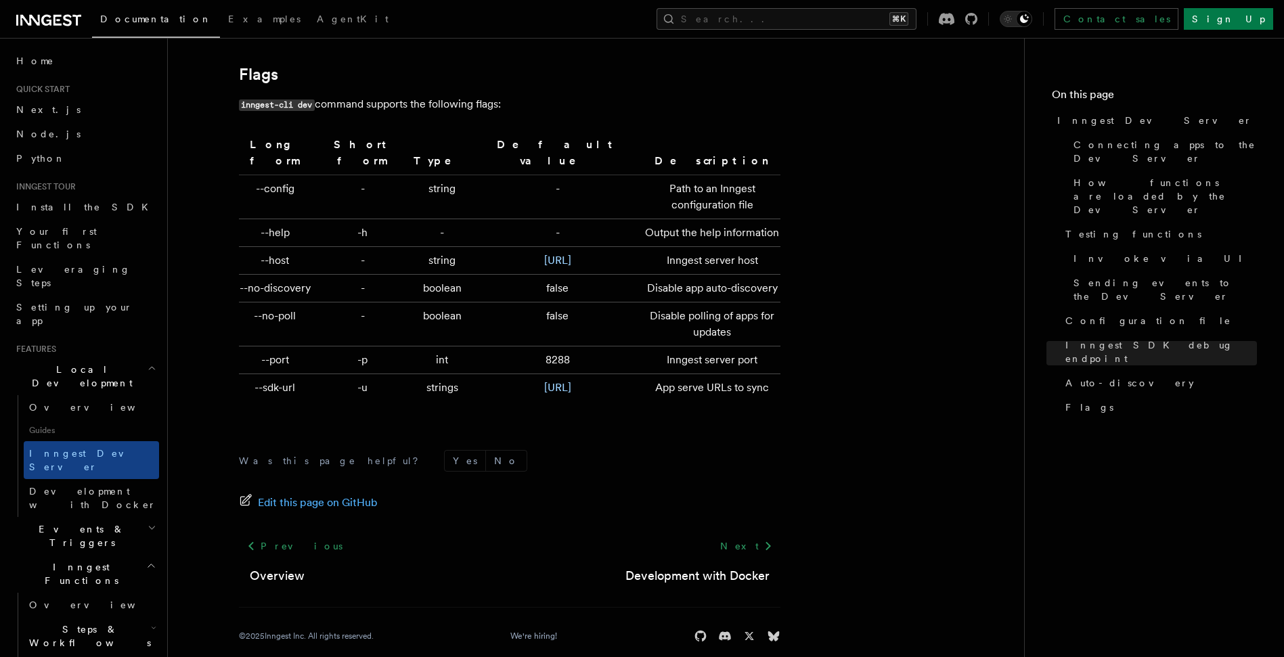
drag, startPoint x: 284, startPoint y: 103, endPoint x: 248, endPoint y: 93, distance: 37.1
drag, startPoint x: 240, startPoint y: 84, endPoint x: 317, endPoint y: 85, distance: 77.9
click at [317, 95] on p "inngest-cli dev command supports the following flags:" at bounding box center [510, 105] width 542 height 20
copy code "inngest-cli dev"
